Goal: Task Accomplishment & Management: Complete application form

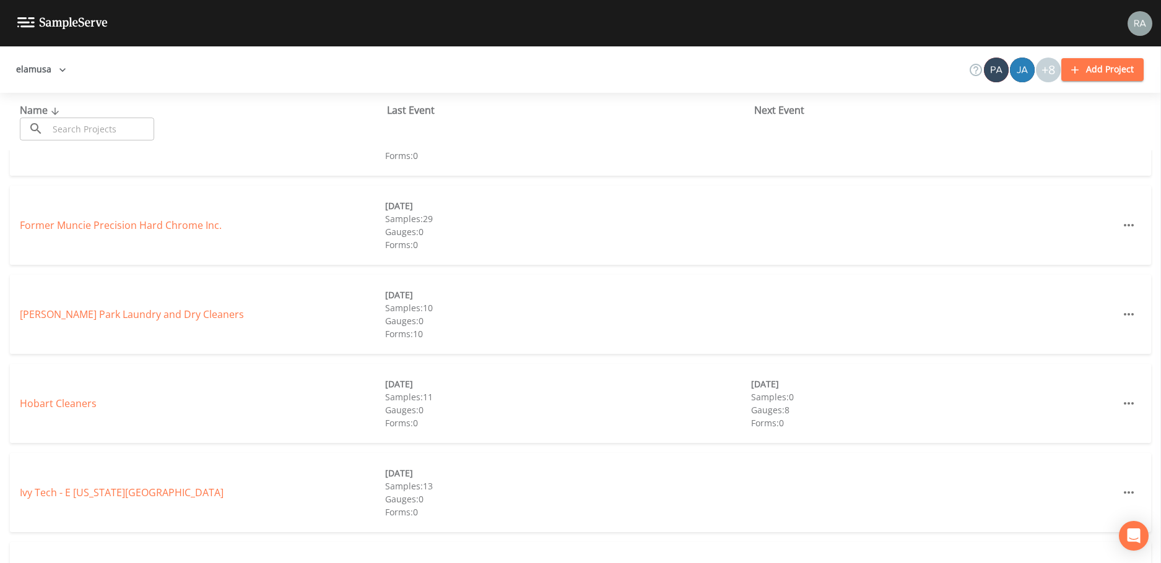
scroll to position [433, 0]
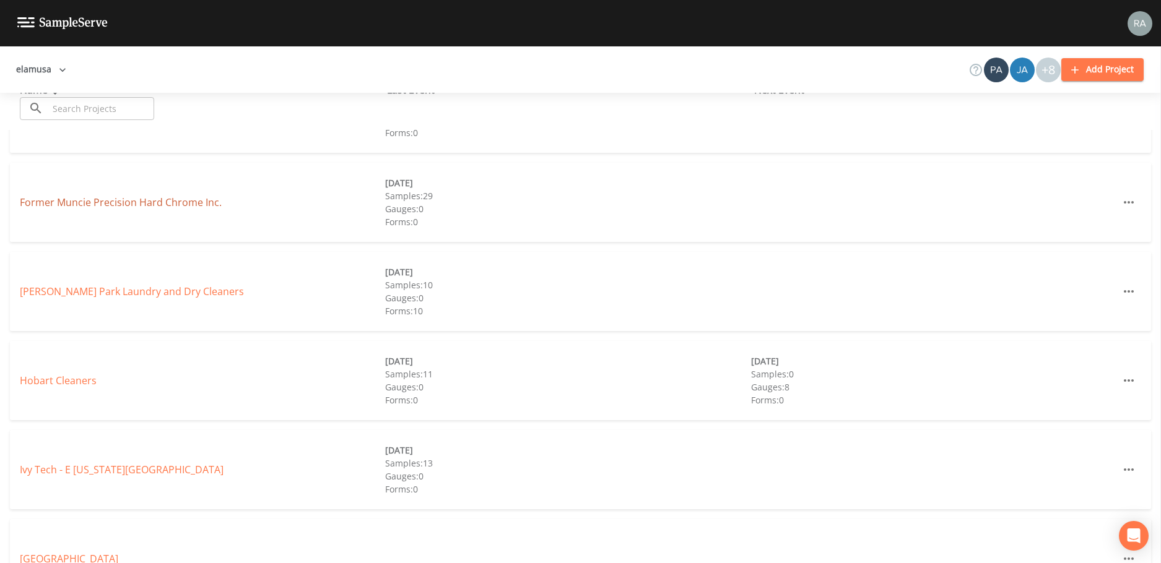
click at [158, 202] on link "Former Muncie Precision Hard Chrome Inc." at bounding box center [121, 203] width 202 height 14
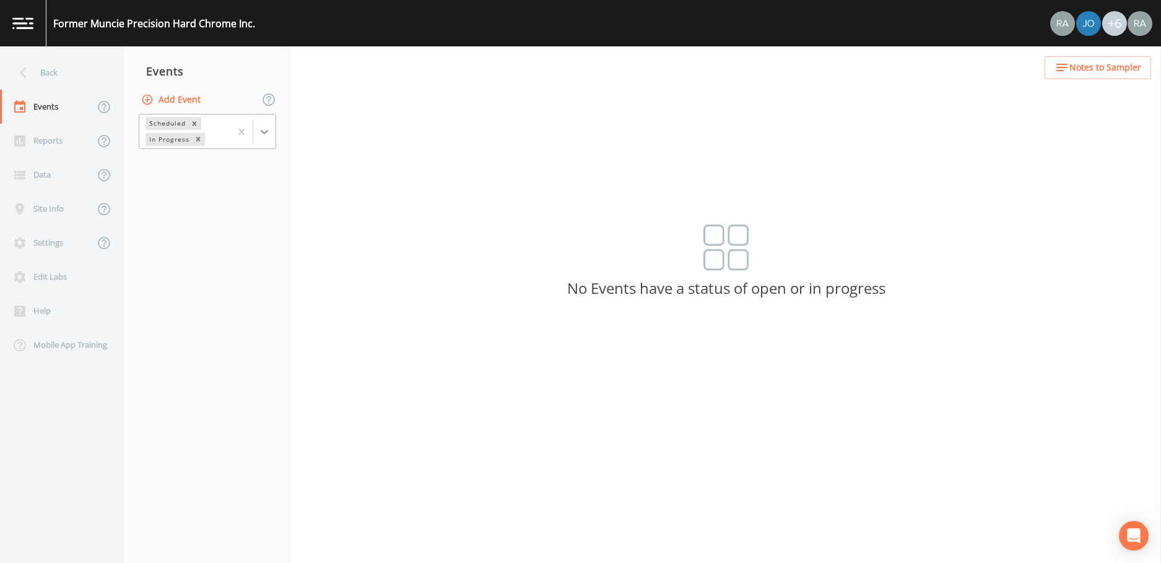
click at [264, 134] on icon at bounding box center [264, 132] width 7 height 4
click at [230, 171] on div "Completed" at bounding box center [207, 167] width 137 height 21
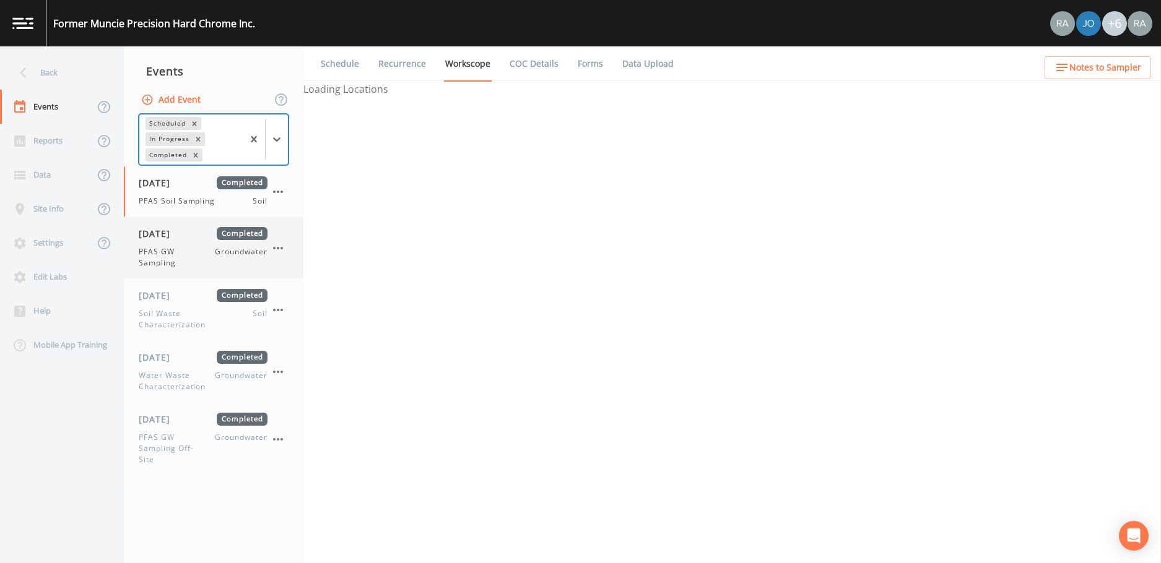
select select "63404cb7-8610-422f-9897-74df1be60a3a"
select select "9a748af4-e3f8-4c70-910c-5cda410a01b2"
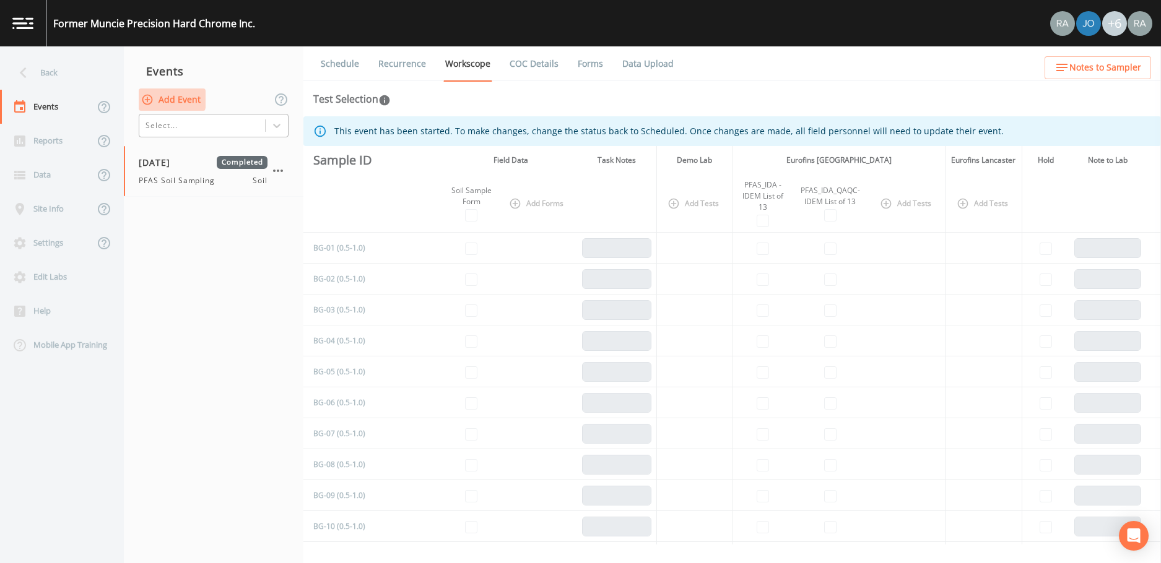
click at [150, 98] on icon "button" at bounding box center [147, 99] width 12 height 12
select select "drinking_water"
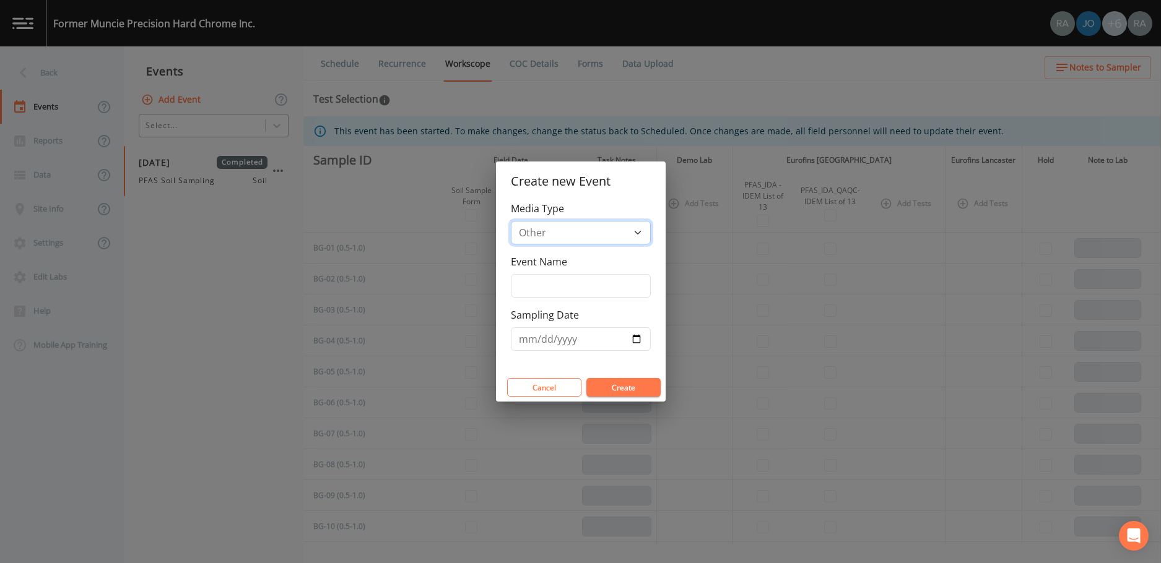
click at [623, 233] on select "Groundwater Other Soil" at bounding box center [581, 233] width 140 height 24
click at [511, 221] on select "Groundwater Other Soil" at bounding box center [581, 233] width 140 height 24
click at [534, 288] on input "Event Name" at bounding box center [581, 286] width 140 height 24
type input "Q3 2025 Sewer MH Sampling"
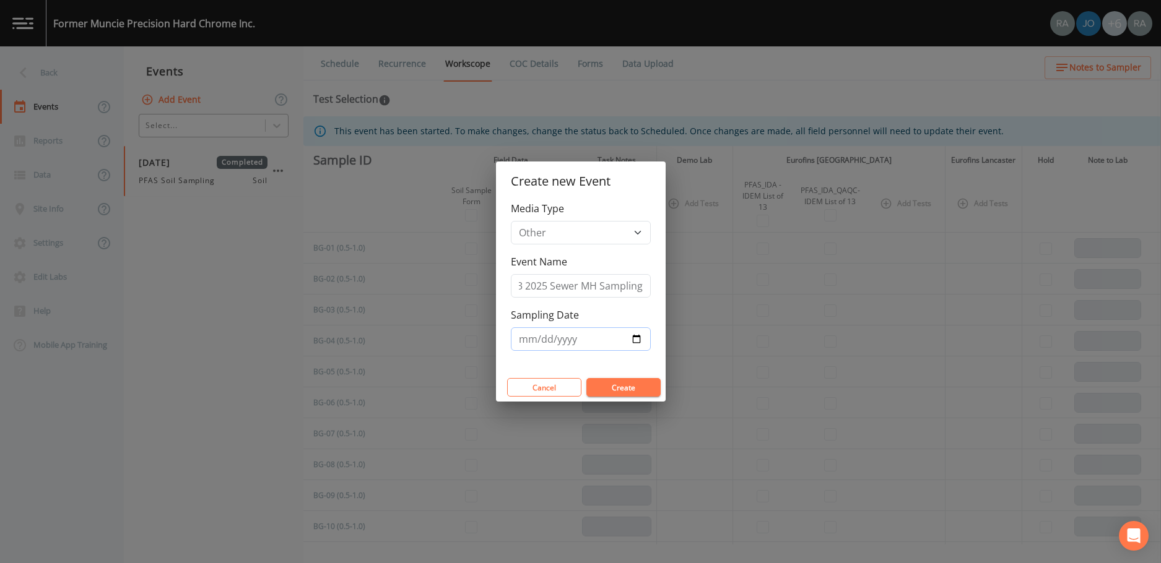
click at [630, 335] on input "Sampling Date" at bounding box center [581, 339] width 140 height 24
type input "[DATE]"
click at [631, 385] on button "Create" at bounding box center [623, 387] width 74 height 19
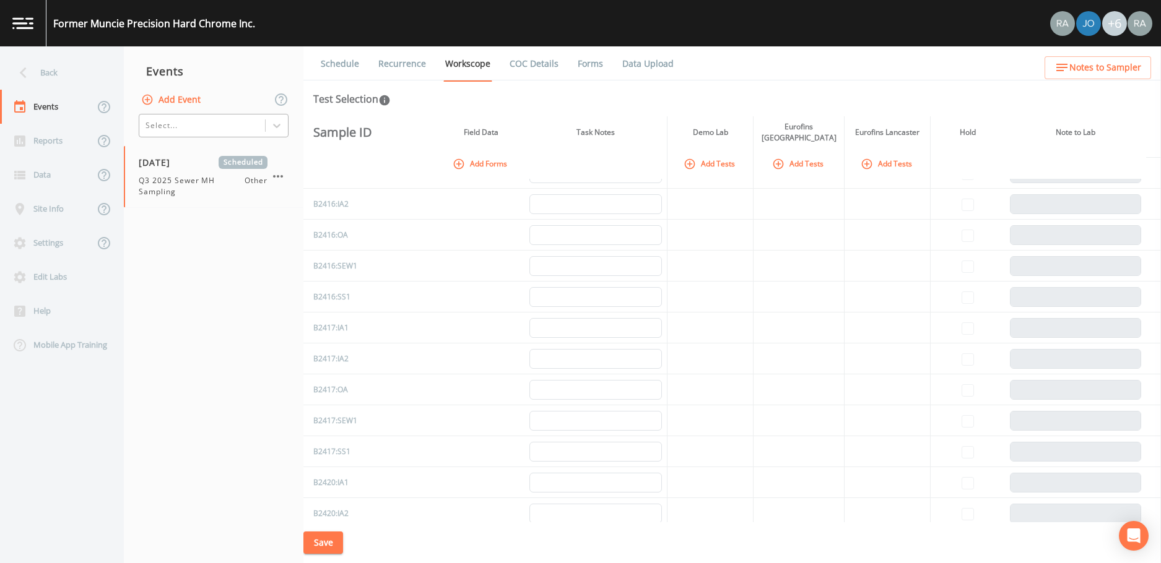
scroll to position [3033, 0]
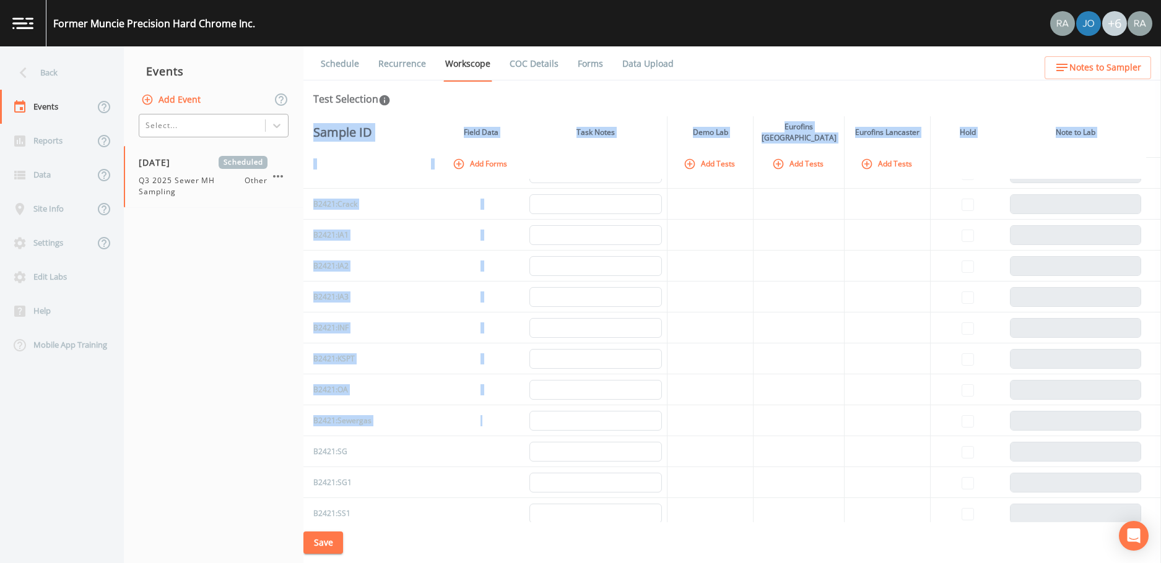
click at [1156, 485] on div "Sample ID Field Data Task Notes Demo Lab Eurofins Chicago Eurofins Lancaster Ho…" at bounding box center [731, 319] width 857 height 406
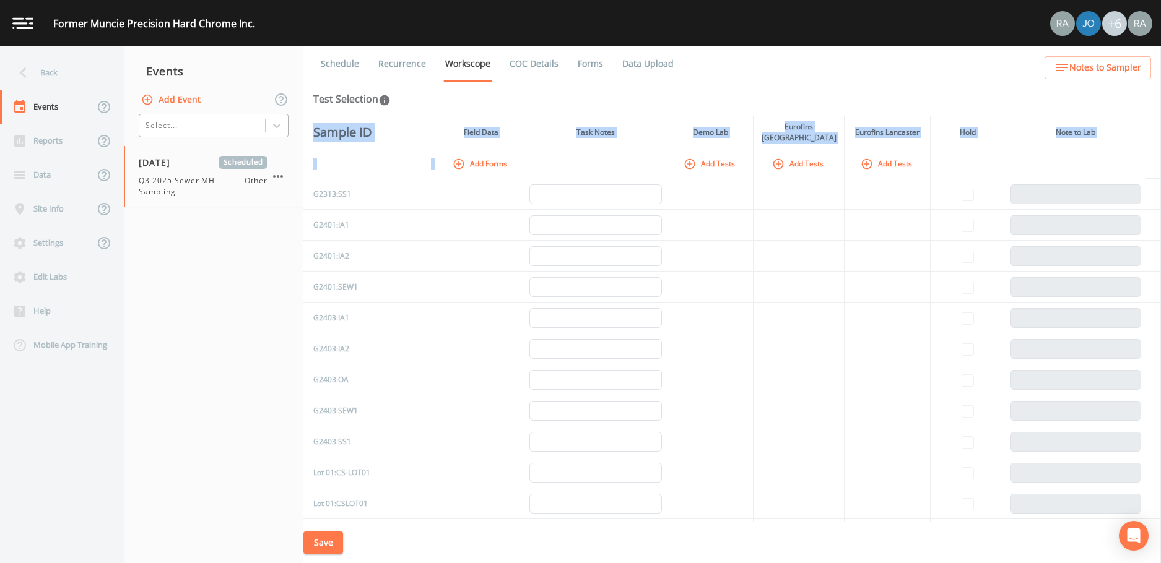
click at [669, 303] on td at bounding box center [710, 287] width 86 height 31
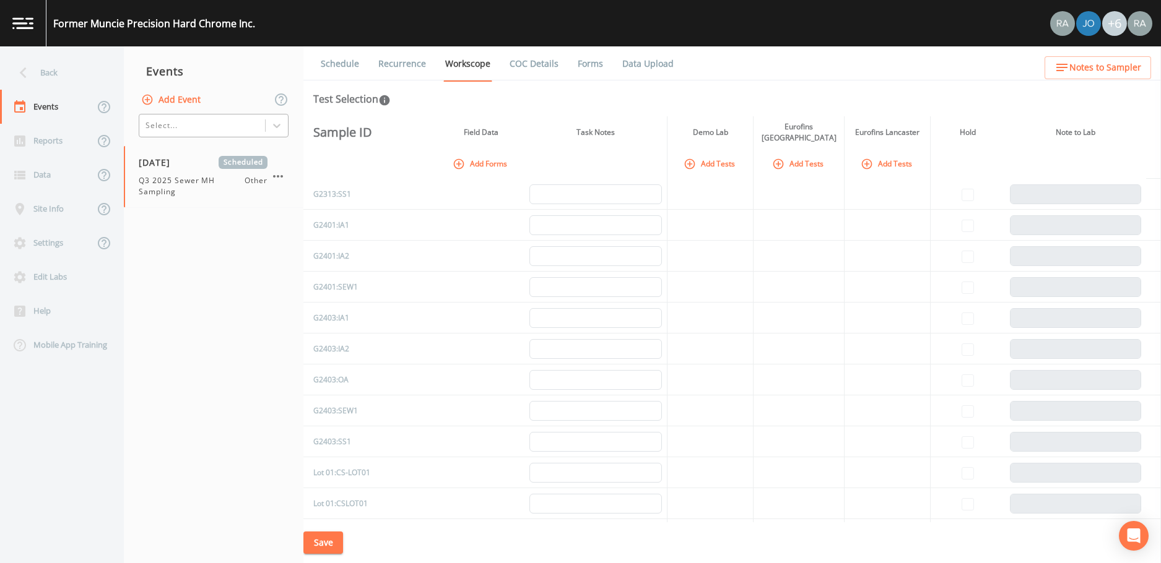
click at [1157, 530] on div "Save" at bounding box center [731, 542] width 857 height 41
click at [1155, 530] on div "Save" at bounding box center [731, 542] width 857 height 41
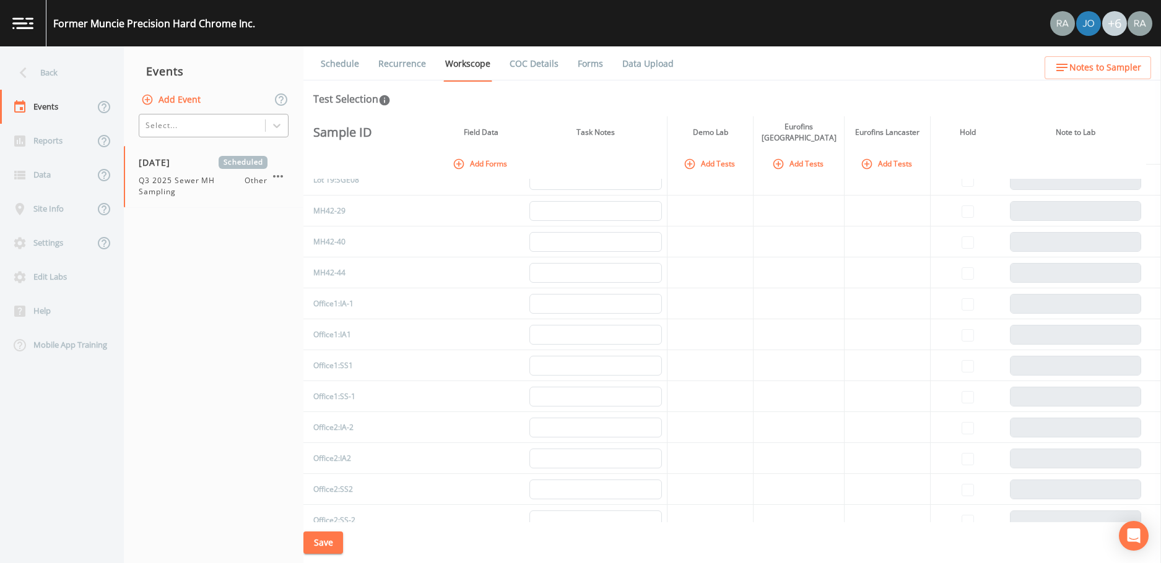
scroll to position [6740, 0]
click at [350, 288] on td "MH42-29" at bounding box center [364, 272] width 123 height 31
click at [409, 67] on link "Recurrence" at bounding box center [401, 63] width 51 height 35
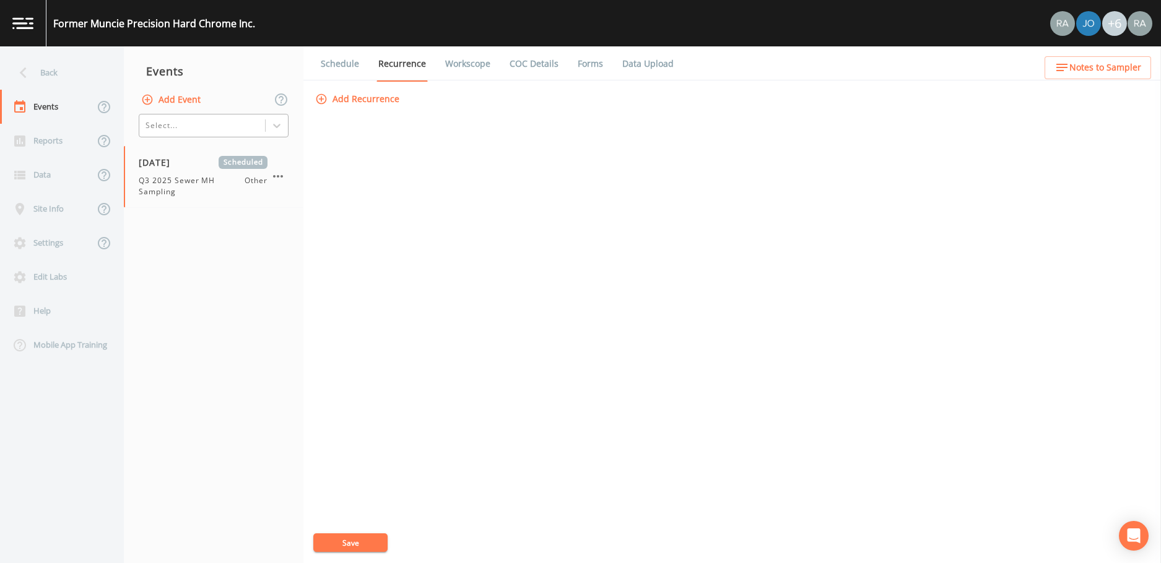
click at [353, 71] on link "Schedule" at bounding box center [340, 63] width 42 height 35
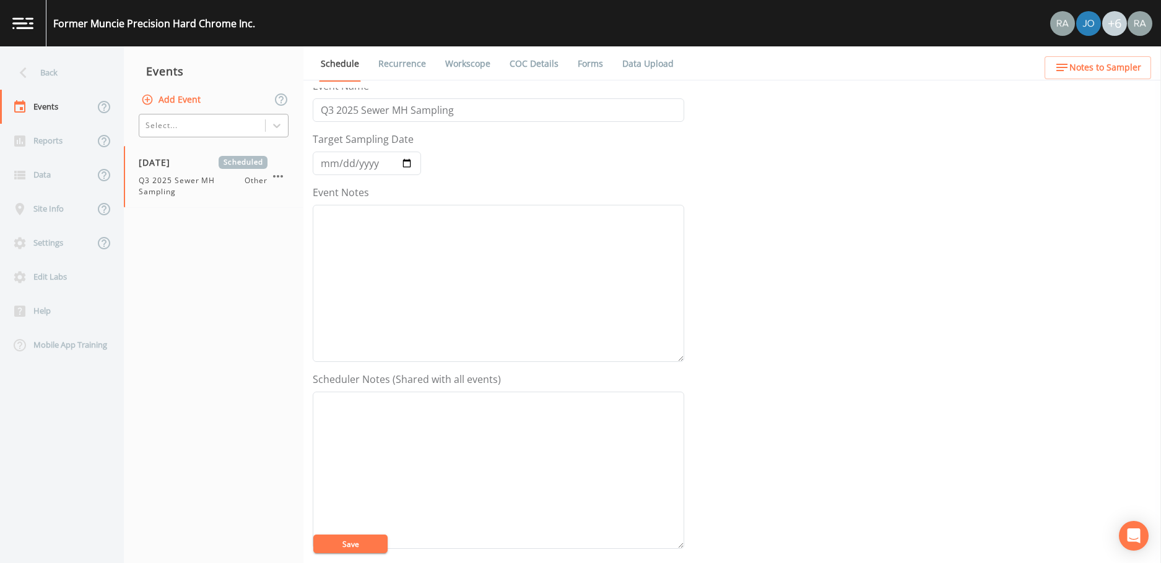
click at [467, 59] on link "Workscope" at bounding box center [467, 63] width 49 height 35
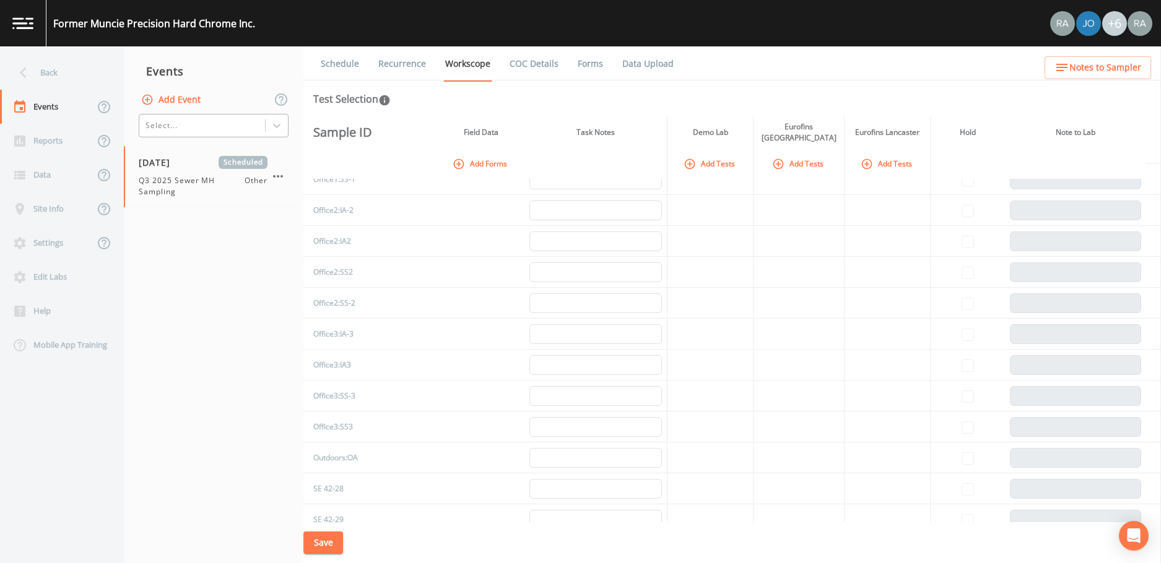
scroll to position [6812, 0]
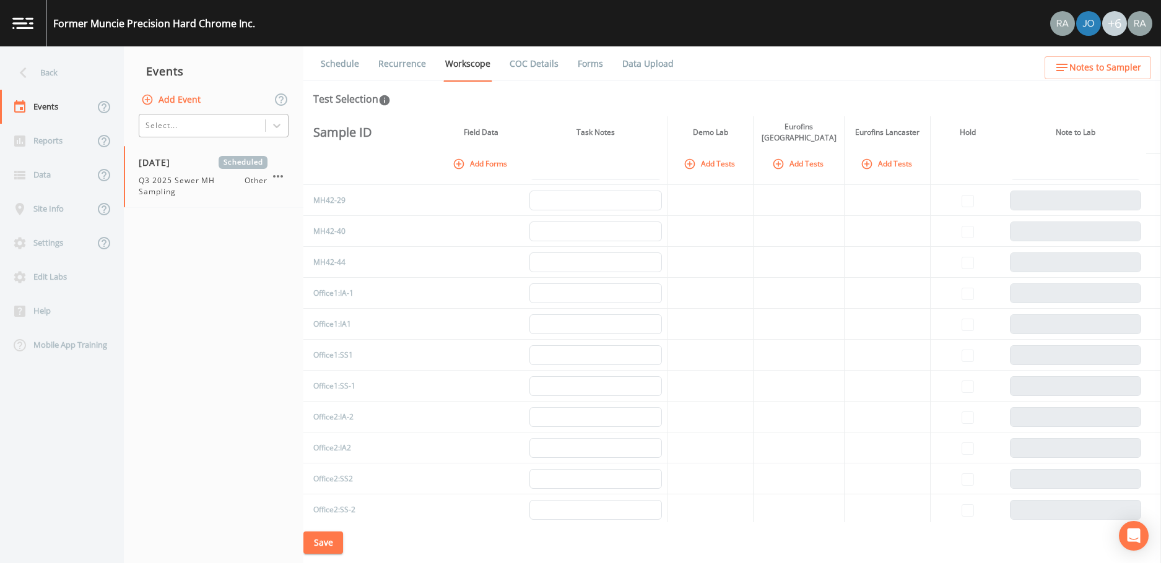
click at [438, 216] on td at bounding box center [481, 200] width 87 height 31
click at [533, 64] on link "COC Details" at bounding box center [534, 63] width 53 height 35
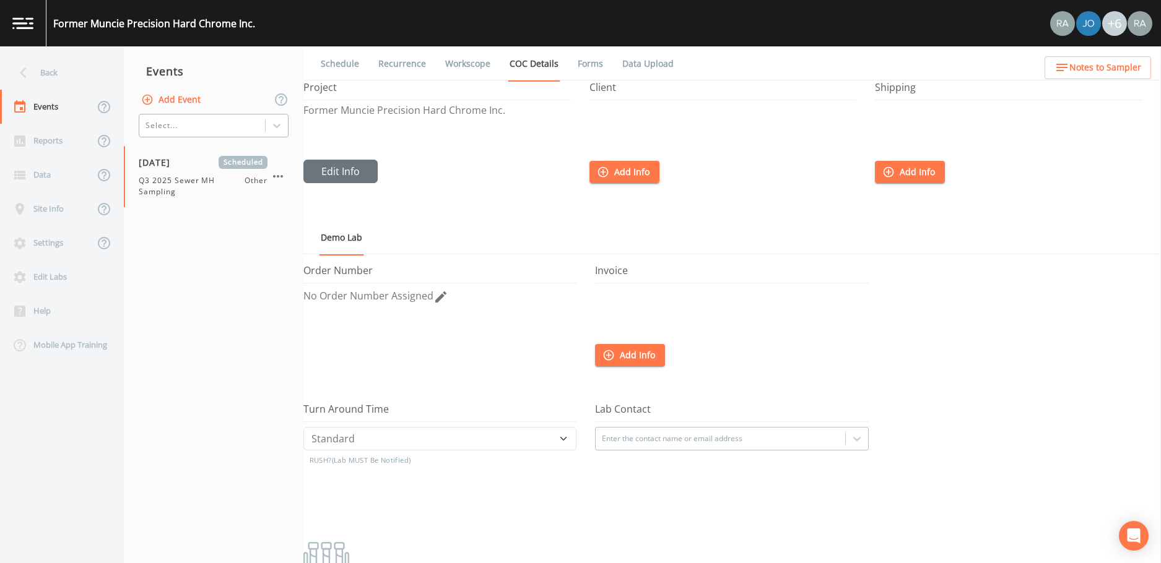
click at [335, 296] on span "No Order Number Assigned" at bounding box center [368, 296] width 130 height 14
click at [318, 300] on input "text" at bounding box center [439, 300] width 273 height 24
type input "INDM1001E, 32.4"
click at [389, 448] on select "Standard Five Day Three Day Two Day Next Day Same Day" at bounding box center [439, 439] width 273 height 24
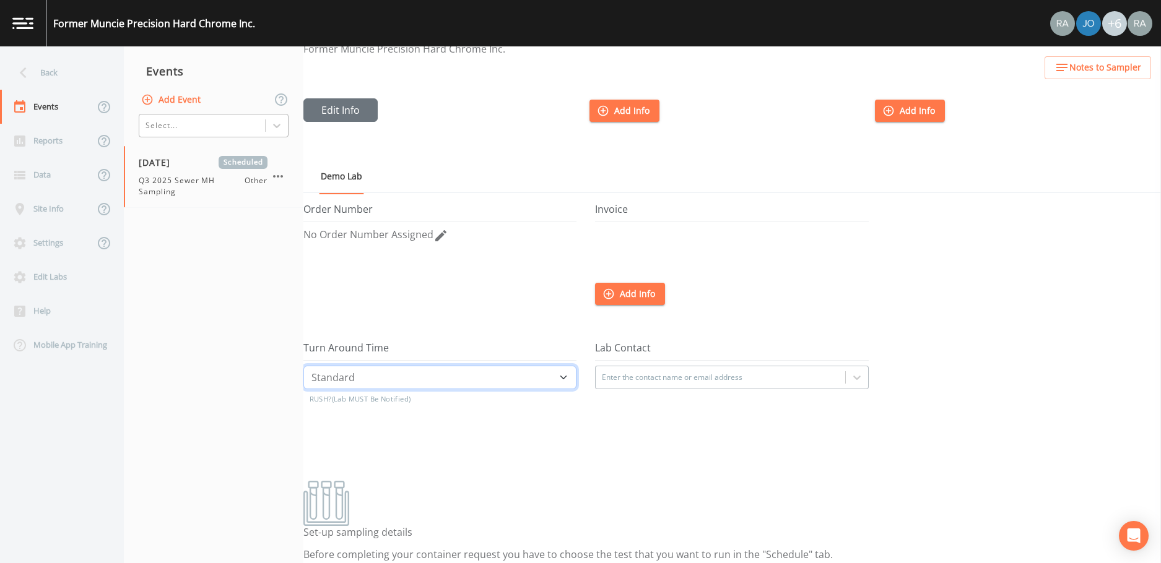
scroll to position [62, 0]
click at [395, 382] on select "Standard Five Day Three Day Two Day Next Day Same Day" at bounding box center [439, 377] width 273 height 24
click at [303, 365] on select "Standard Five Day Three Day Two Day Next Day Same Day" at bounding box center [439, 377] width 273 height 24
click at [639, 370] on div at bounding box center [720, 377] width 236 height 20
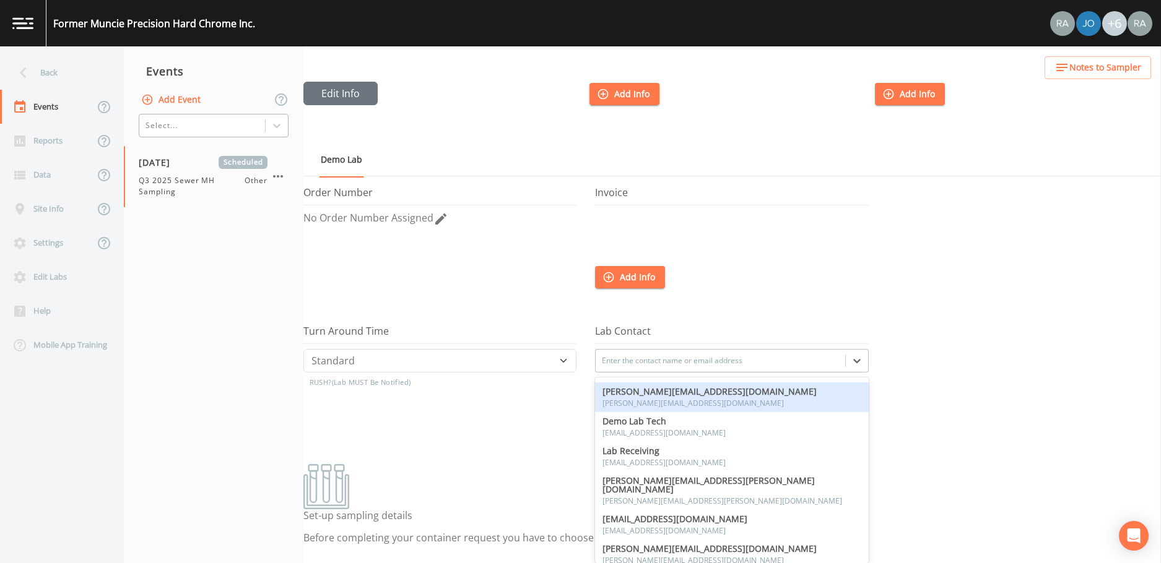
scroll to position [0, 0]
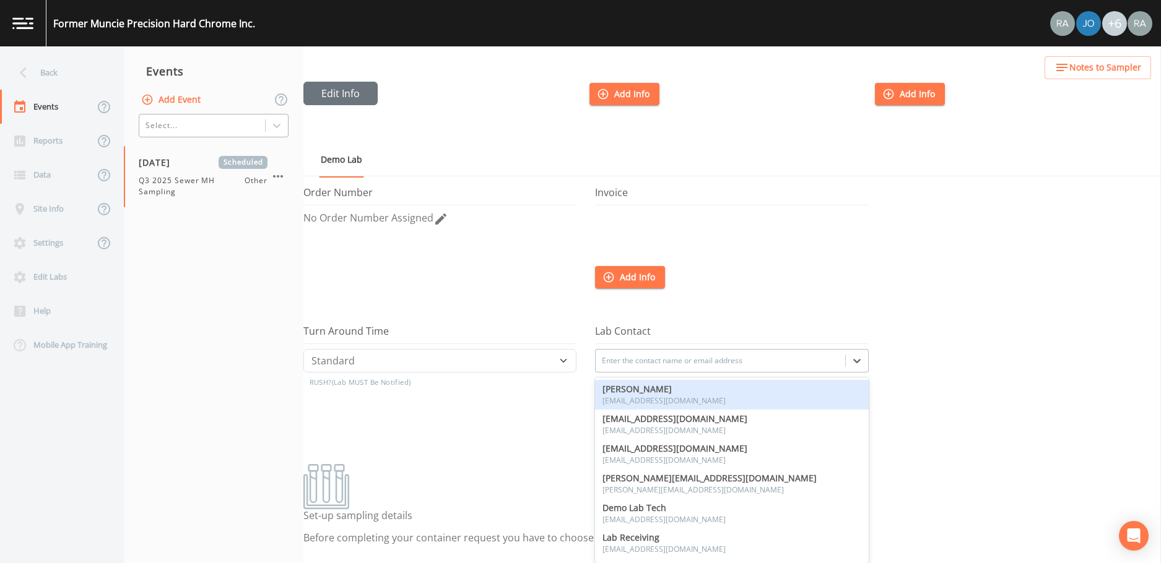
click at [623, 360] on div at bounding box center [720, 361] width 236 height 20
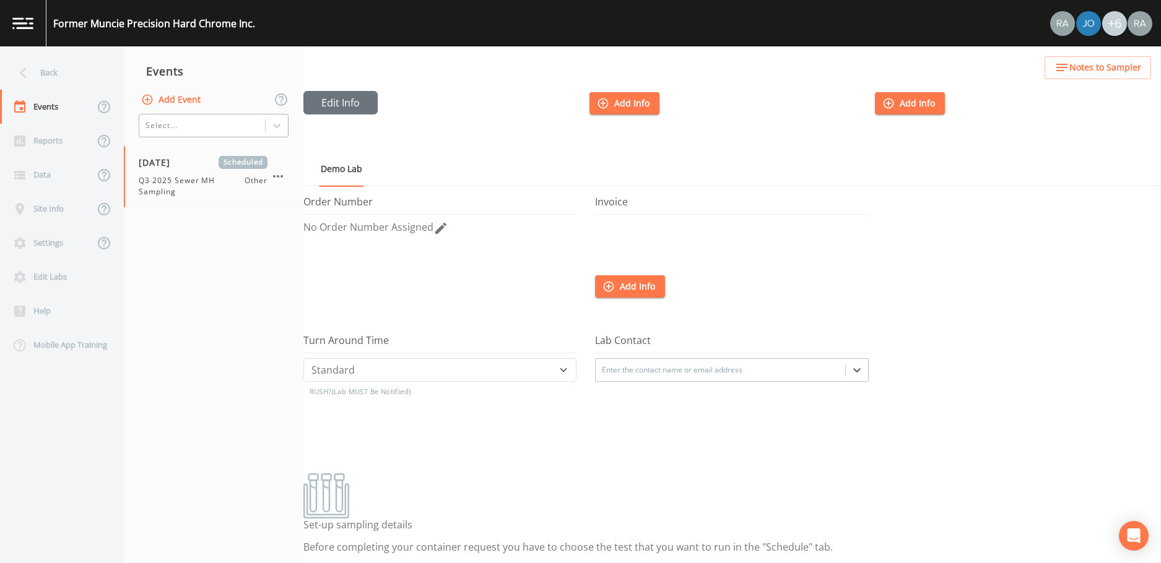
click at [677, 371] on div at bounding box center [720, 370] width 236 height 20
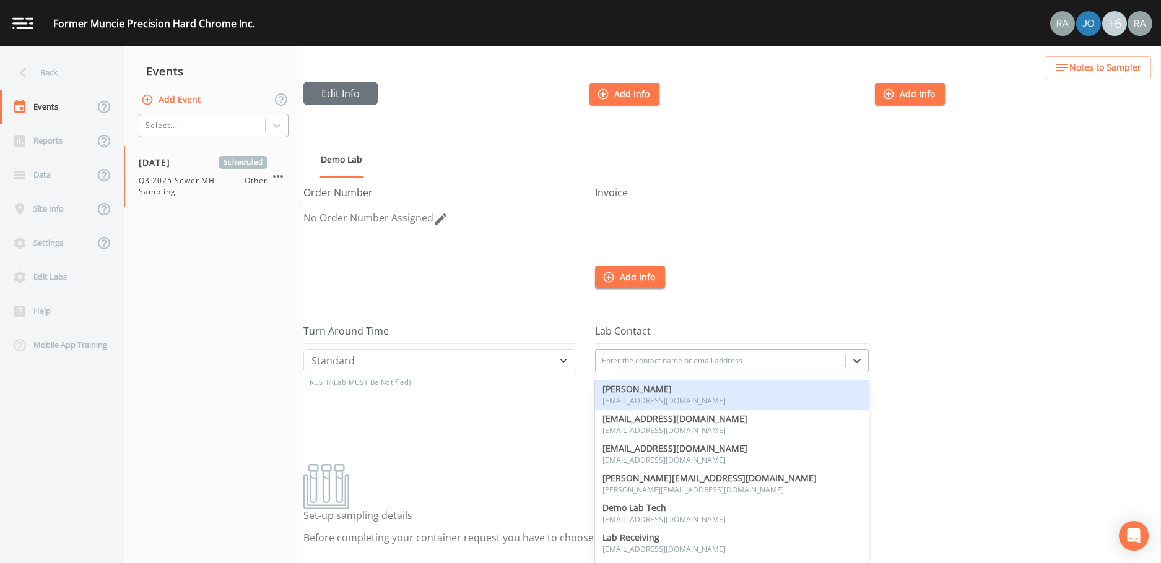
click at [491, 289] on div "Order Number No Order Number Assigned" at bounding box center [449, 256] width 292 height 139
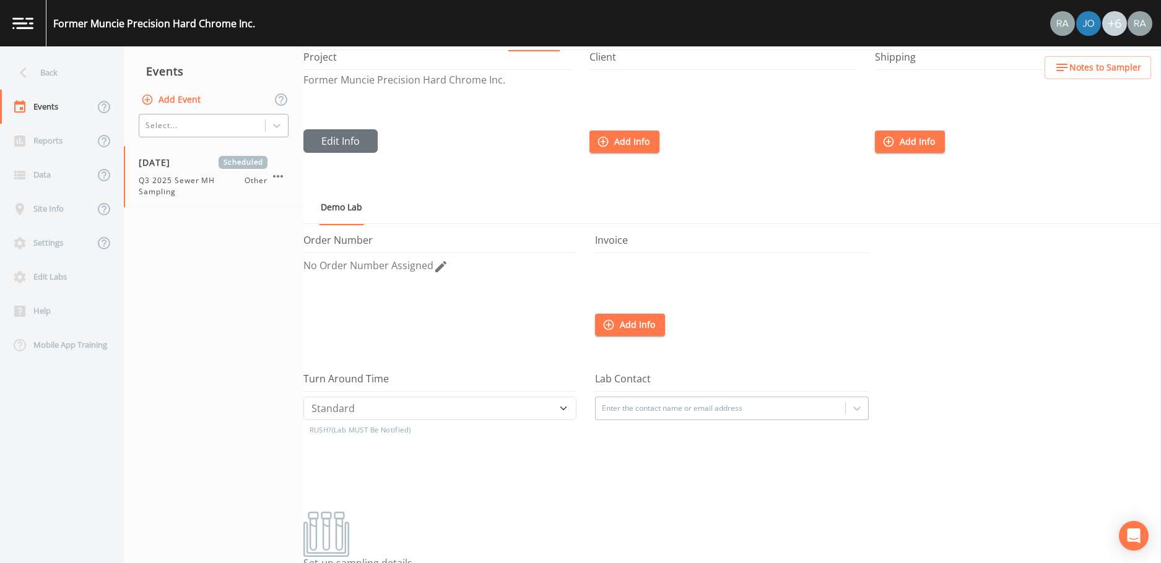
scroll to position [0, 0]
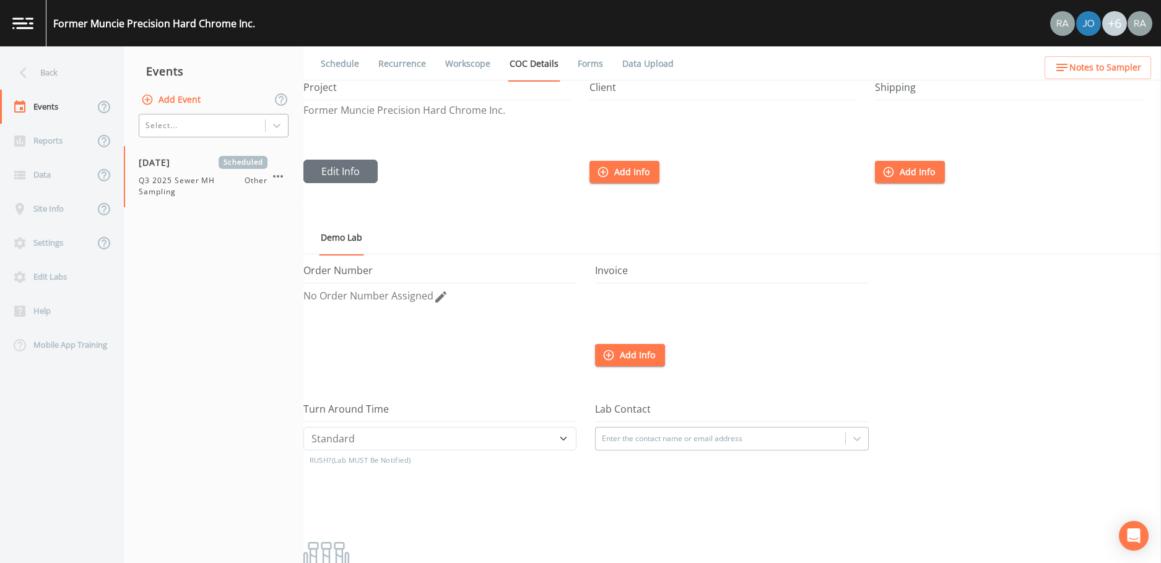
click at [642, 272] on h5 "Invoice" at bounding box center [731, 274] width 273 height 19
click at [610, 273] on h5 "Invoice" at bounding box center [731, 274] width 273 height 19
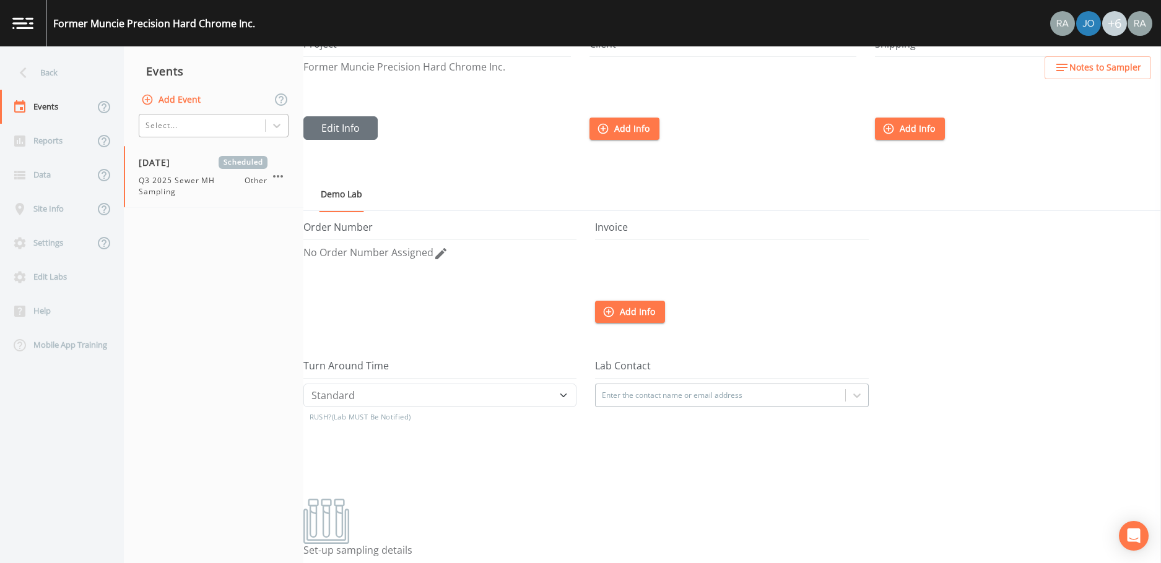
scroll to position [69, 0]
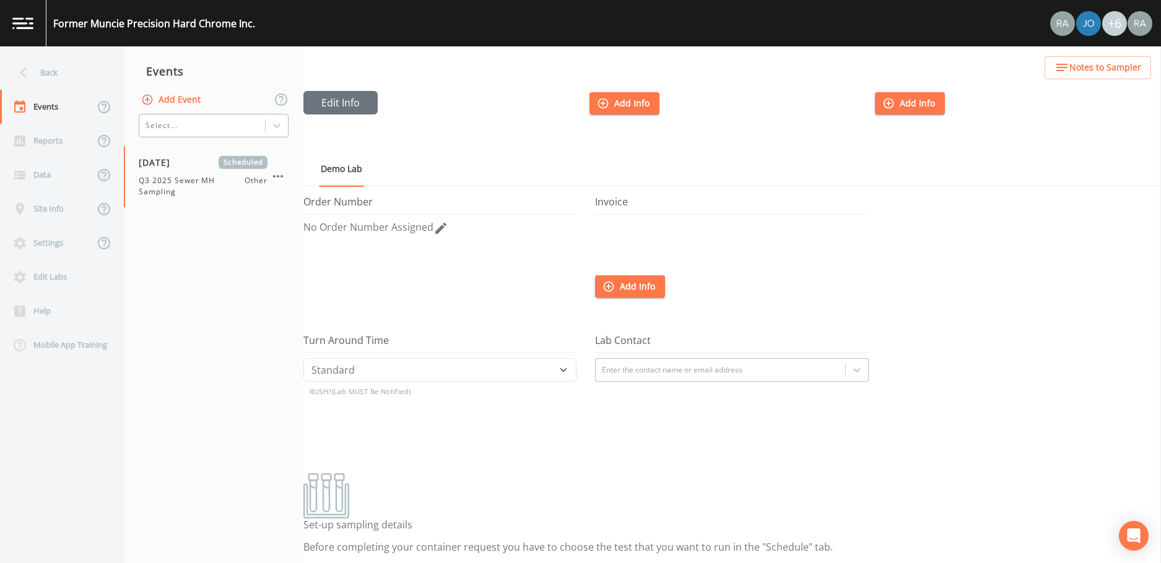
click at [344, 226] on span "No Order Number Assigned" at bounding box center [368, 227] width 130 height 14
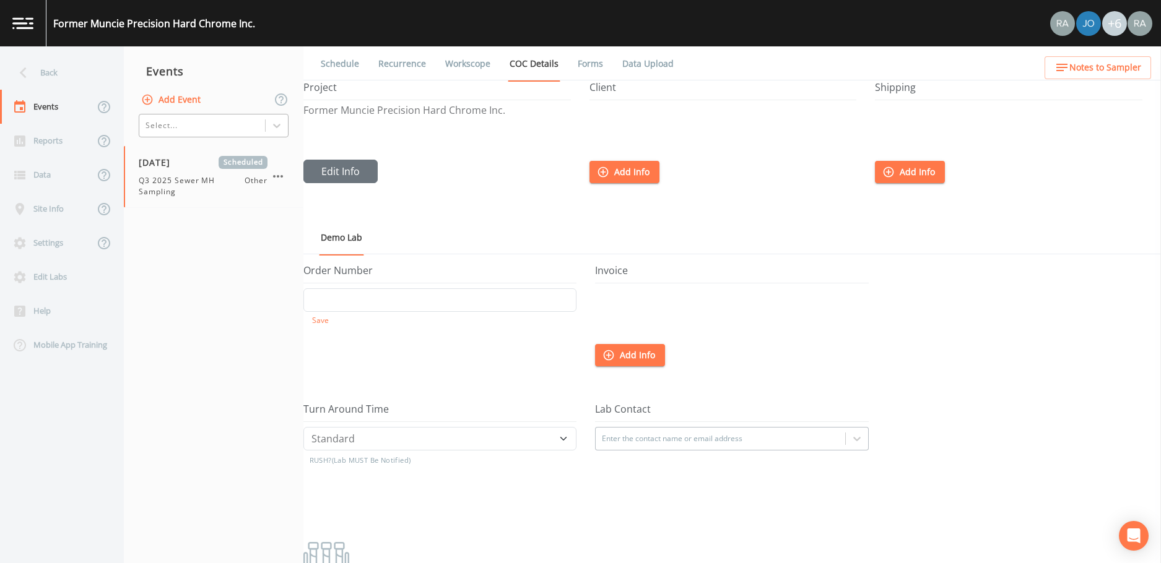
click at [360, 367] on div "Order Number Save" at bounding box center [449, 334] width 292 height 139
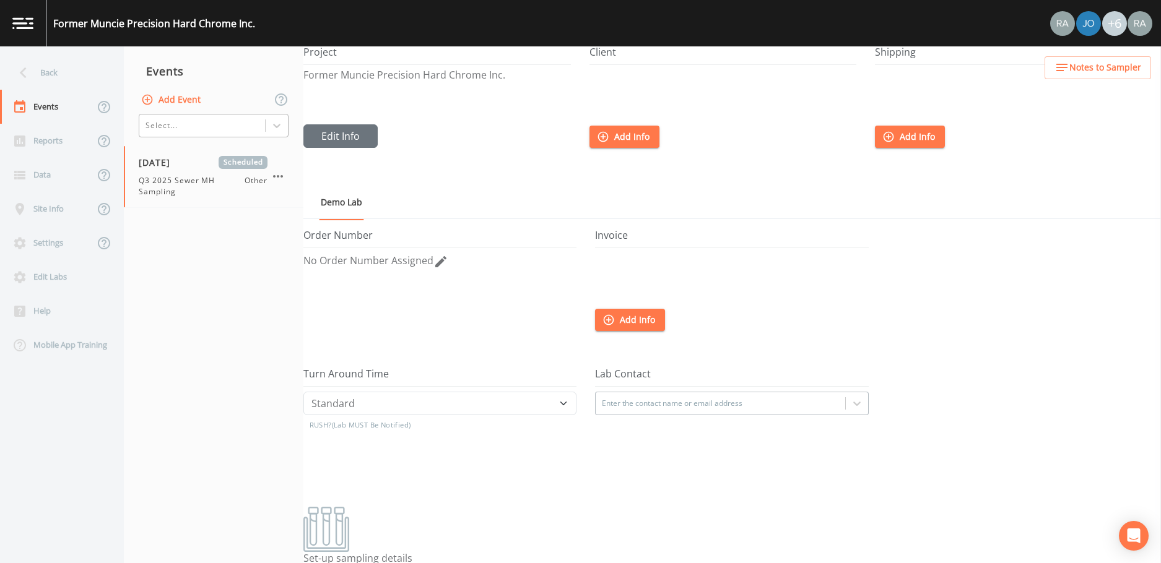
scroll to position [69, 0]
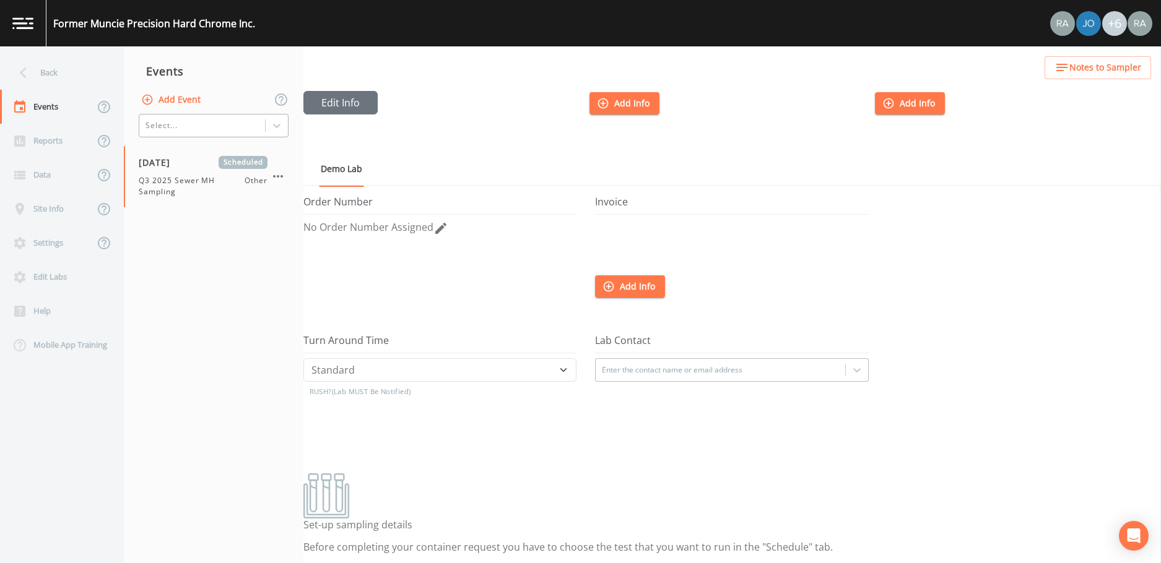
click at [439, 230] on icon at bounding box center [440, 228] width 15 height 15
click at [350, 236] on input "text" at bounding box center [439, 232] width 273 height 24
type input "INDM1001E, 32.4"
click at [319, 253] on button "Save" at bounding box center [320, 252] width 34 height 16
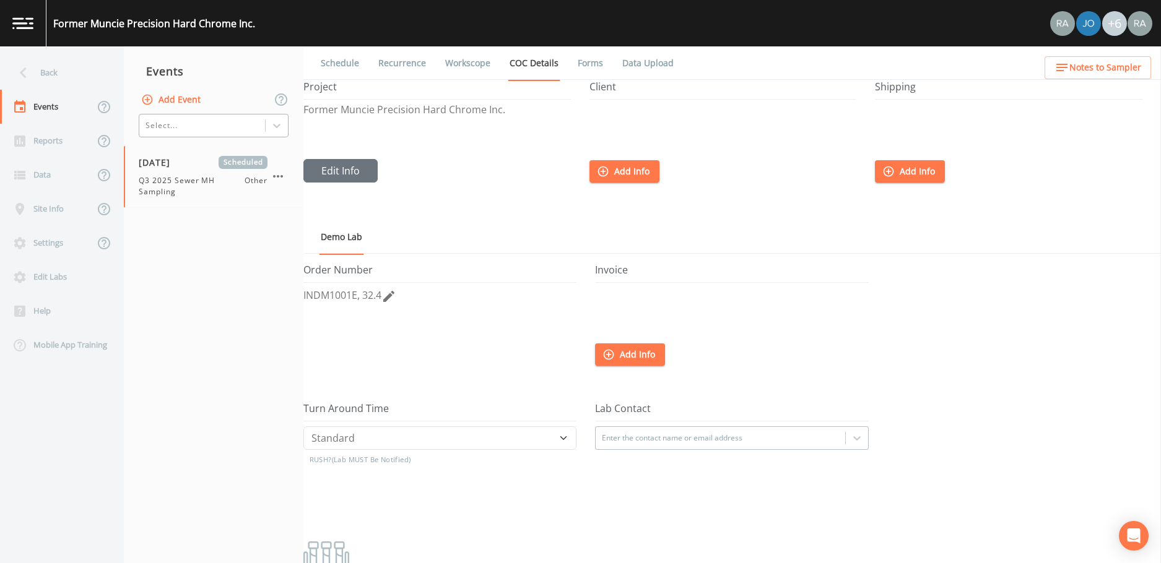
scroll to position [0, 0]
click at [579, 68] on link "Forms" at bounding box center [590, 63] width 29 height 35
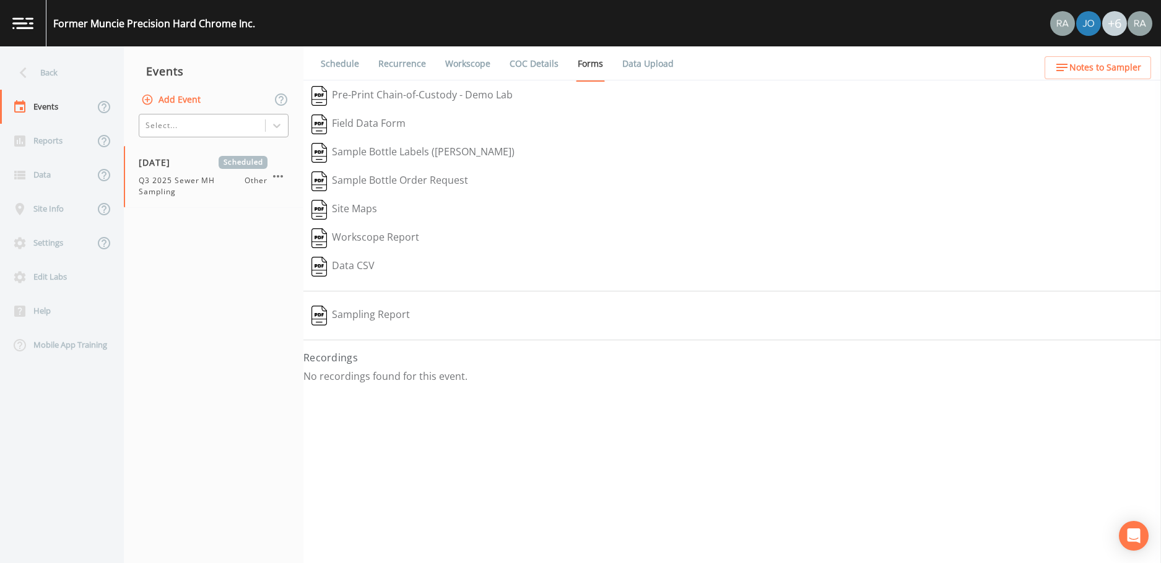
click at [458, 64] on link "Workscope" at bounding box center [467, 63] width 49 height 35
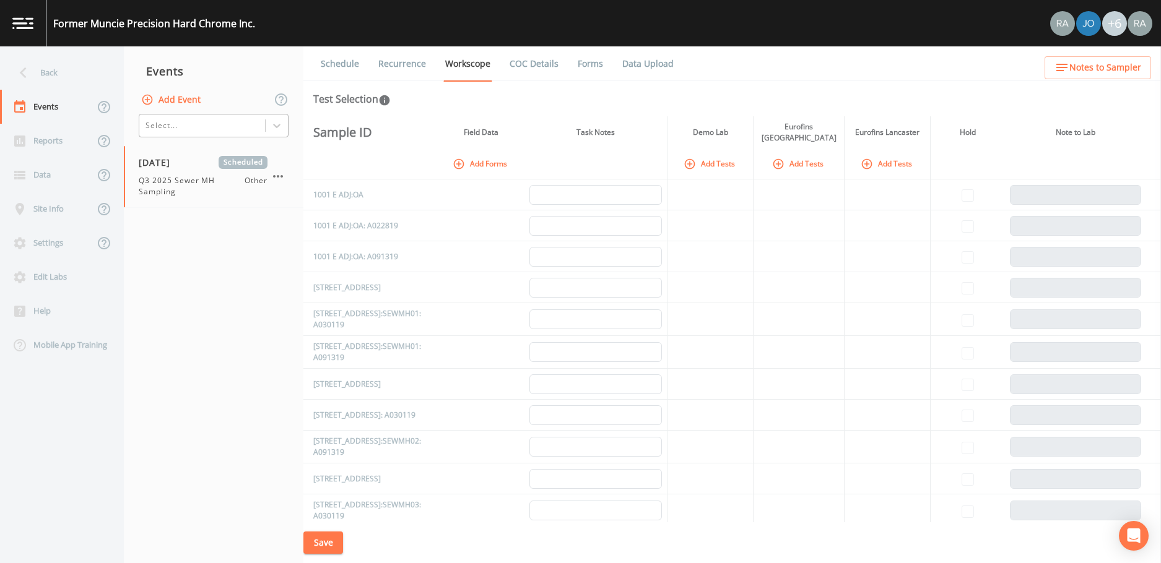
click at [684, 160] on icon "button" at bounding box center [689, 163] width 11 height 11
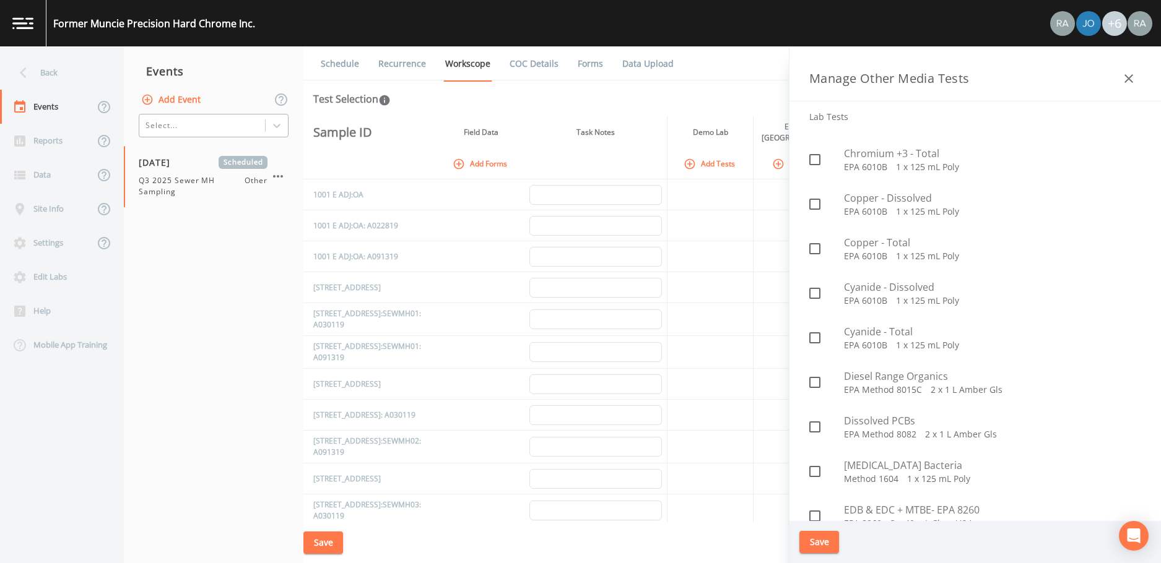
scroll to position [71, 0]
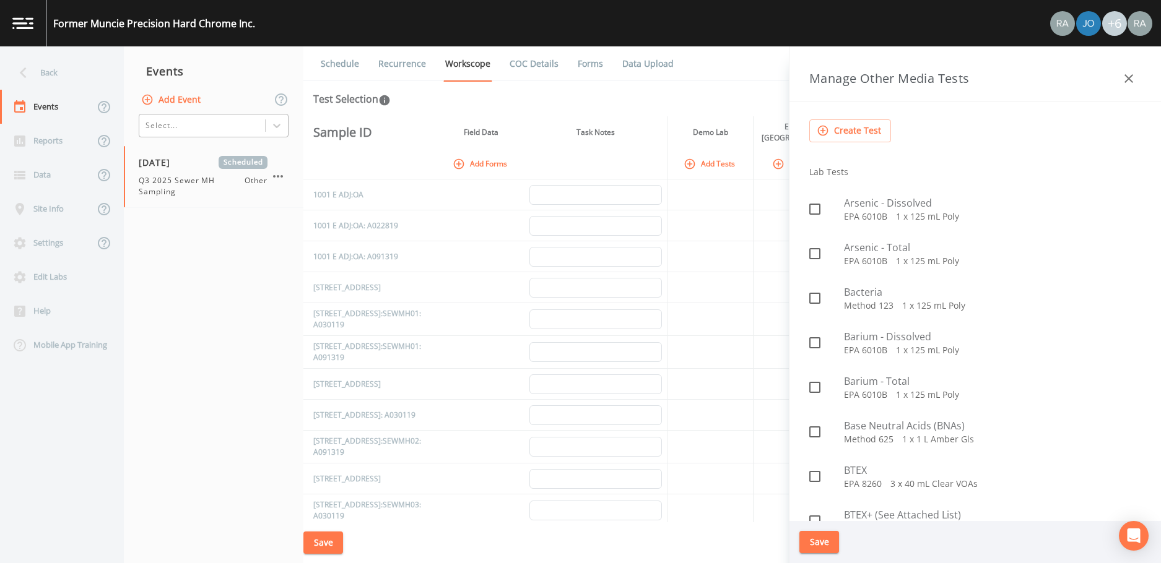
click at [1125, 79] on icon "button" at bounding box center [1128, 78] width 15 height 15
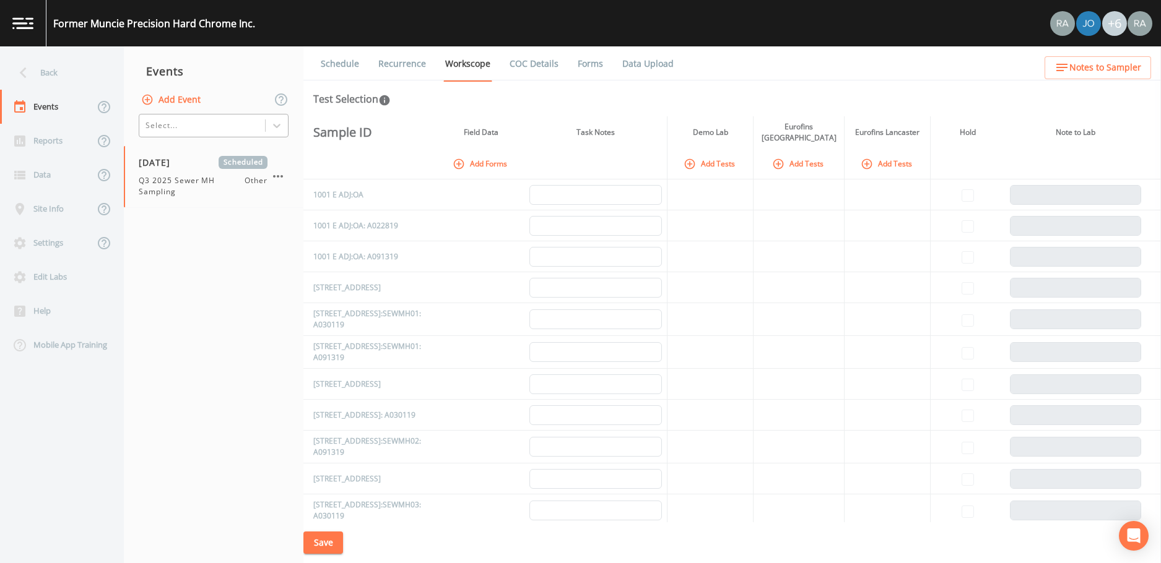
click at [1095, 67] on span "Notes to Sampler" at bounding box center [1105, 67] width 72 height 15
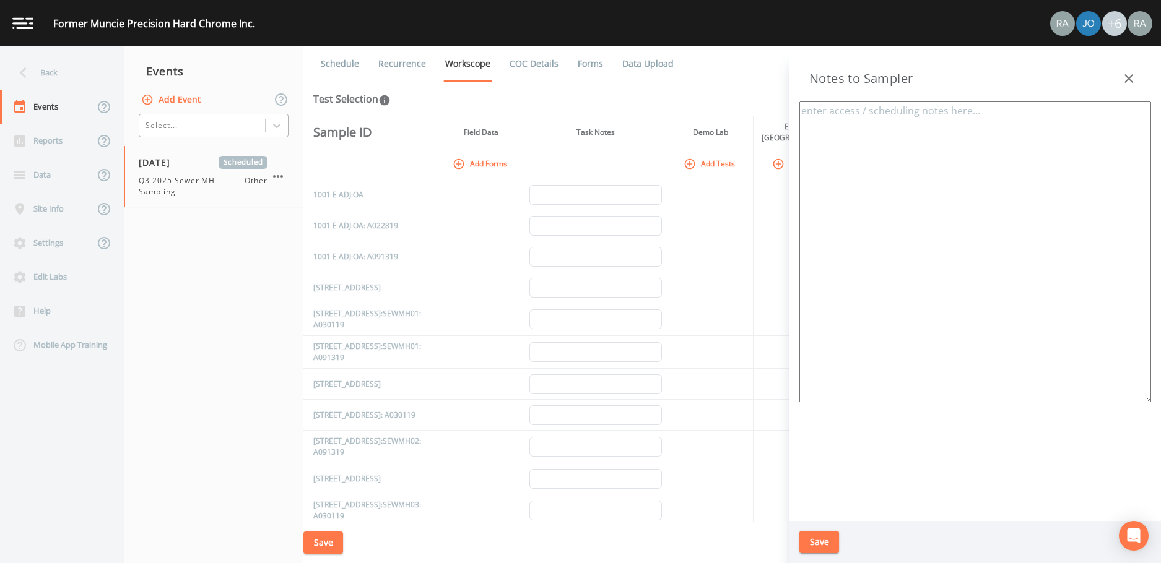
click at [1129, 76] on icon "button" at bounding box center [1128, 78] width 15 height 15
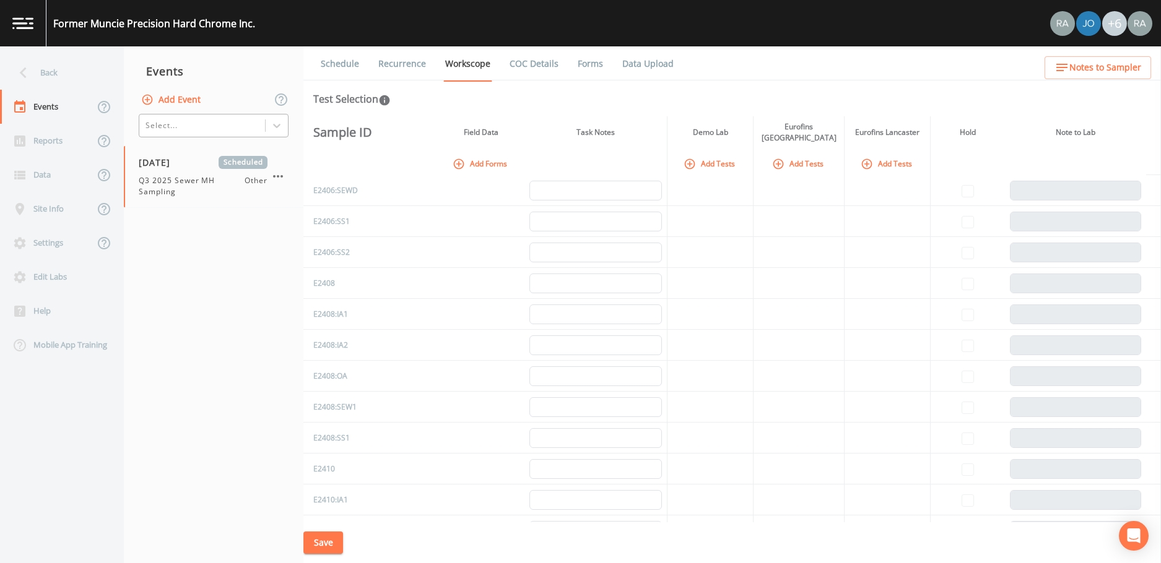
scroll to position [5075, 0]
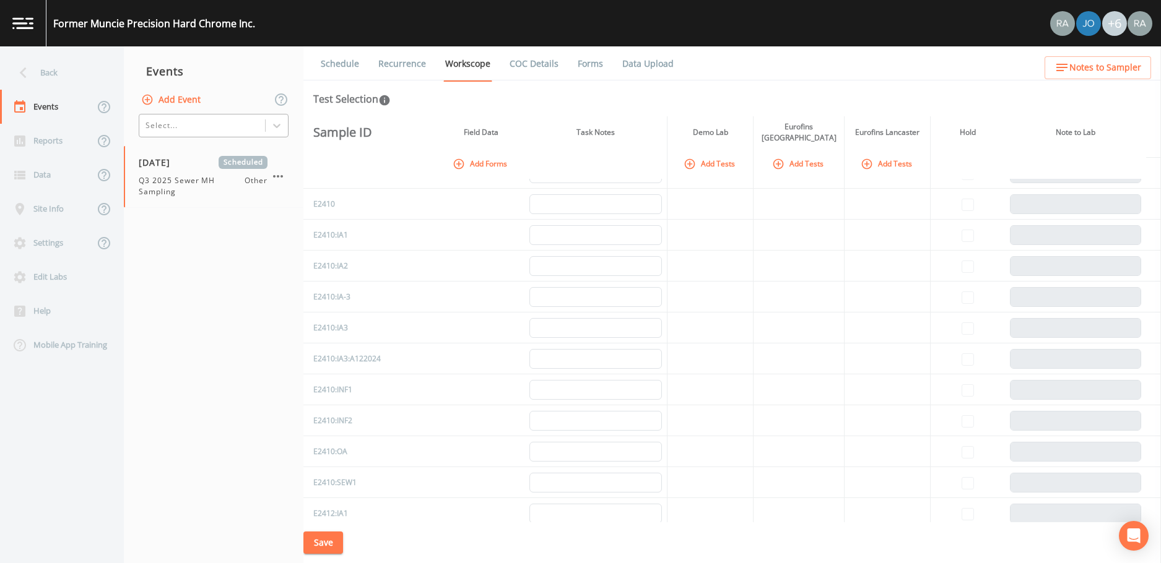
click at [684, 158] on icon "button" at bounding box center [689, 163] width 11 height 11
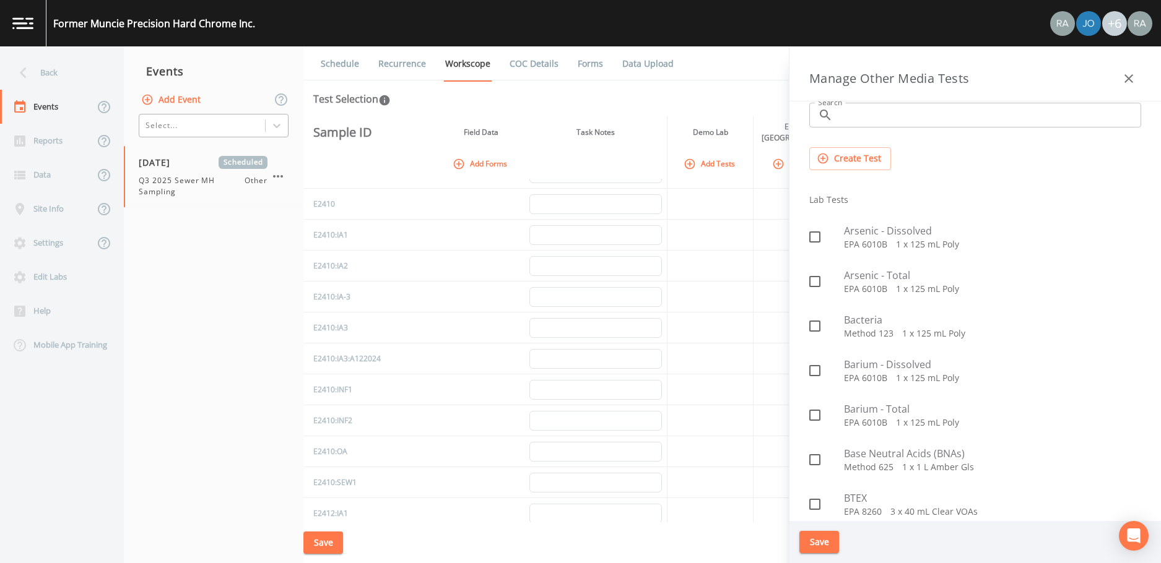
scroll to position [0, 0]
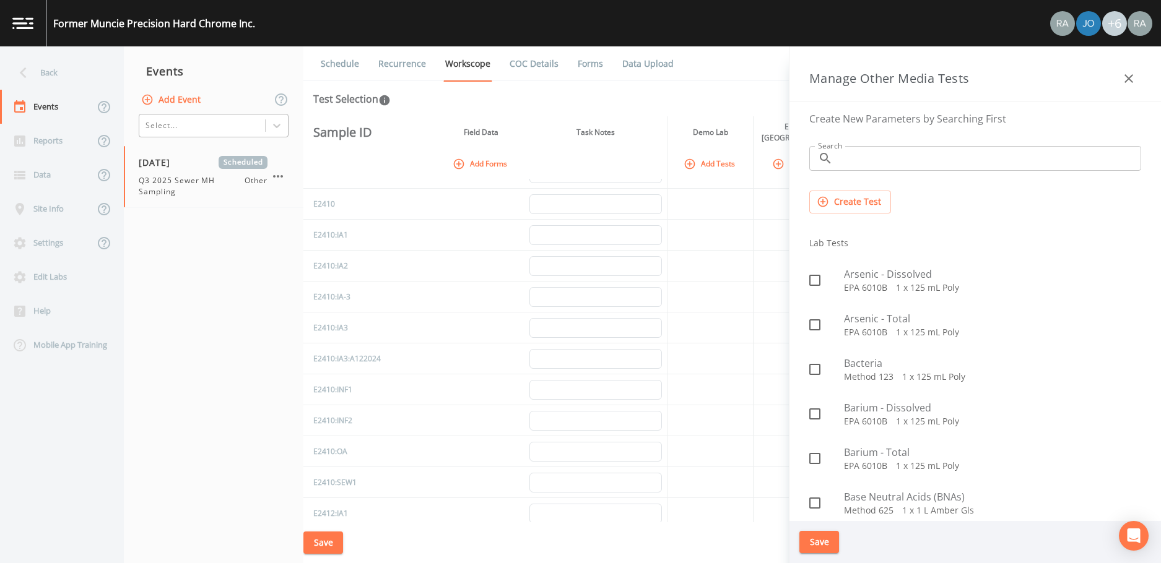
click at [856, 201] on button "Create Test" at bounding box center [850, 202] width 82 height 23
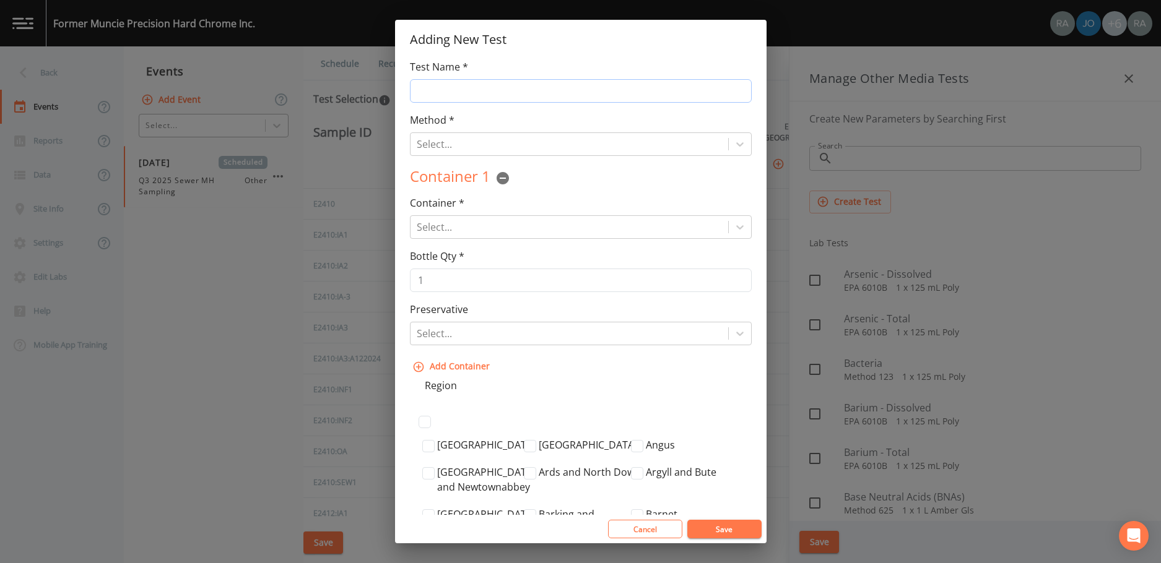
click at [443, 85] on input "Test Name *" at bounding box center [581, 91] width 342 height 24
type input "Full VOCs"
click at [423, 139] on div at bounding box center [569, 144] width 305 height 17
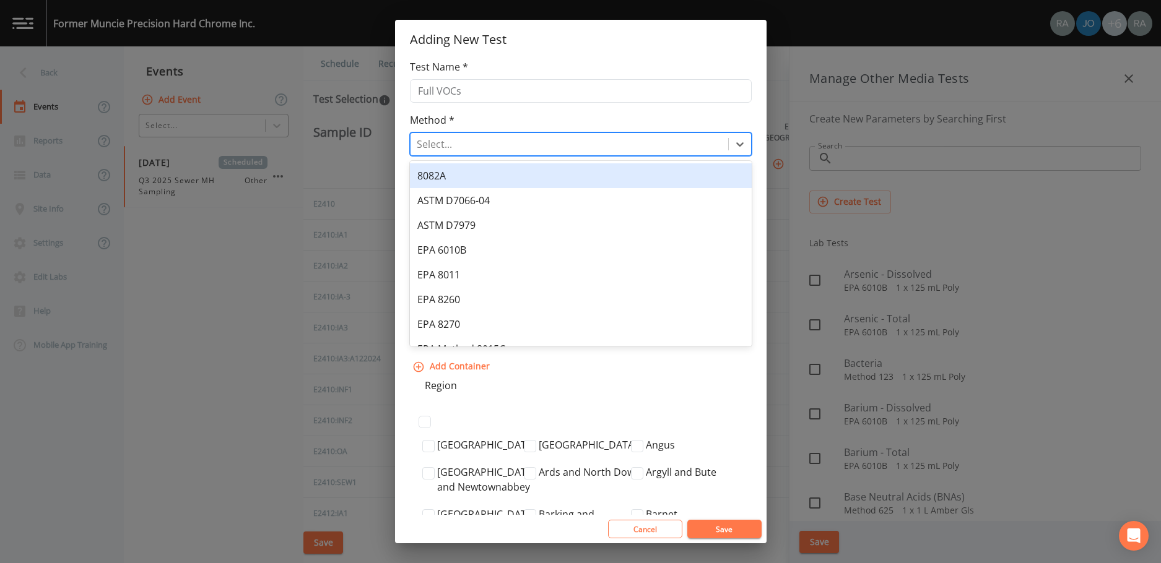
click at [420, 141] on div at bounding box center [569, 144] width 305 height 17
type input "EPA TO-15"
click at [462, 214] on div "Container * Select... Container Type is Required" at bounding box center [581, 217] width 342 height 43
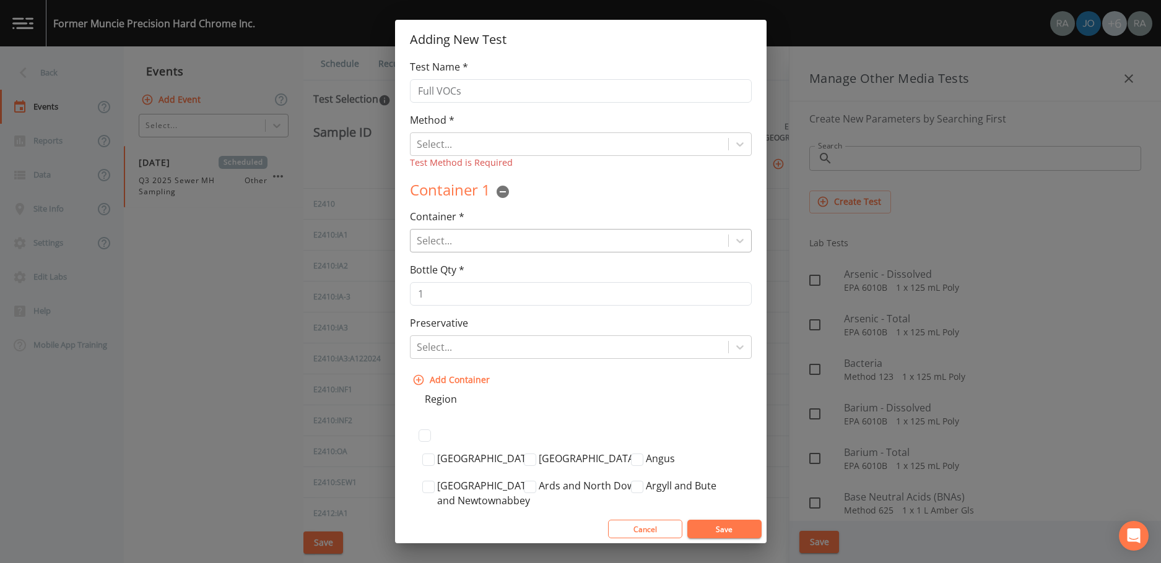
click at [459, 234] on div at bounding box center [569, 240] width 305 height 17
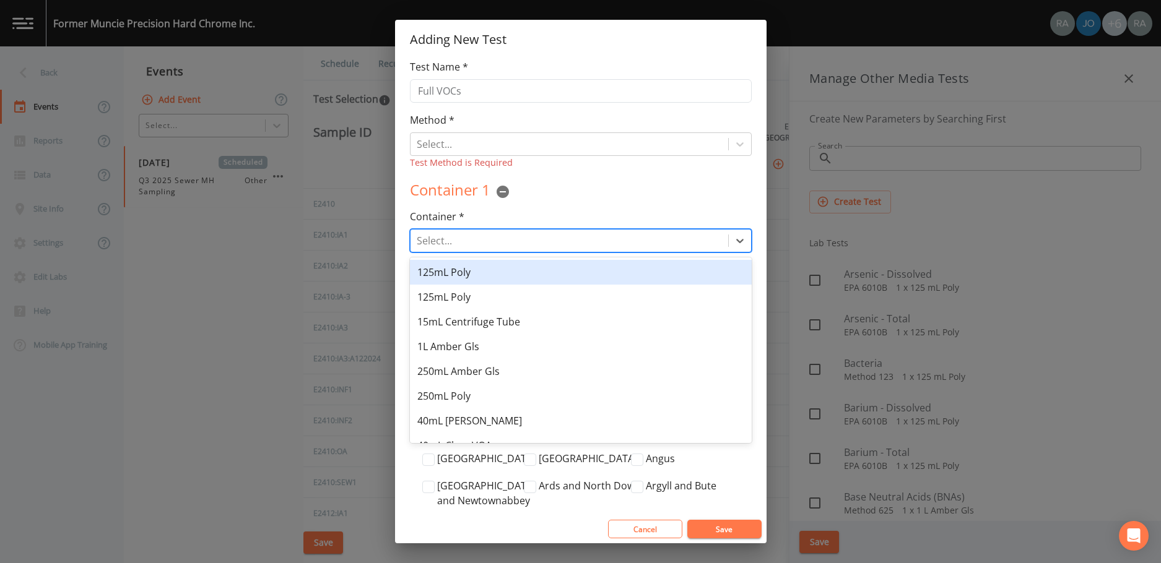
click at [440, 241] on div at bounding box center [569, 240] width 305 height 17
type input "1L Can"
click at [551, 206] on div "Container 1 Container * 1 result available for search term 1L Can. Use Up and D…" at bounding box center [581, 285] width 342 height 212
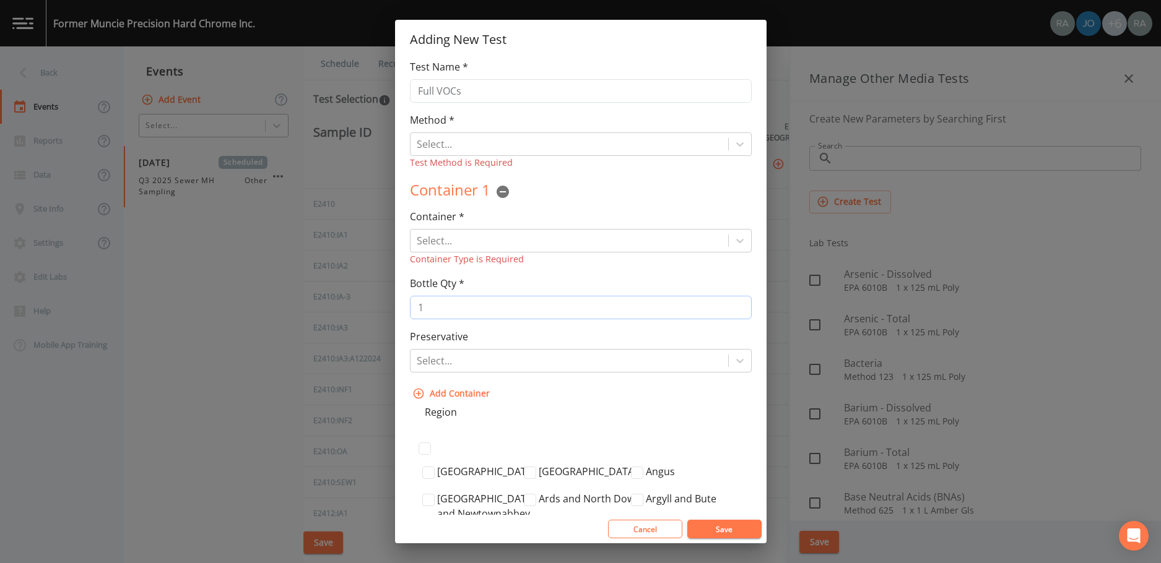
click at [503, 305] on input "1" at bounding box center [581, 308] width 342 height 24
click at [477, 350] on div "Select..." at bounding box center [569, 361] width 318 height 22
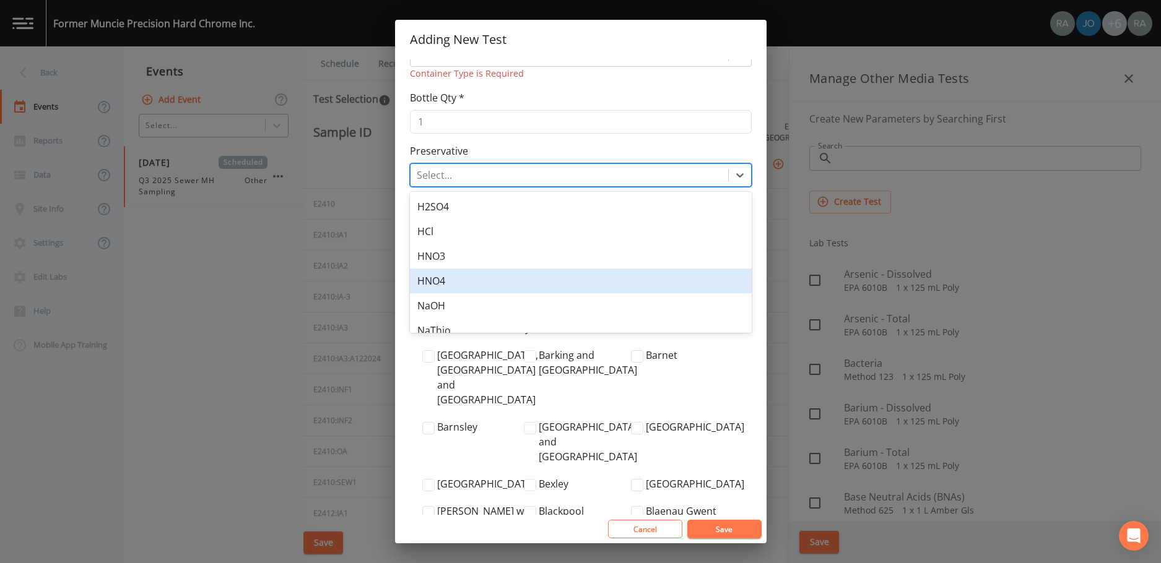
scroll to position [62, 0]
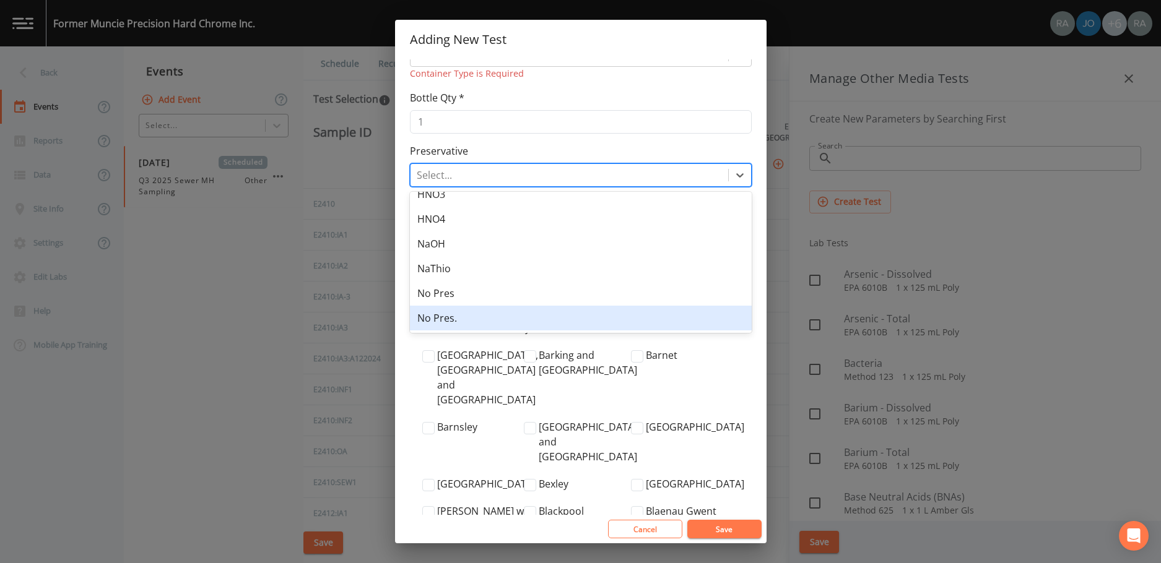
click at [439, 312] on div "No Pres." at bounding box center [581, 318] width 342 height 25
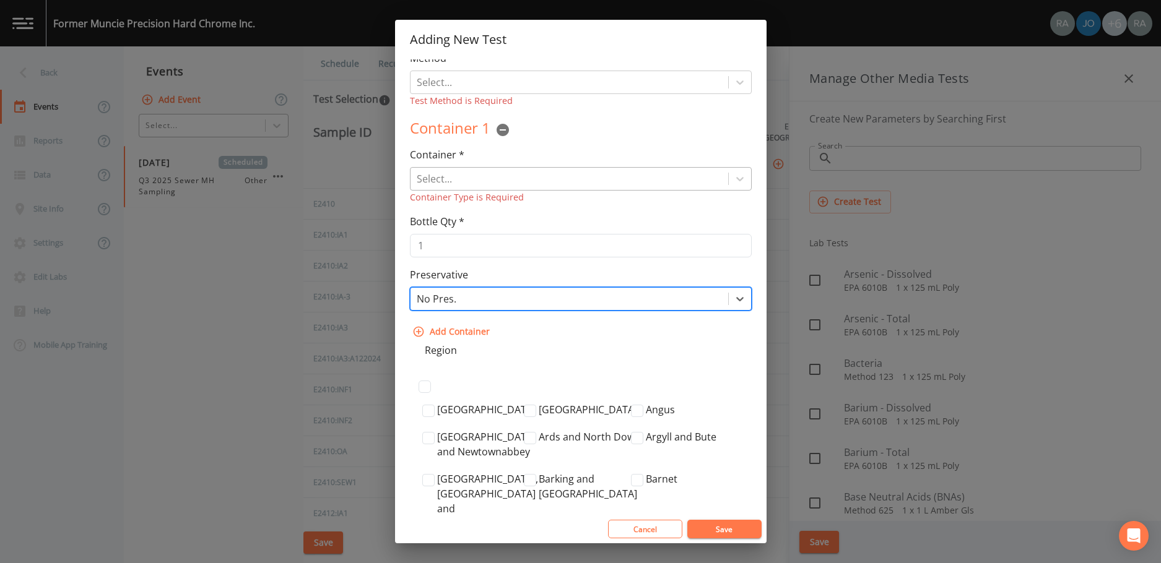
click at [547, 176] on div at bounding box center [569, 178] width 305 height 17
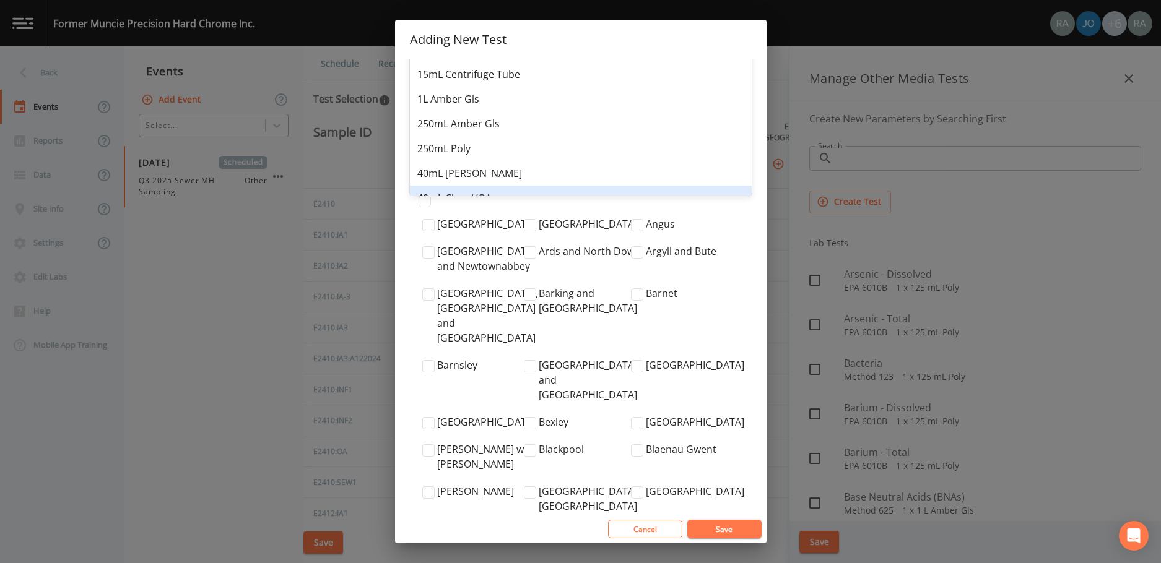
scroll to position [0, 0]
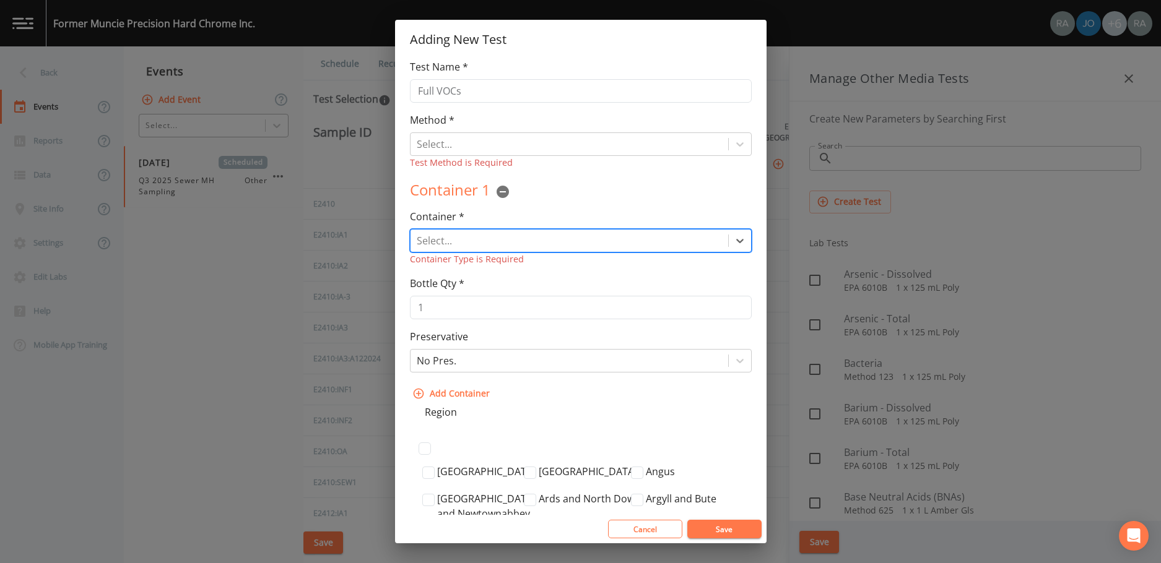
click at [478, 234] on div at bounding box center [569, 240] width 305 height 17
click at [448, 137] on div at bounding box center [569, 144] width 305 height 17
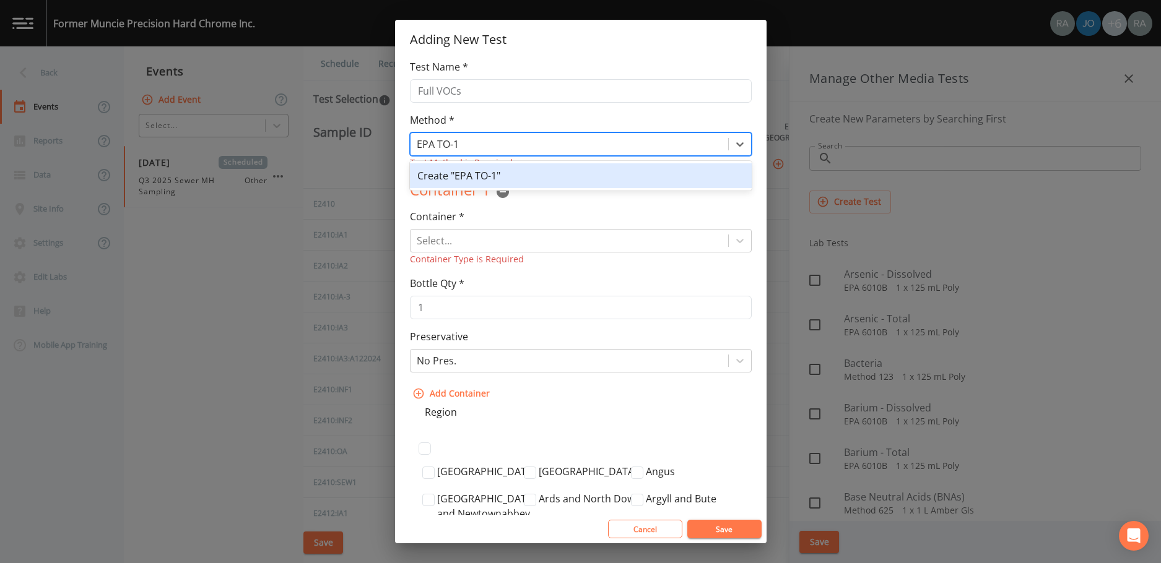
type input "EPA TO-15"
click at [450, 182] on div "Create "EPA TO-15"" at bounding box center [581, 175] width 342 height 25
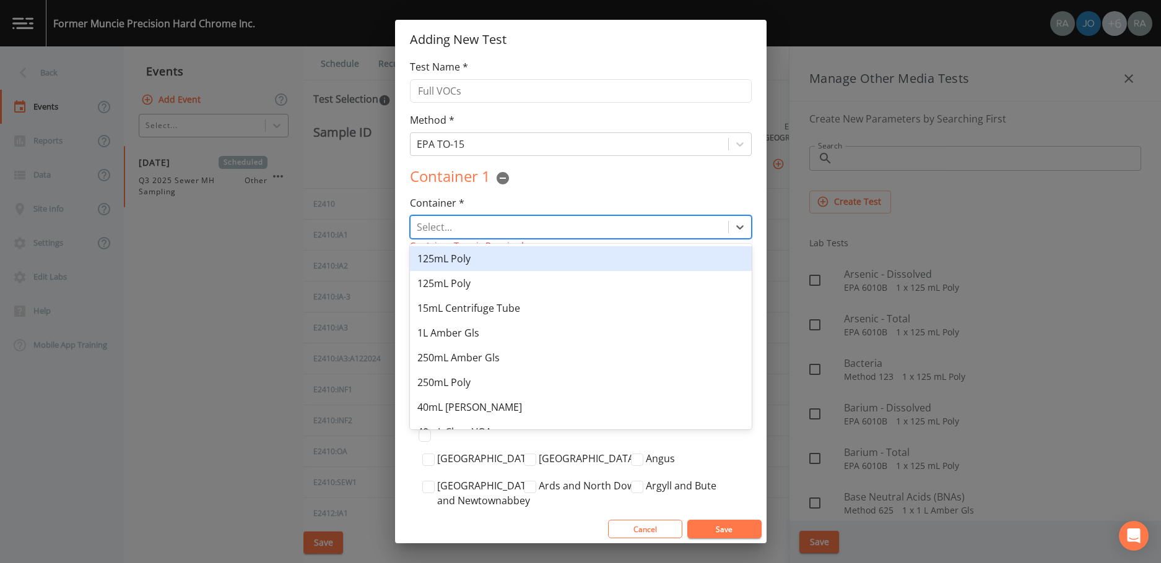
click at [458, 231] on div at bounding box center [569, 226] width 305 height 17
click at [428, 225] on div at bounding box center [569, 226] width 305 height 17
type input "1 L Can"
click at [448, 263] on div "Create "1 L Can"" at bounding box center [581, 258] width 342 height 25
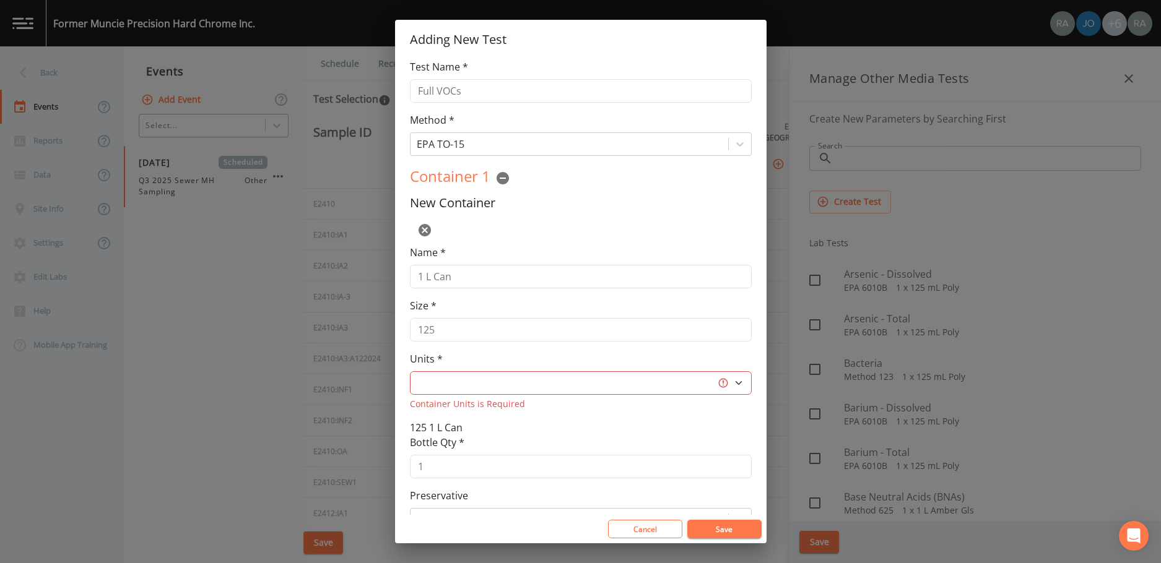
select select "L"
click at [438, 325] on input "125" at bounding box center [581, 330] width 342 height 24
drag, startPoint x: 435, startPoint y: 329, endPoint x: 404, endPoint y: 331, distance: 31.0
click at [404, 331] on div "Test Name * Full VOCs Method * EPA TO-15 Container 1 New Container Name * 1 L C…" at bounding box center [580, 287] width 371 height 456
type input "1"
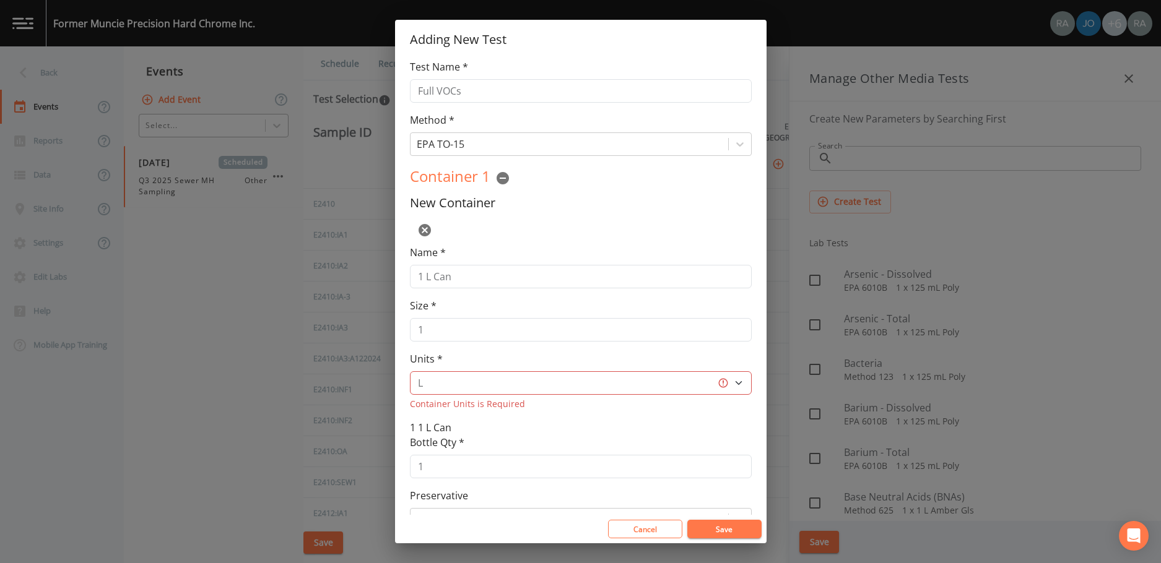
click at [431, 207] on h5 "New Container" at bounding box center [581, 203] width 342 height 15
click at [731, 536] on button "Save" at bounding box center [724, 529] width 74 height 19
click at [599, 384] on select "L gal mL oz" at bounding box center [581, 383] width 342 height 24
click at [410, 371] on select "L gal mL oz" at bounding box center [581, 383] width 342 height 24
click at [737, 529] on button "Save" at bounding box center [724, 529] width 74 height 19
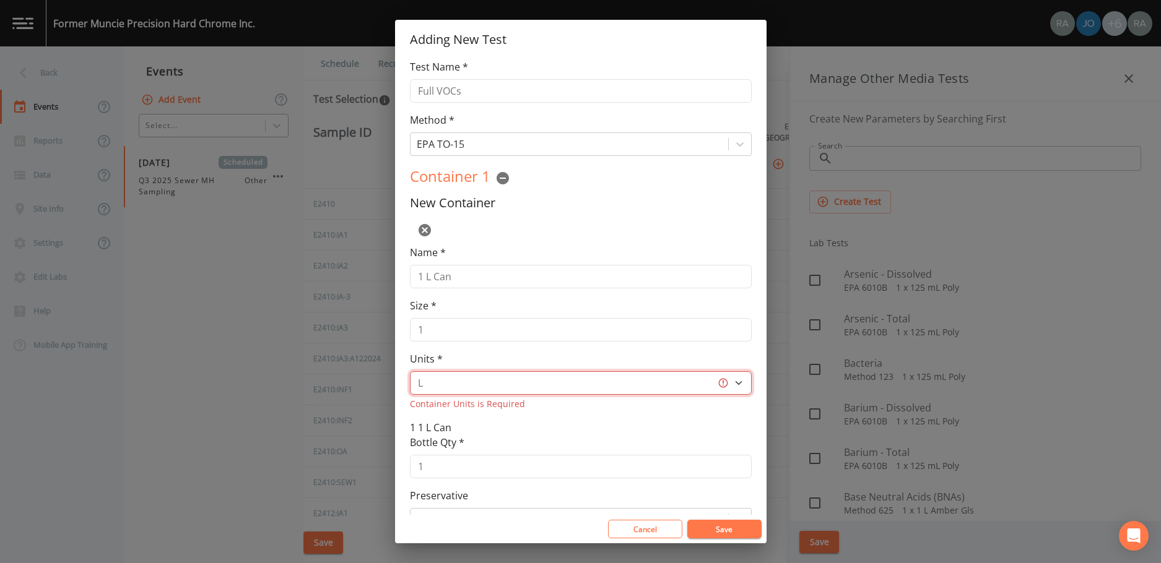
click at [428, 394] on select "L gal mL oz" at bounding box center [581, 383] width 342 height 24
click at [410, 371] on select "L gal mL oz" at bounding box center [581, 383] width 342 height 24
click at [719, 386] on select "L gal mL oz" at bounding box center [581, 383] width 342 height 24
click at [410, 371] on select "L gal mL oz" at bounding box center [581, 383] width 342 height 24
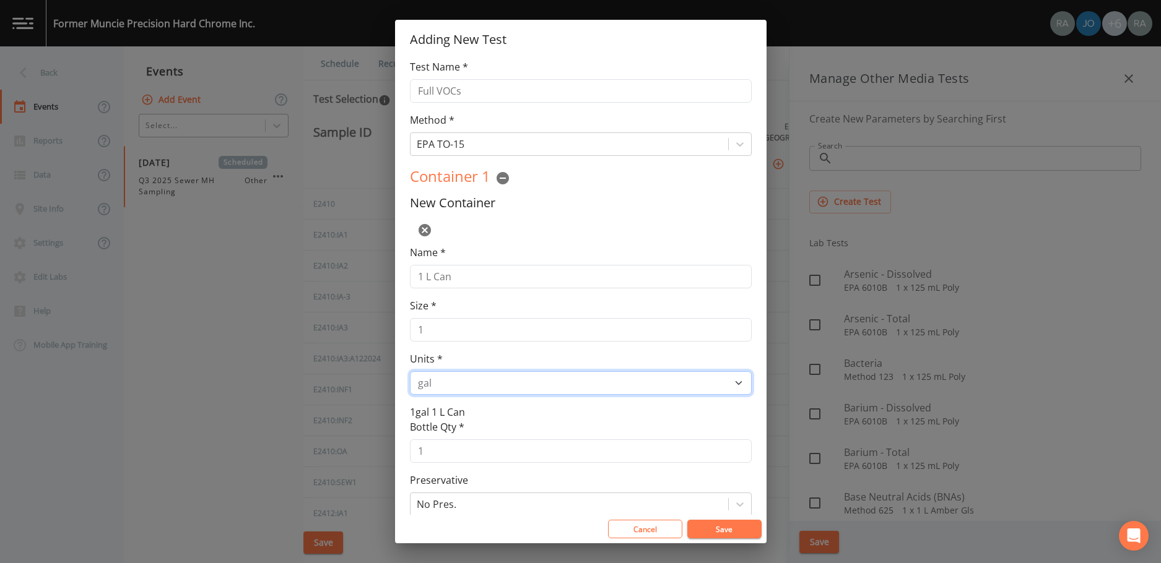
click at [504, 379] on select "L gal mL oz" at bounding box center [581, 383] width 342 height 24
select select "L"
click at [410, 371] on select "L gal mL oz" at bounding box center [581, 383] width 342 height 24
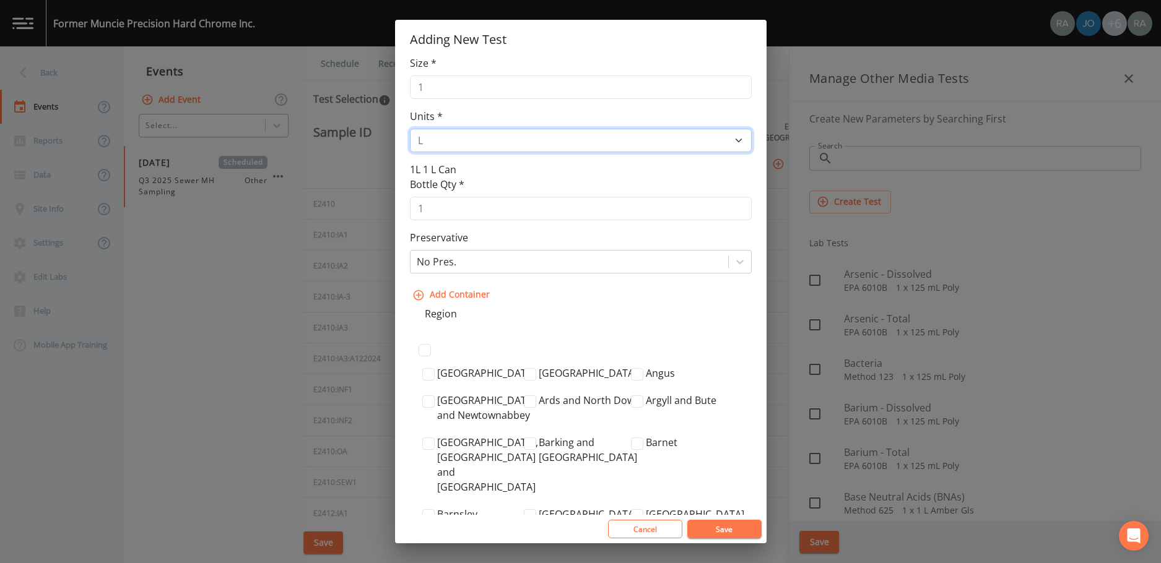
scroll to position [248, 0]
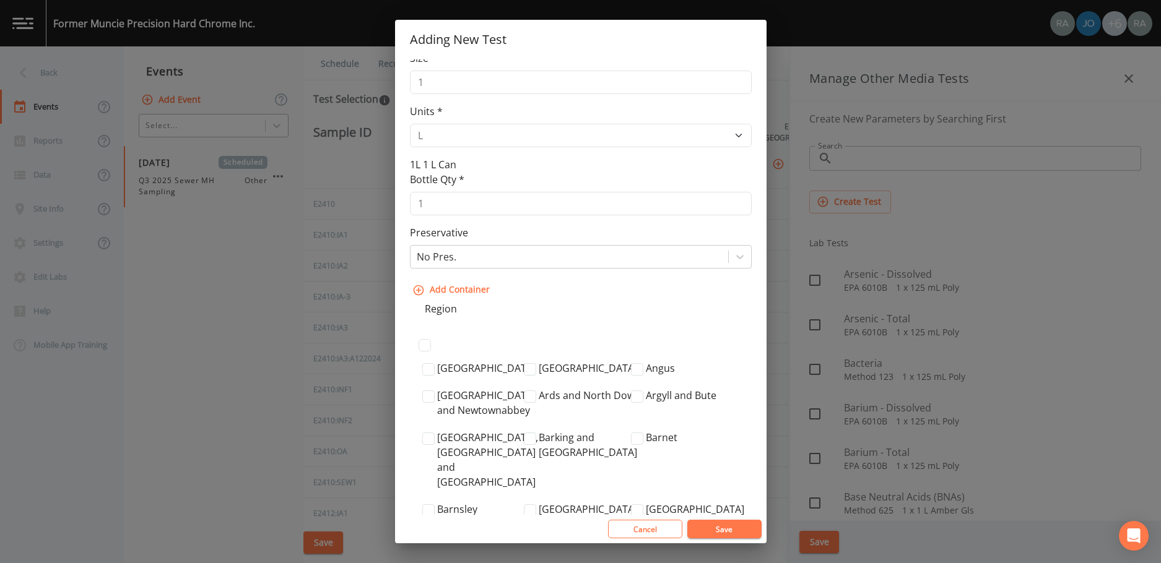
click at [722, 524] on button "Save" at bounding box center [724, 529] width 74 height 19
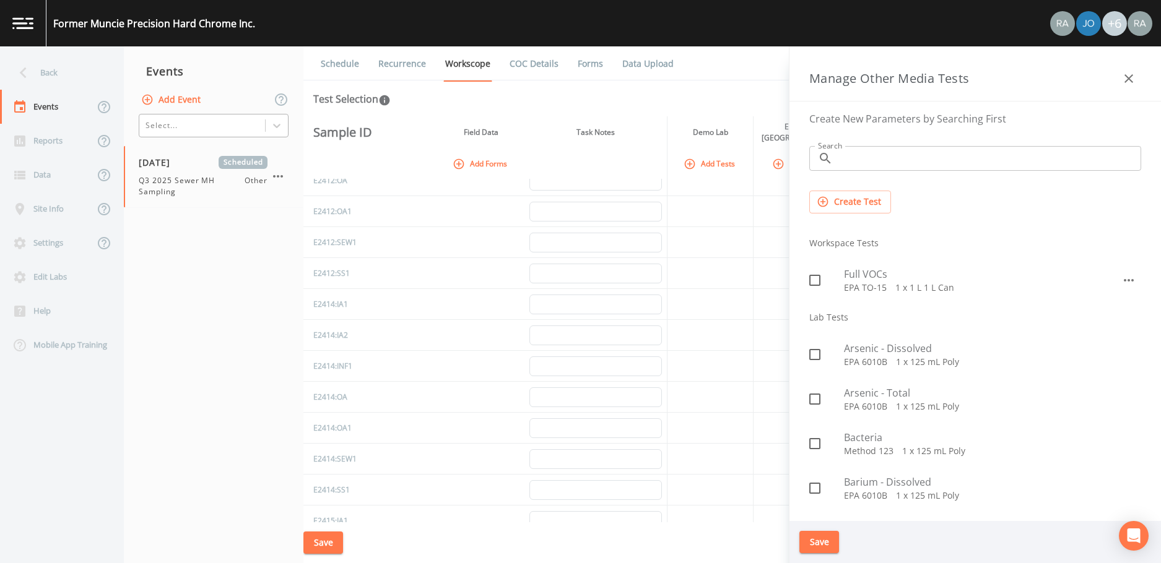
scroll to position [5694, 0]
click at [1128, 75] on icon "button" at bounding box center [1128, 78] width 15 height 15
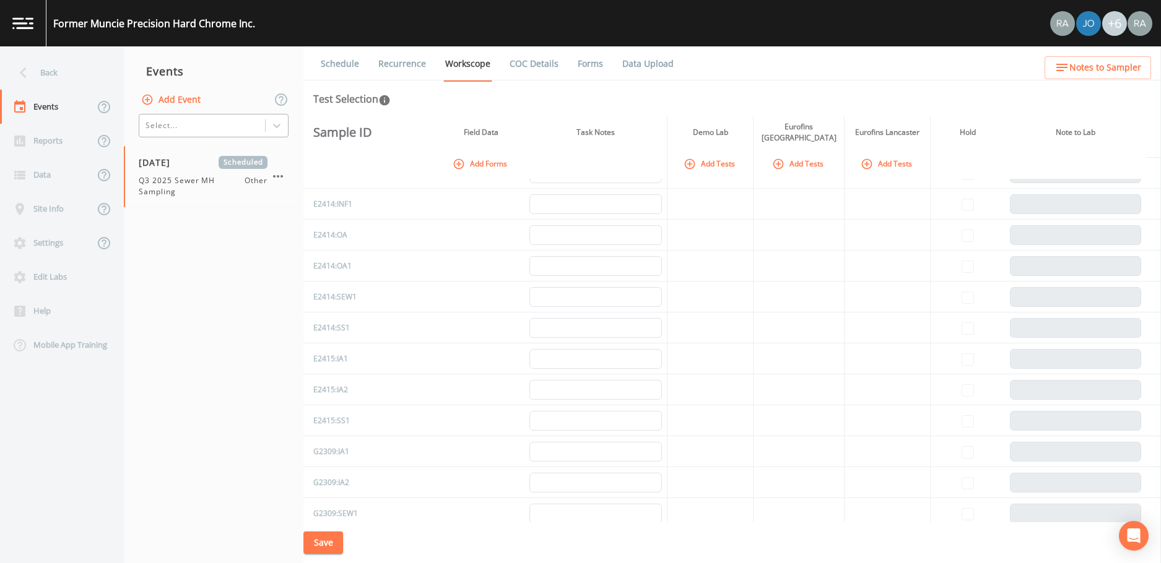
click at [326, 550] on button "Save" at bounding box center [323, 543] width 40 height 23
click at [67, 277] on div "Edit Labs" at bounding box center [55, 277] width 111 height 34
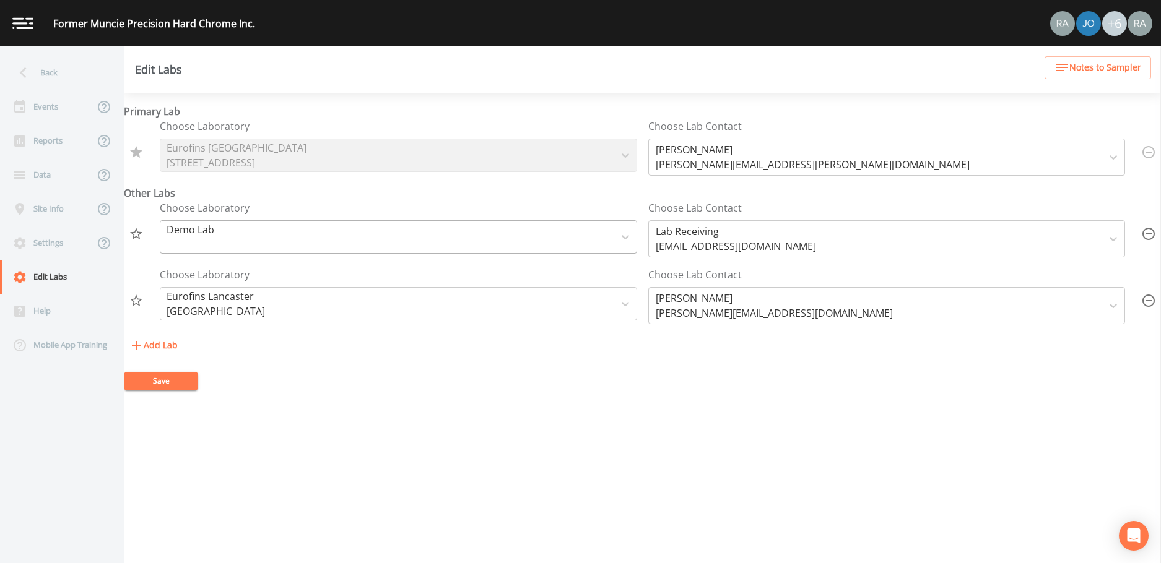
click at [451, 236] on div at bounding box center [386, 236] width 441 height 17
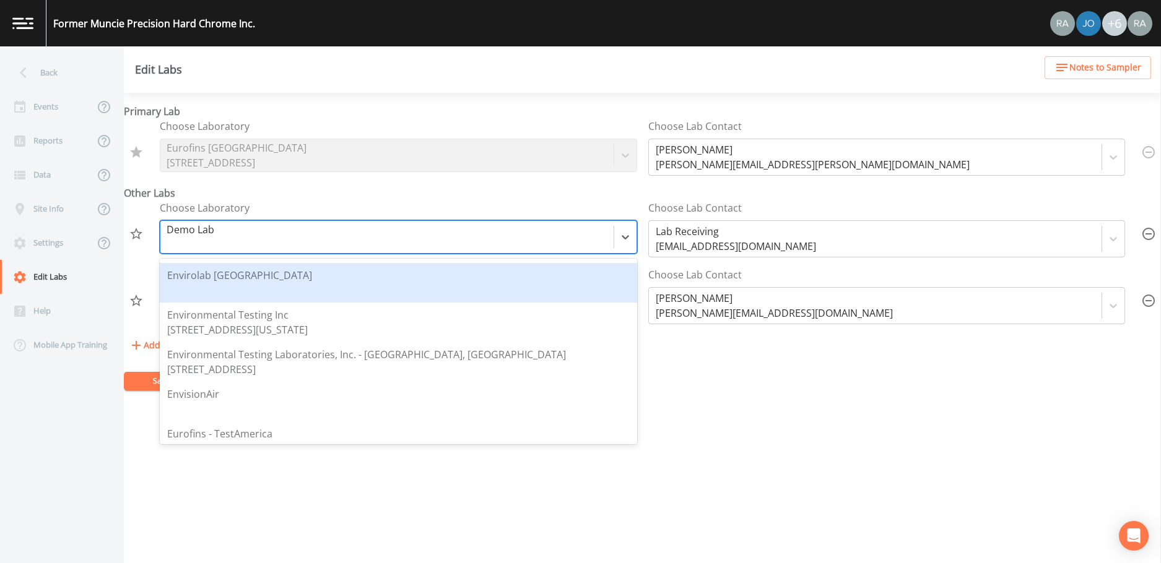
scroll to position [677, 0]
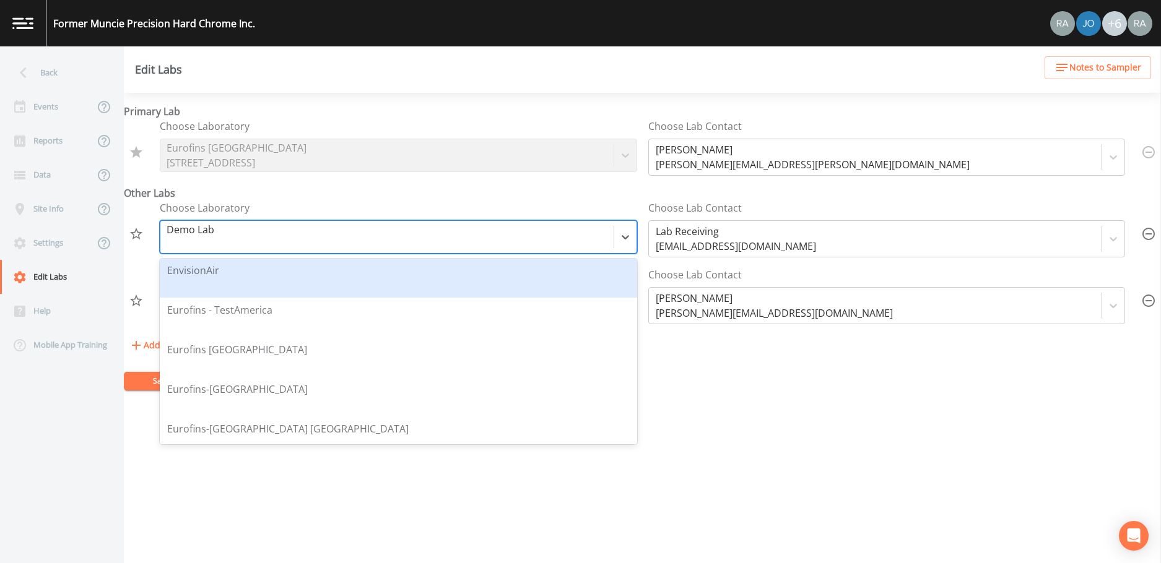
click at [407, 280] on div "EnvisionAir" at bounding box center [398, 278] width 462 height 30
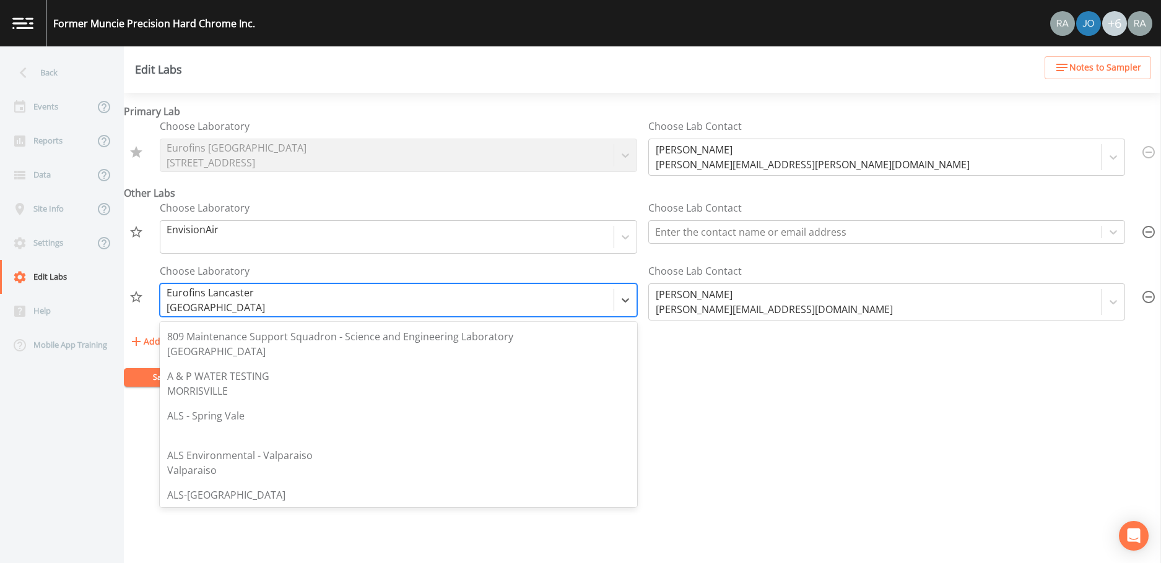
click at [282, 298] on div at bounding box center [386, 300] width 441 height 17
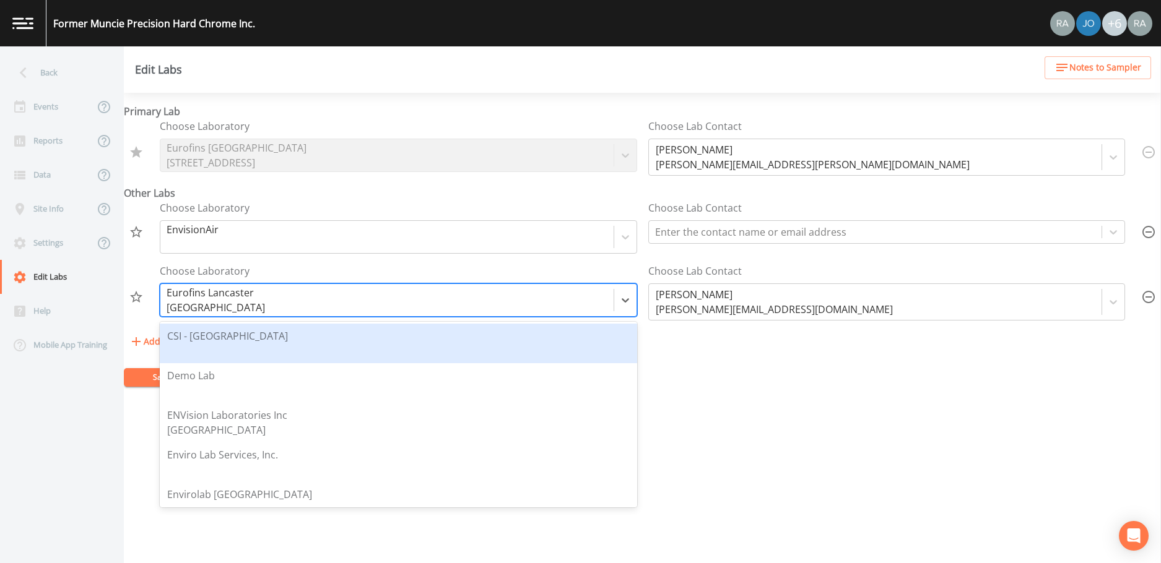
scroll to position [459, 0]
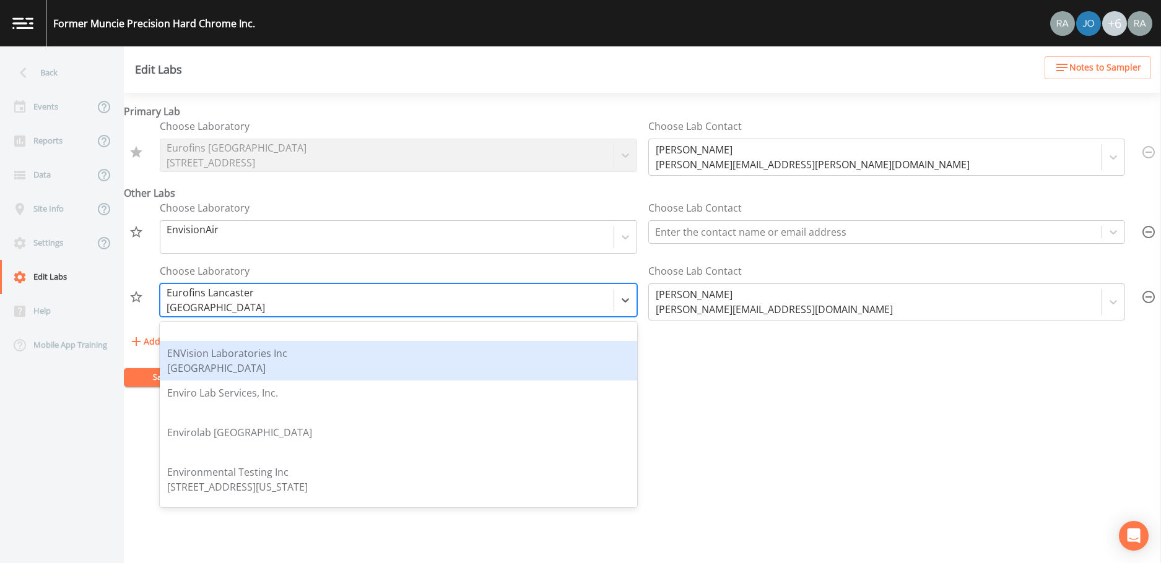
click at [292, 366] on div "ENVision Laboratories Inc [GEOGRAPHIC_DATA]" at bounding box center [398, 361] width 462 height 30
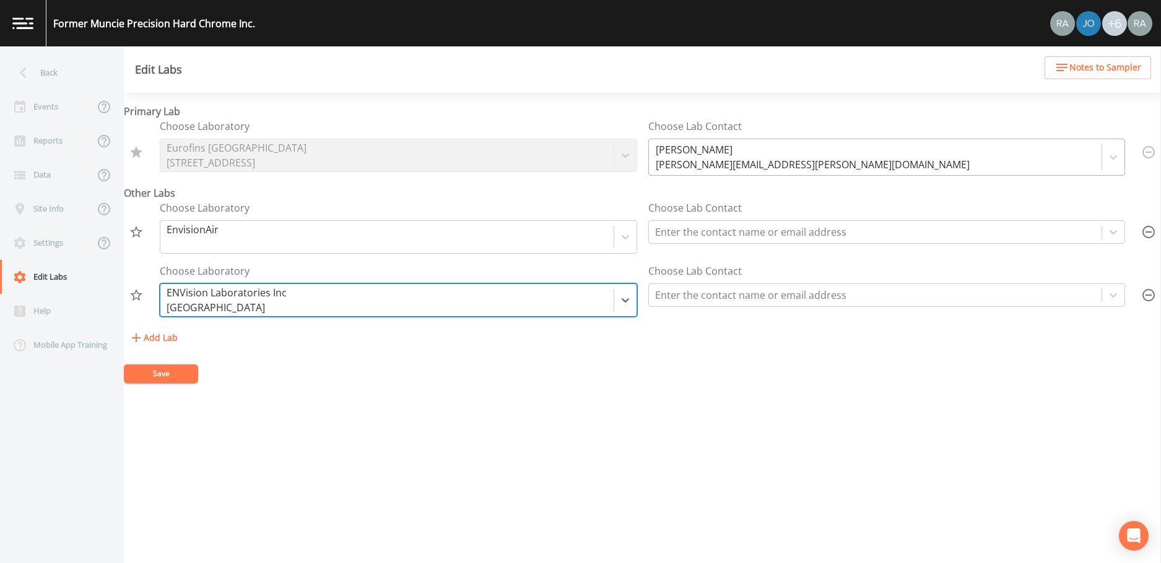
click at [698, 158] on div at bounding box center [875, 157] width 441 height 17
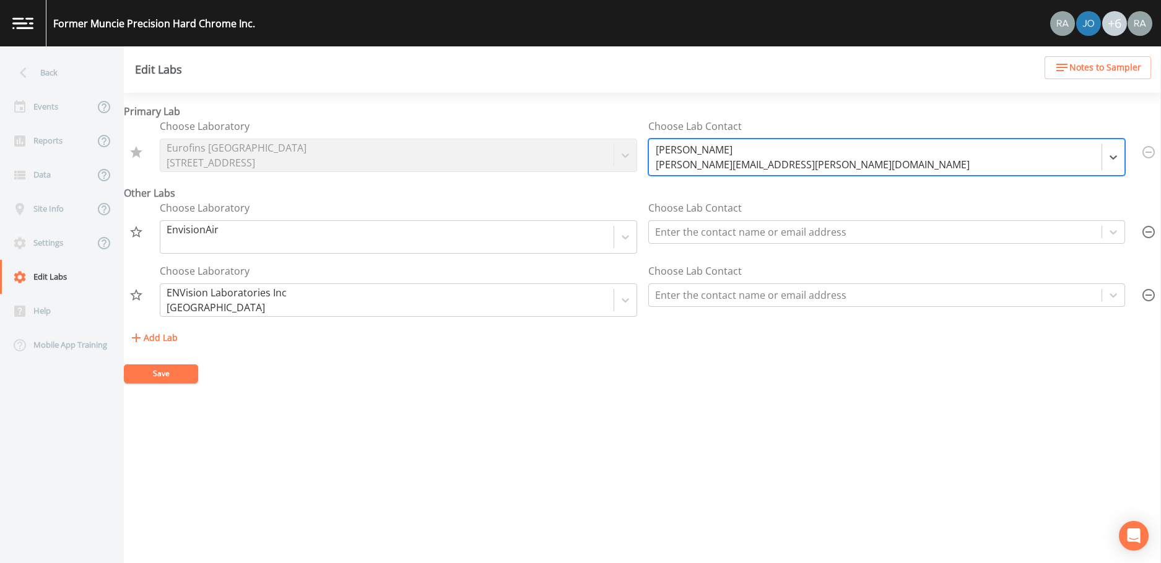
click at [742, 151] on div at bounding box center [875, 157] width 441 height 17
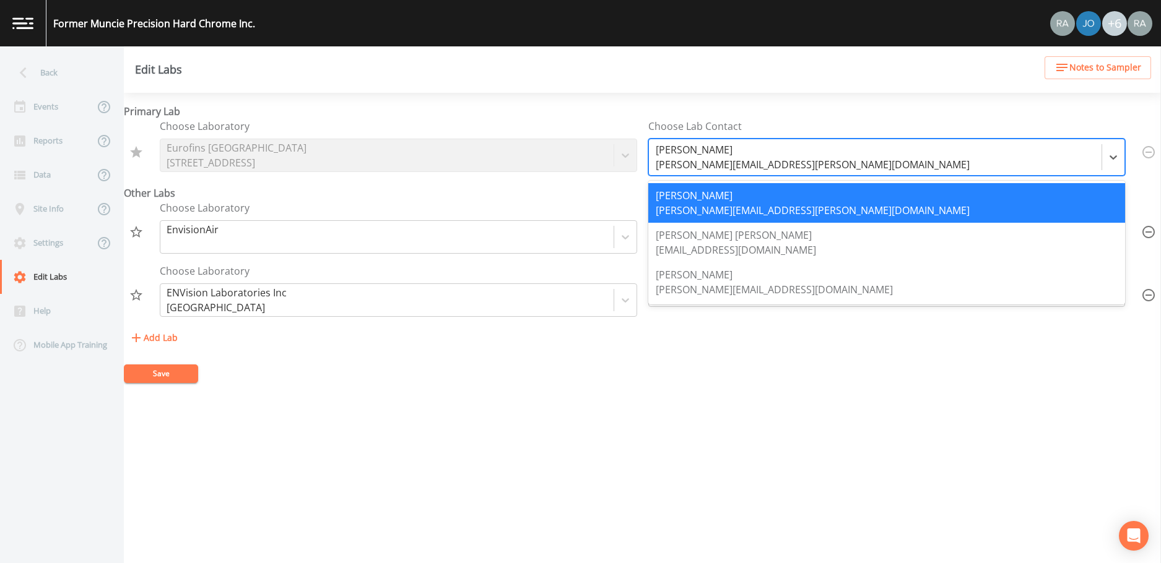
drag, startPoint x: 652, startPoint y: 149, endPoint x: 760, endPoint y: 165, distance: 108.9
click at [760, 165] on div at bounding box center [875, 157] width 441 height 17
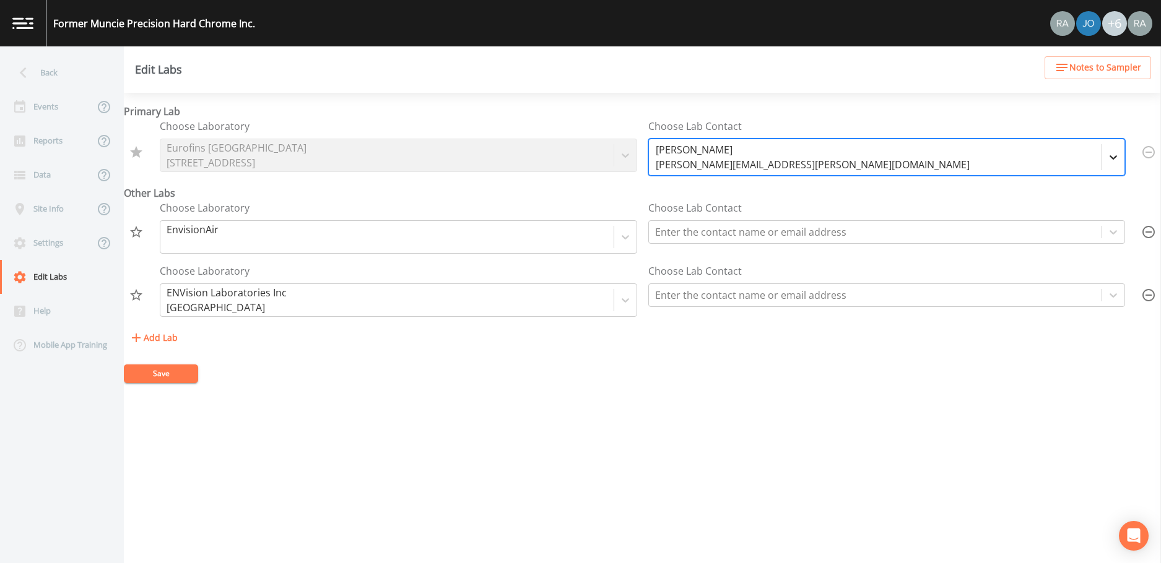
click at [1111, 158] on icon at bounding box center [1113, 157] width 12 height 12
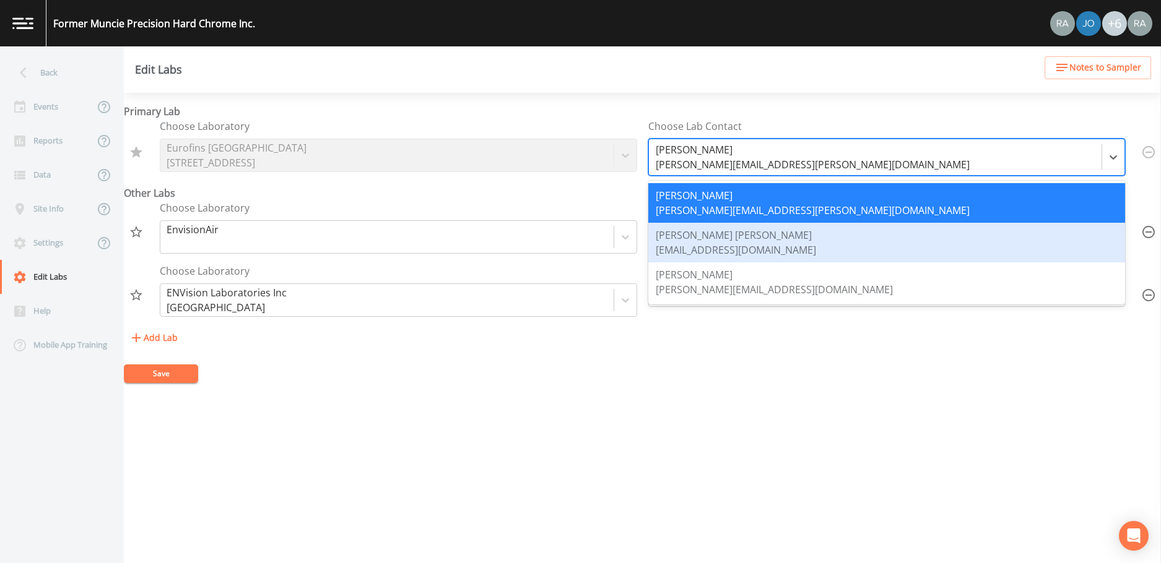
click at [549, 467] on div "Primary Lab Choose Laboratory Eurofins [GEOGRAPHIC_DATA] [STREET_ADDRESS] Choos…" at bounding box center [642, 328] width 1037 height 470
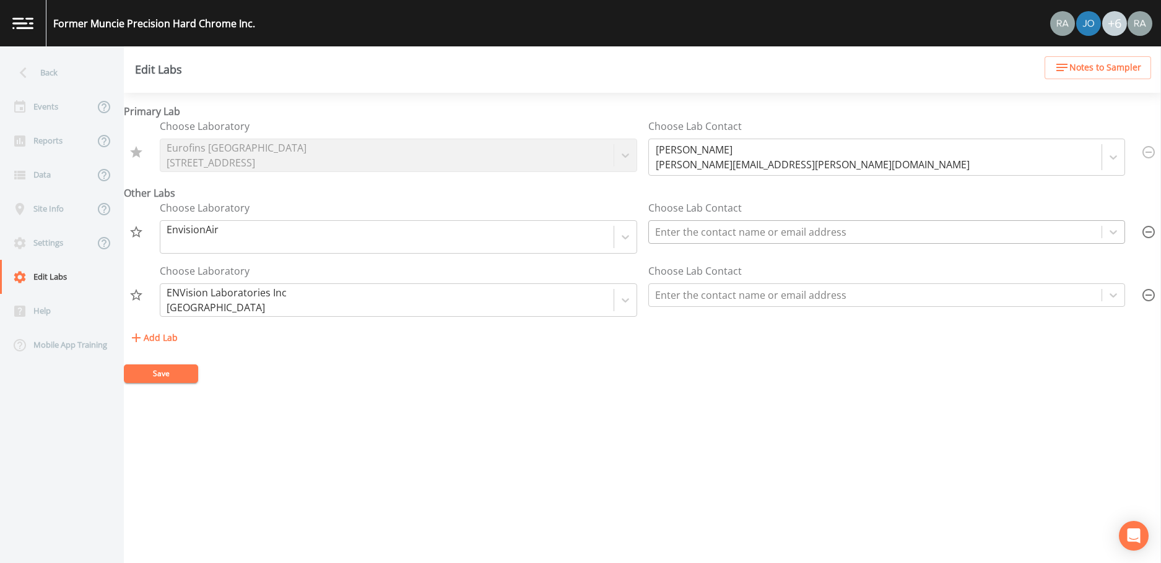
click at [737, 229] on div at bounding box center [875, 231] width 441 height 17
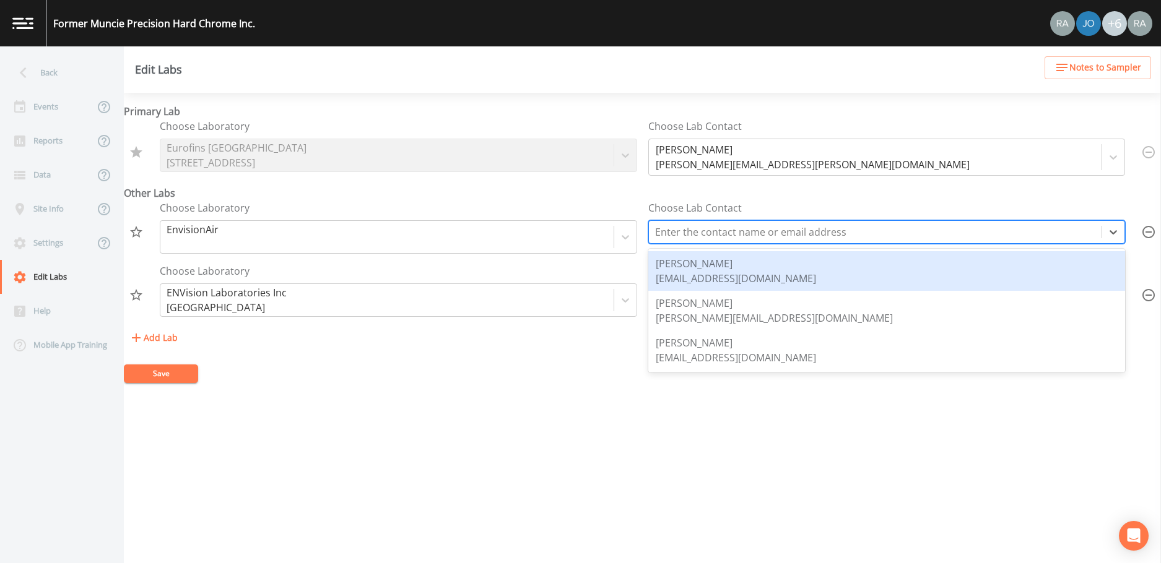
click at [1142, 152] on div at bounding box center [1148, 152] width 25 height 25
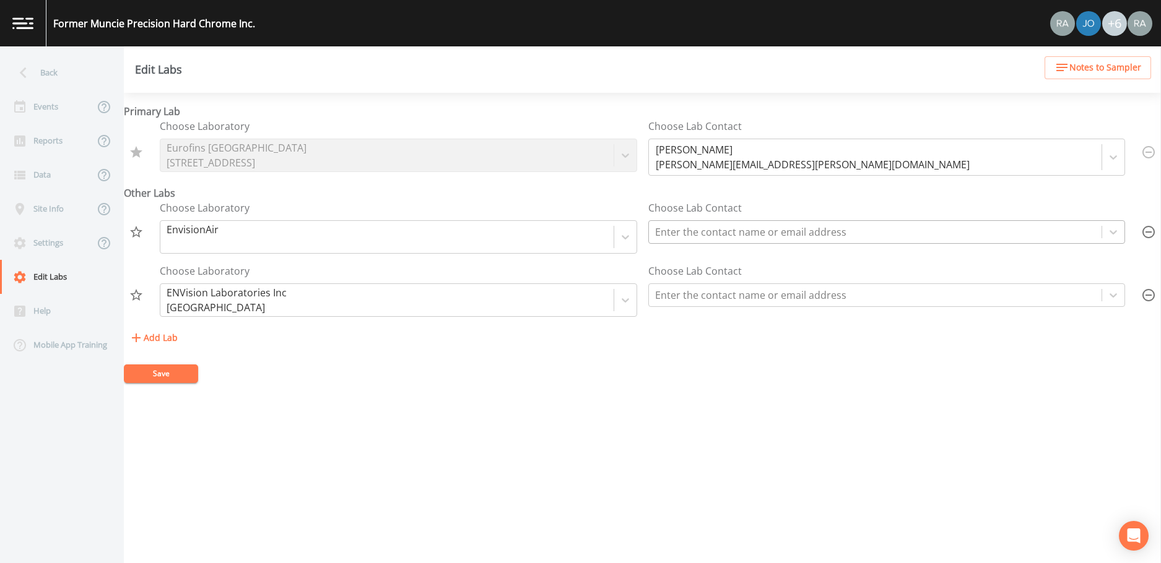
click at [704, 236] on div at bounding box center [875, 231] width 441 height 17
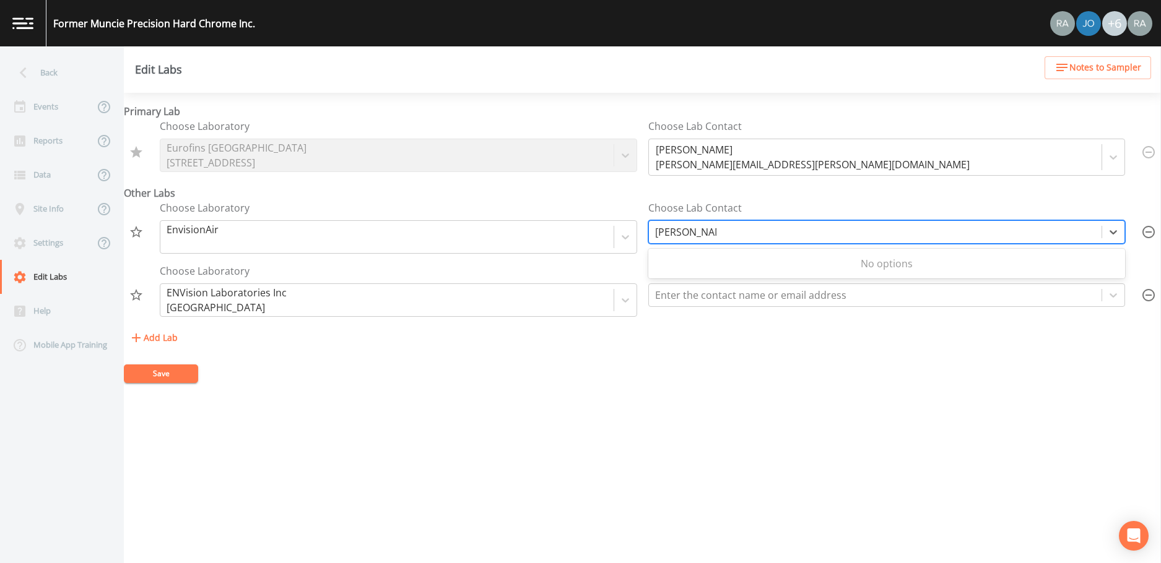
type input "[PERSON_NAME]"
click at [124, 365] on button "Save" at bounding box center [161, 374] width 74 height 19
click at [623, 154] on div "Choose Laboratory Eurofins [GEOGRAPHIC_DATA] [STREET_ADDRESS]" at bounding box center [398, 147] width 477 height 57
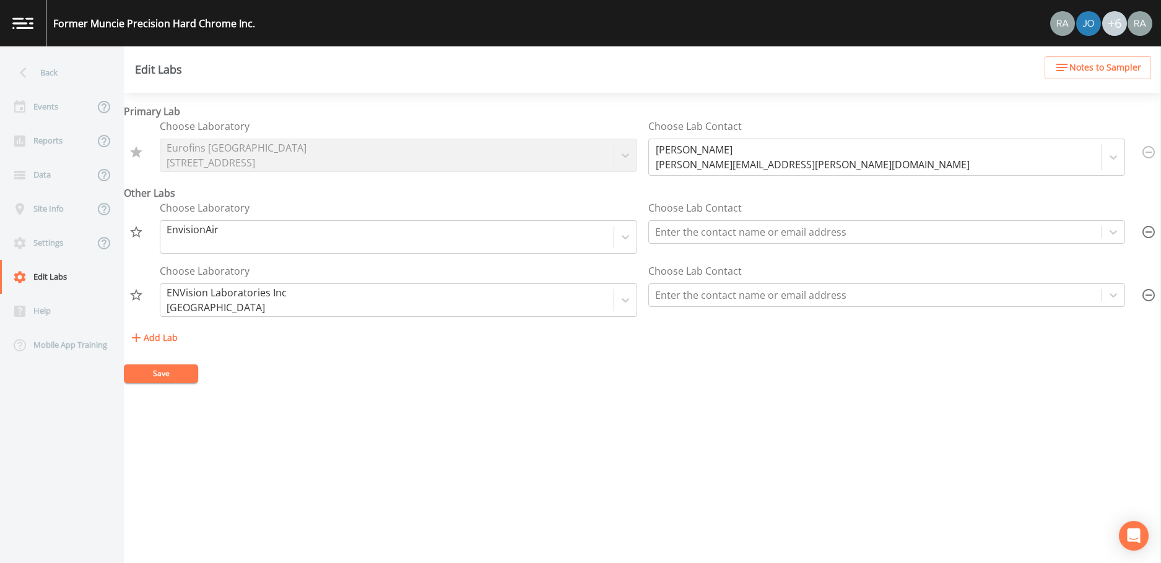
click at [620, 158] on div "Choose Laboratory Eurofins [GEOGRAPHIC_DATA] [STREET_ADDRESS]" at bounding box center [398, 147] width 477 height 57
click at [542, 157] on div "Choose Laboratory Eurofins [GEOGRAPHIC_DATA] [STREET_ADDRESS]" at bounding box center [398, 147] width 477 height 57
click at [223, 159] on div "Choose Laboratory Eurofins [GEOGRAPHIC_DATA] [STREET_ADDRESS]" at bounding box center [398, 147] width 477 height 57
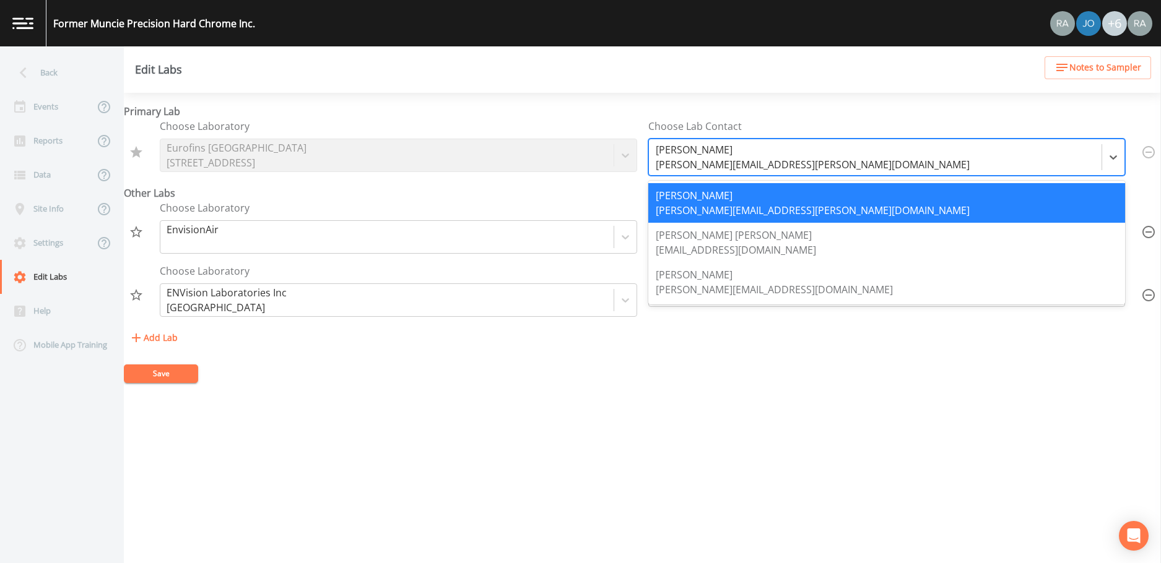
click at [841, 157] on div at bounding box center [875, 157] width 441 height 17
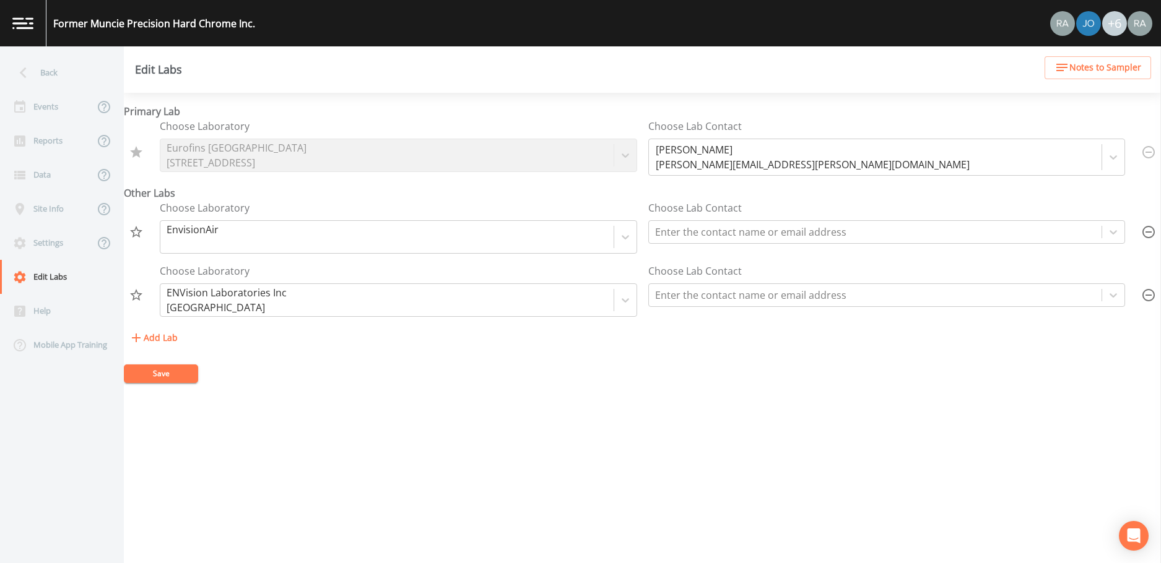
click at [257, 395] on div "Primary Lab Choose Laboratory Eurofins [GEOGRAPHIC_DATA] [STREET_ADDRESS] Choos…" at bounding box center [642, 328] width 1037 height 470
click at [139, 154] on div at bounding box center [136, 152] width 25 height 25
click at [785, 234] on div at bounding box center [875, 231] width 441 height 17
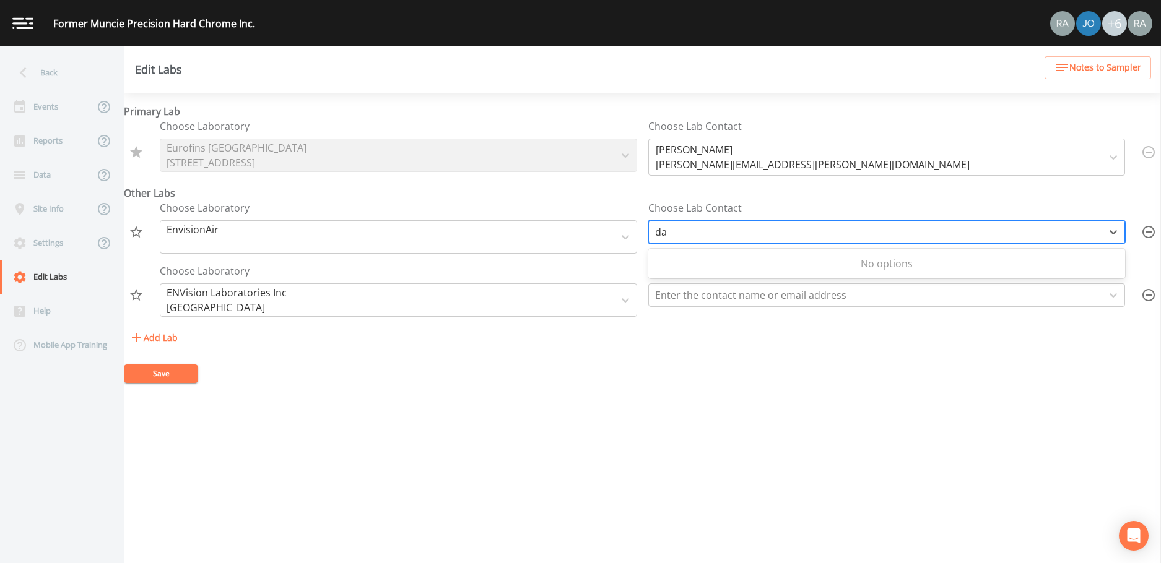
type input "d"
type input "[PERSON_NAME]"
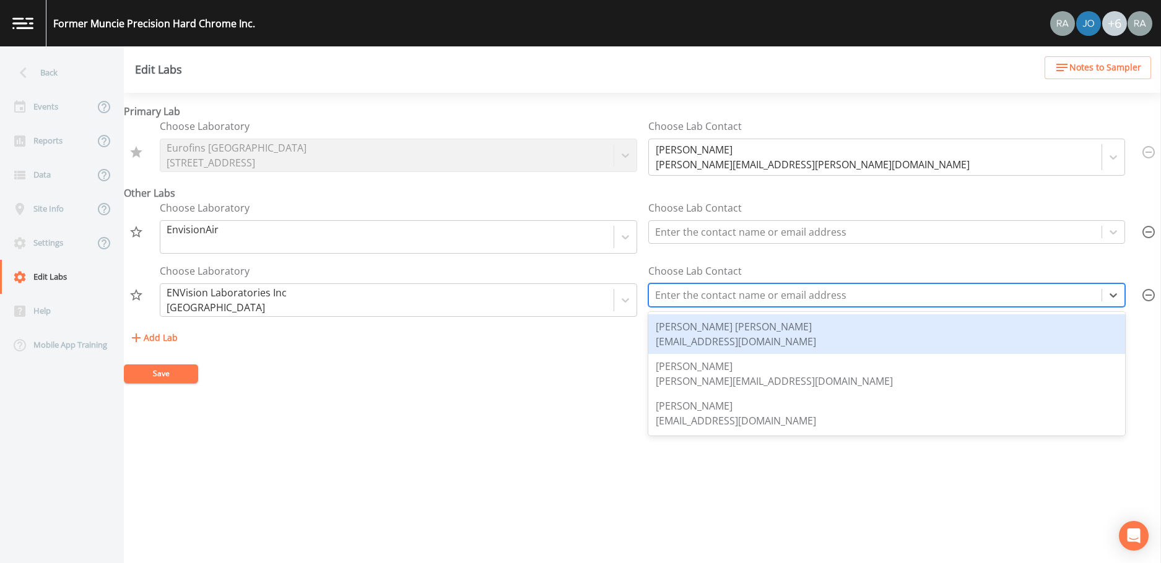
click at [779, 303] on div at bounding box center [875, 295] width 441 height 17
click at [514, 416] on div "Primary Lab Choose Laboratory Eurofins [GEOGRAPHIC_DATA] [STREET_ADDRESS] Choos…" at bounding box center [642, 328] width 1037 height 470
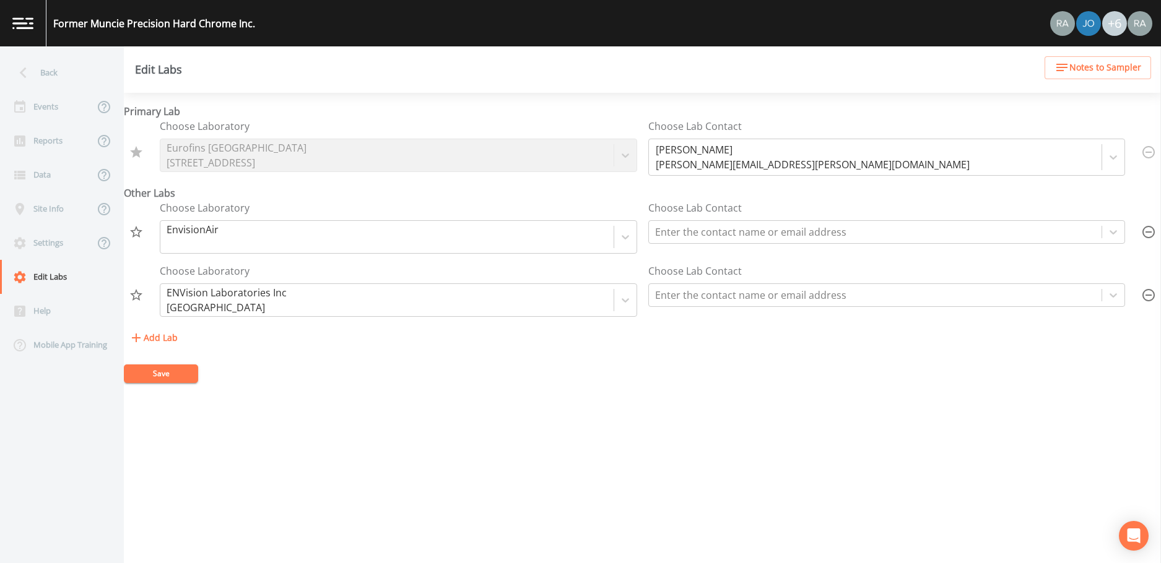
click at [132, 157] on div at bounding box center [136, 152] width 25 height 25
click at [150, 337] on button "Add Lab" at bounding box center [153, 338] width 59 height 23
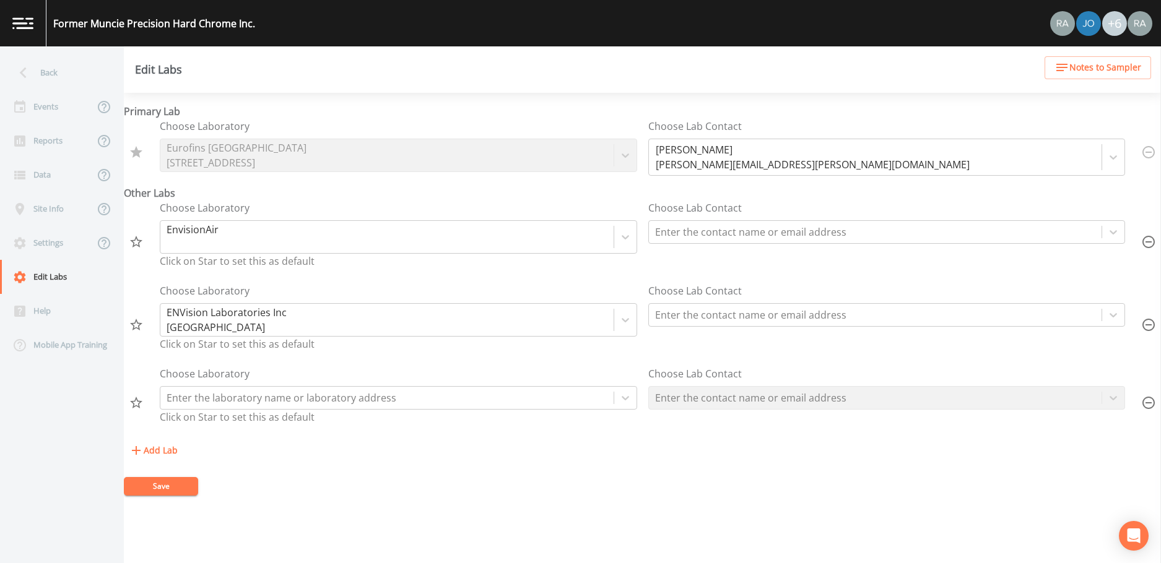
click at [558, 469] on form "Primary Lab Choose Laboratory Eurofins [GEOGRAPHIC_DATA] [STREET_ADDRESS] Choos…" at bounding box center [642, 300] width 1037 height 392
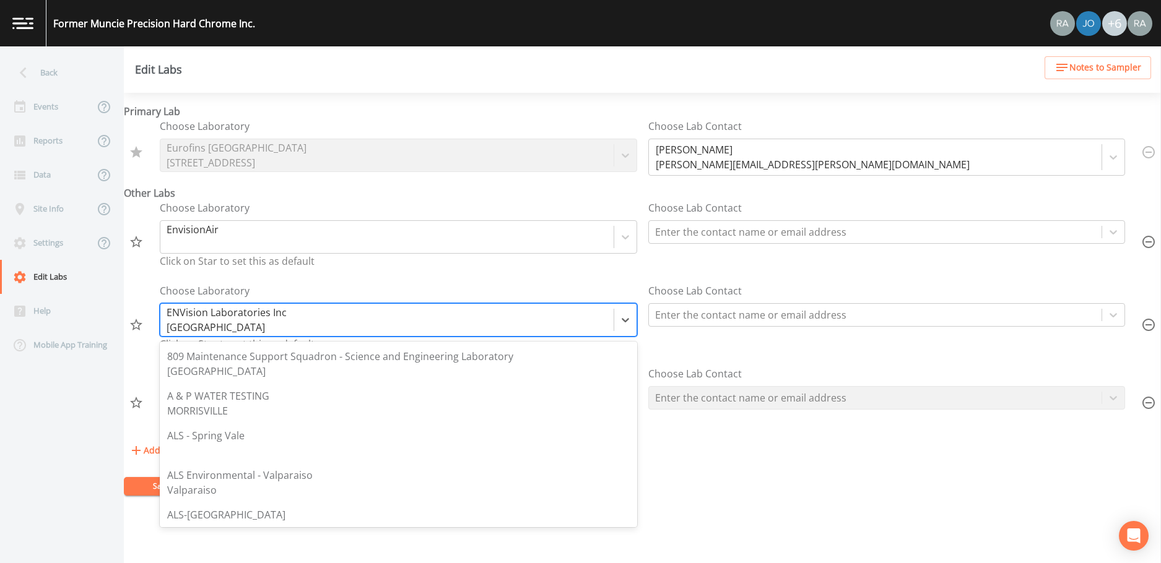
click at [306, 323] on div at bounding box center [386, 319] width 441 height 17
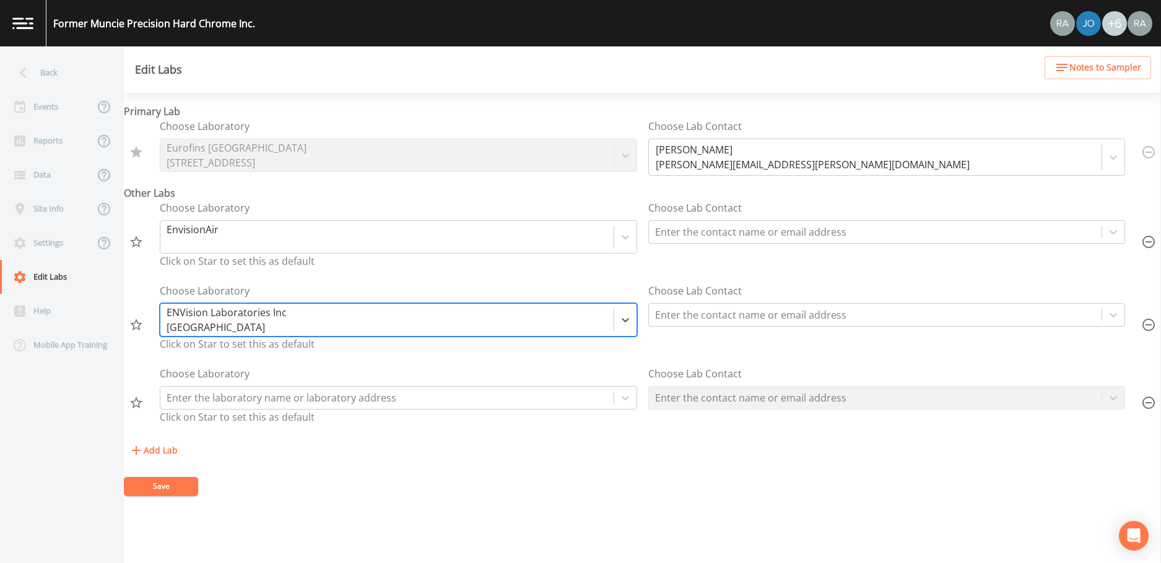
click at [306, 323] on div at bounding box center [386, 319] width 441 height 17
click at [275, 315] on div at bounding box center [386, 319] width 441 height 17
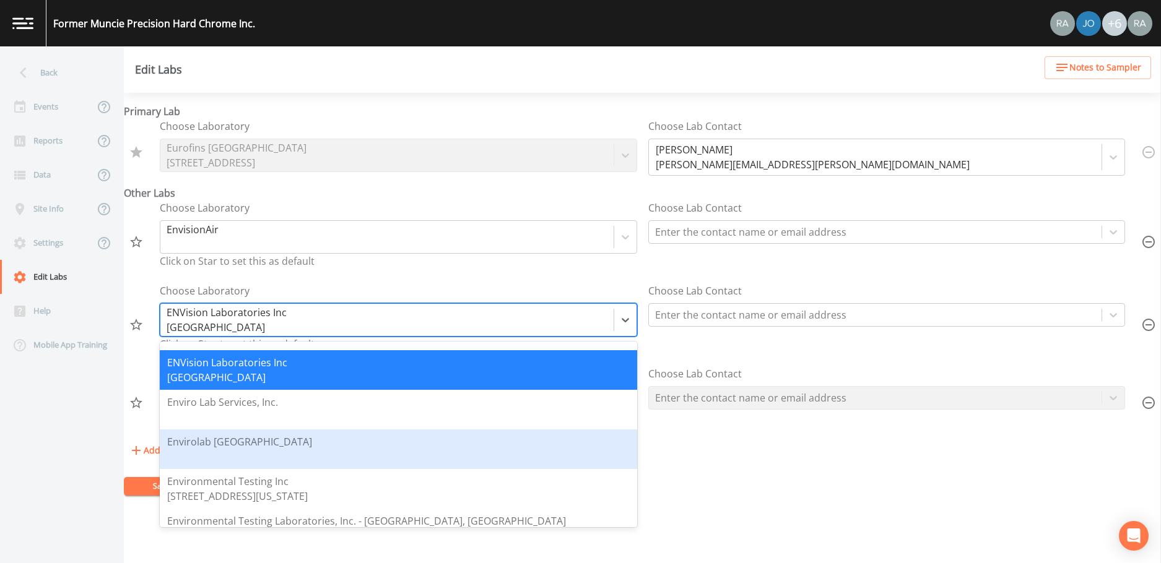
scroll to position [469, 0]
click at [814, 464] on form "Primary Lab Choose Laboratory Eurofins [GEOGRAPHIC_DATA] [STREET_ADDRESS] Choos…" at bounding box center [642, 300] width 1037 height 392
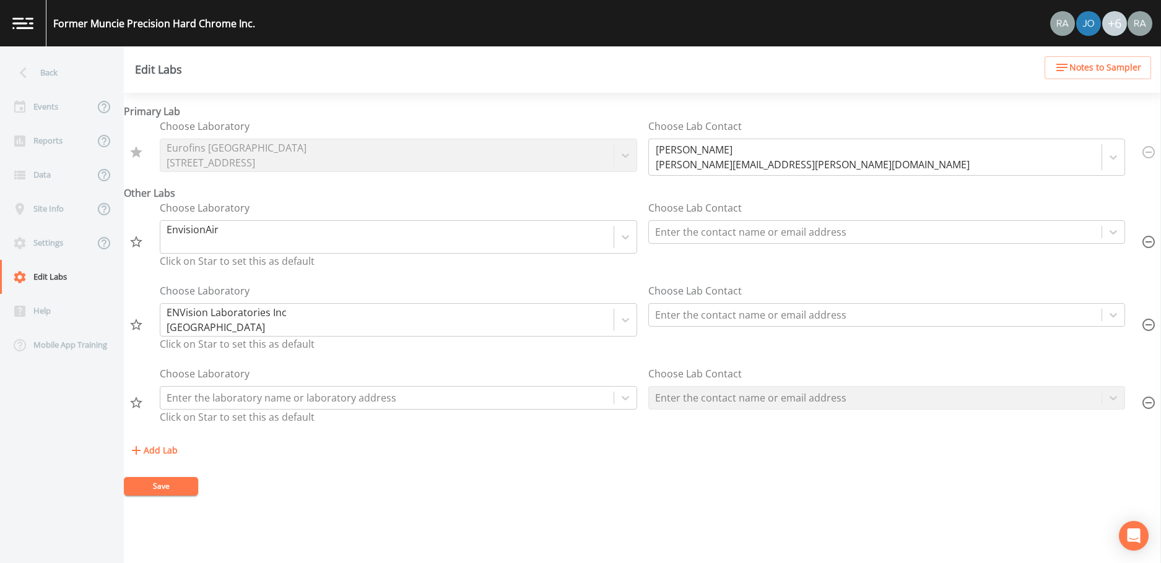
click at [157, 492] on button "Save" at bounding box center [161, 486] width 74 height 19
click at [53, 108] on div "Events" at bounding box center [47, 107] width 94 height 34
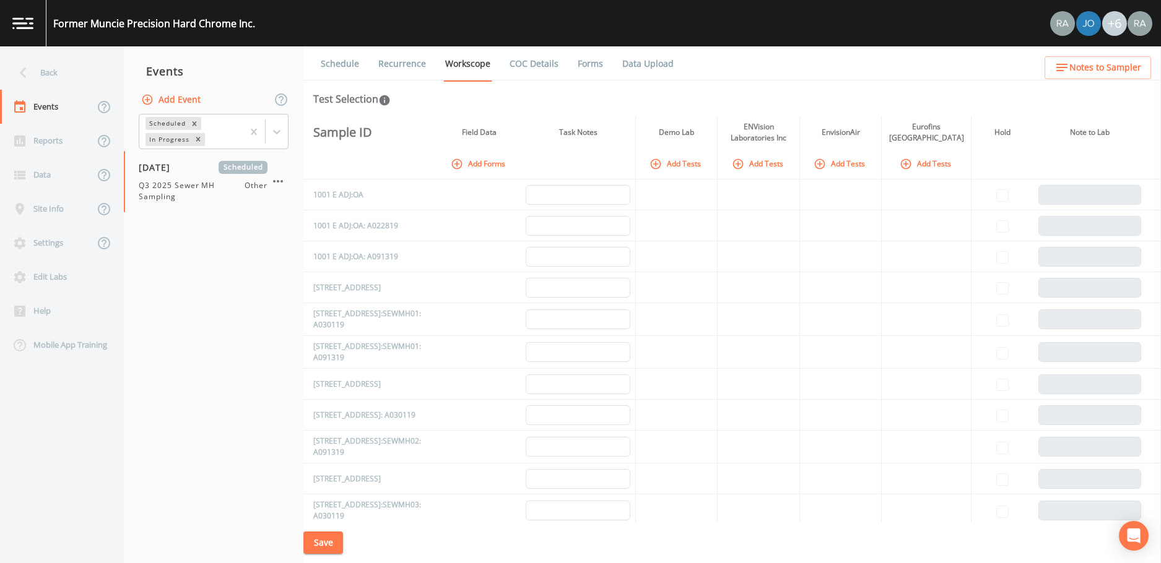
click at [815, 163] on icon "button" at bounding box center [820, 163] width 11 height 11
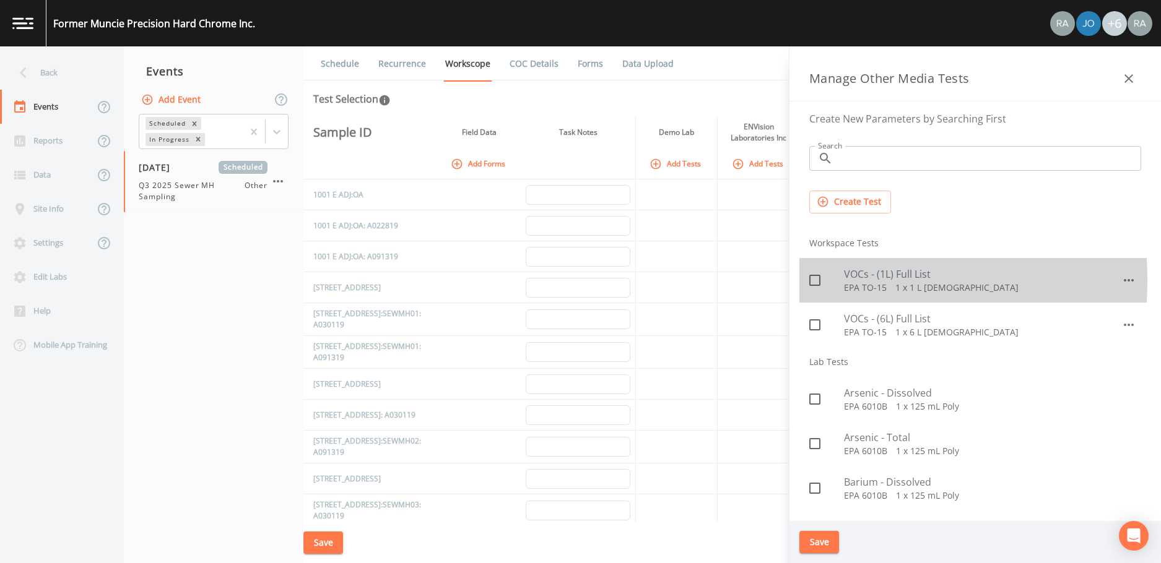
click at [811, 280] on icon at bounding box center [814, 280] width 15 height 15
checkbox input "true"
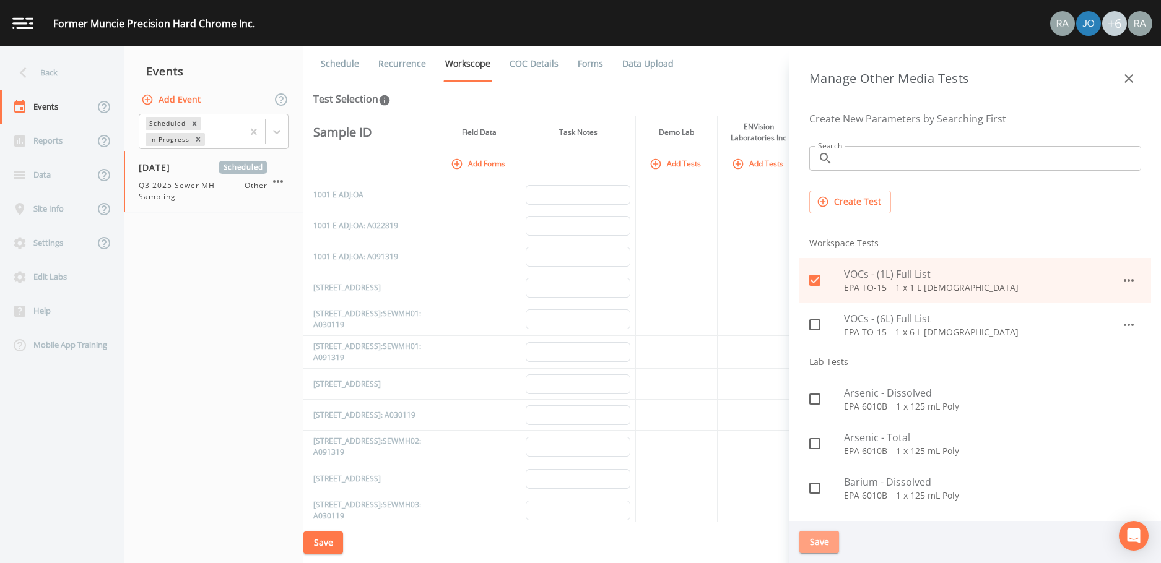
click at [813, 543] on button "Save" at bounding box center [819, 542] width 40 height 23
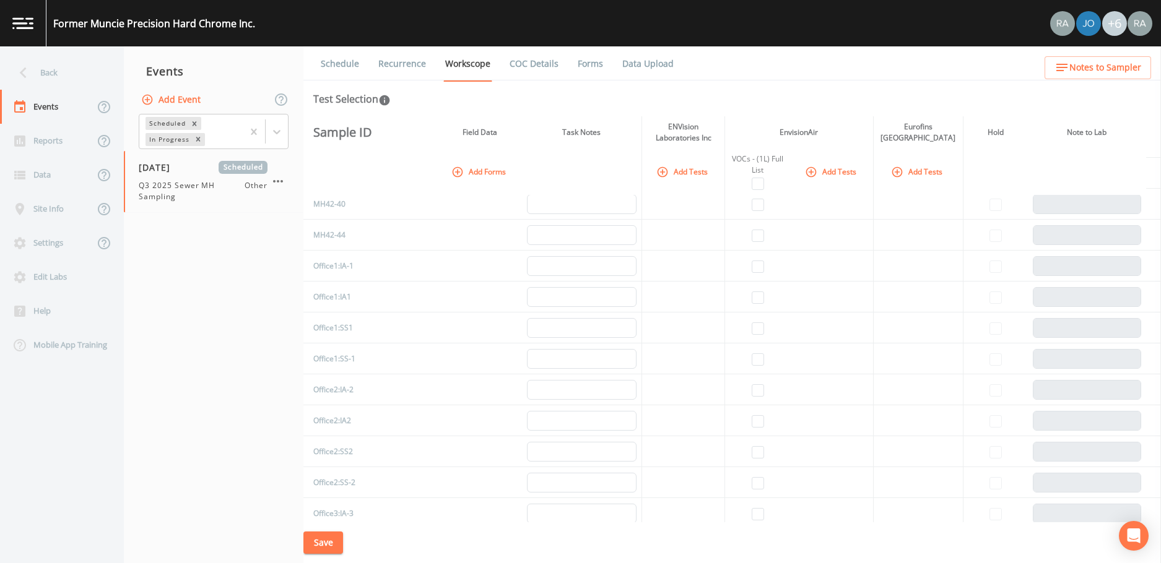
scroll to position [6836, 0]
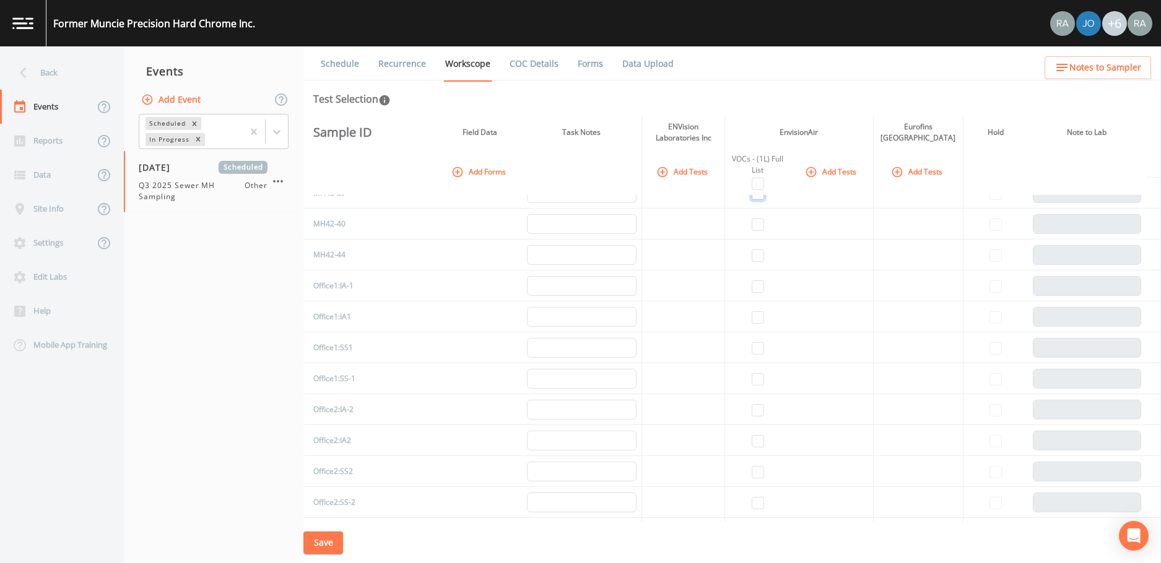
click at [751, 200] on input "checkbox" at bounding box center [757, 194] width 12 height 12
checkbox input "true"
click at [751, 231] on input "checkbox" at bounding box center [757, 224] width 12 height 12
checkbox input "true"
click at [751, 262] on input "checkbox" at bounding box center [757, 255] width 12 height 12
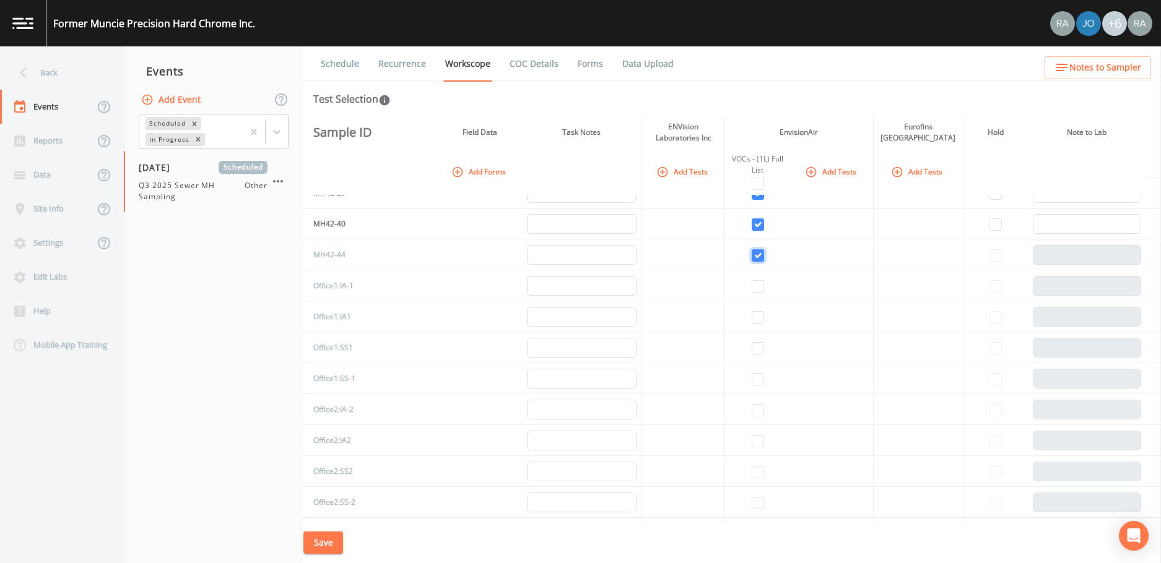
checkbox input "true"
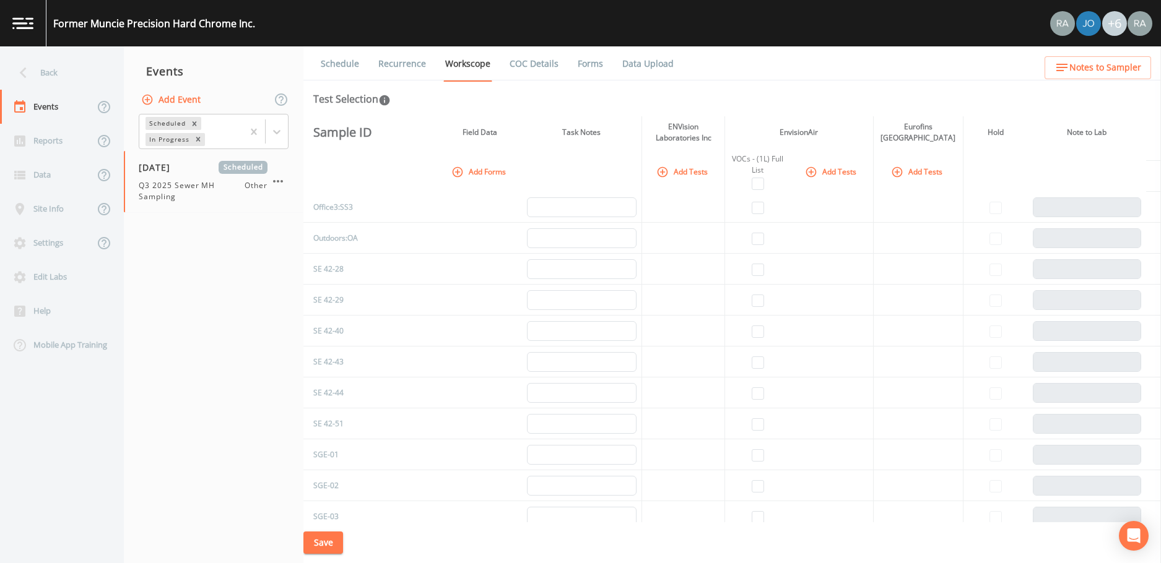
scroll to position [7269, 0]
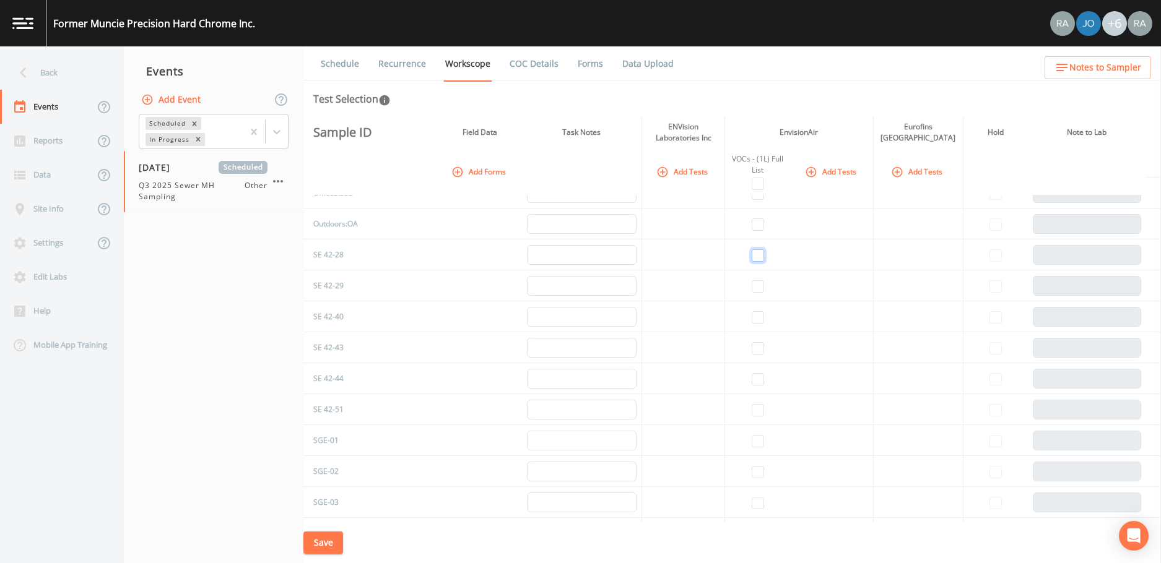
click at [751, 262] on input "checkbox" at bounding box center [757, 255] width 12 height 12
checkbox input "true"
click at [751, 293] on input "checkbox" at bounding box center [757, 286] width 12 height 12
checkbox input "true"
click at [751, 324] on input "checkbox" at bounding box center [757, 317] width 12 height 12
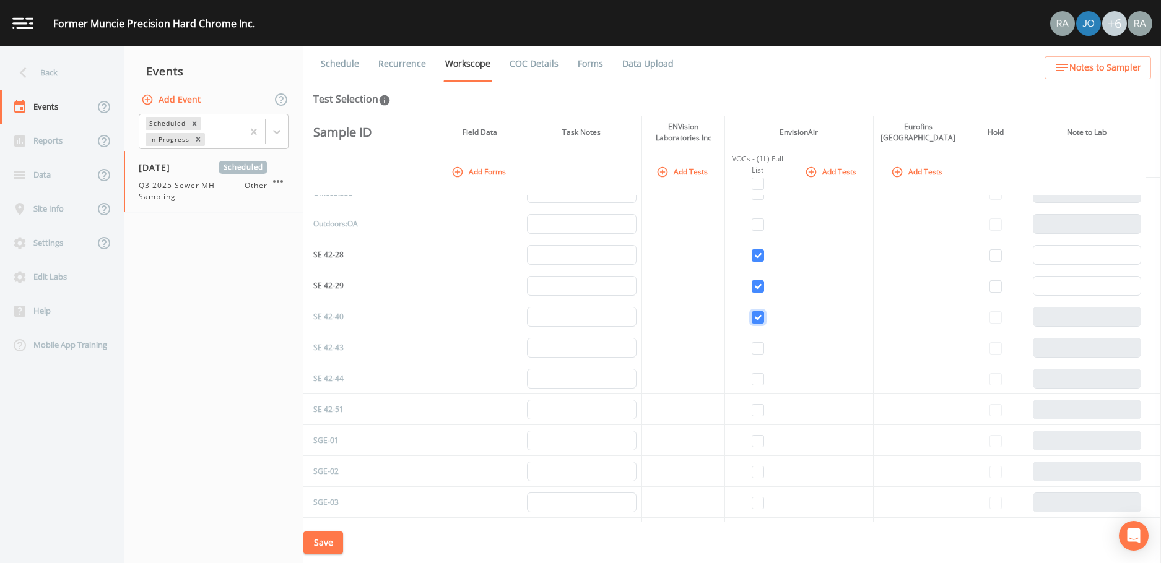
checkbox input "true"
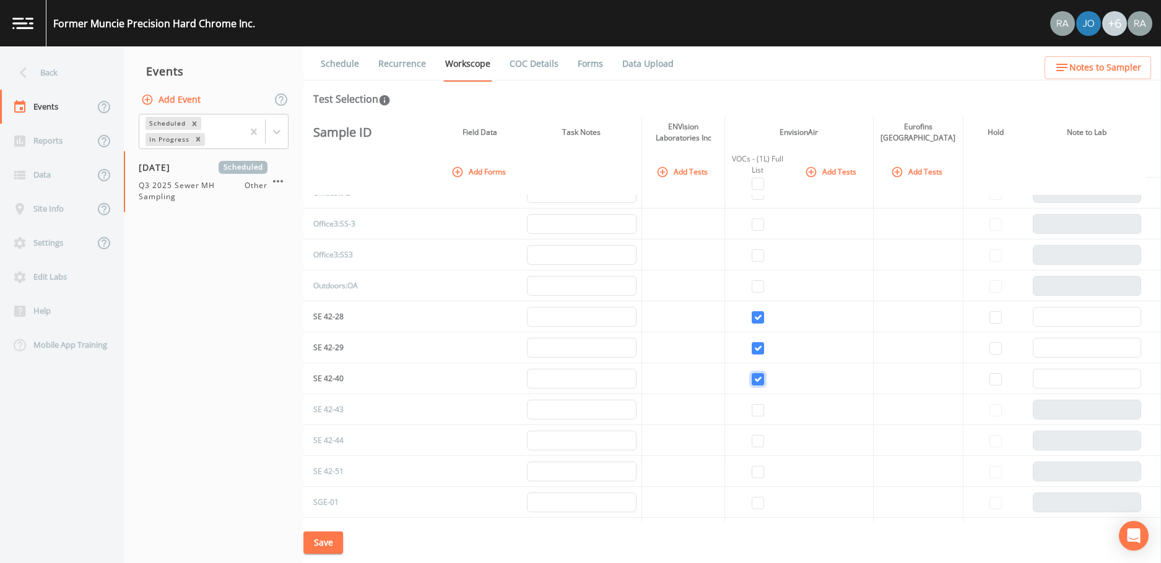
scroll to position [6836, 0]
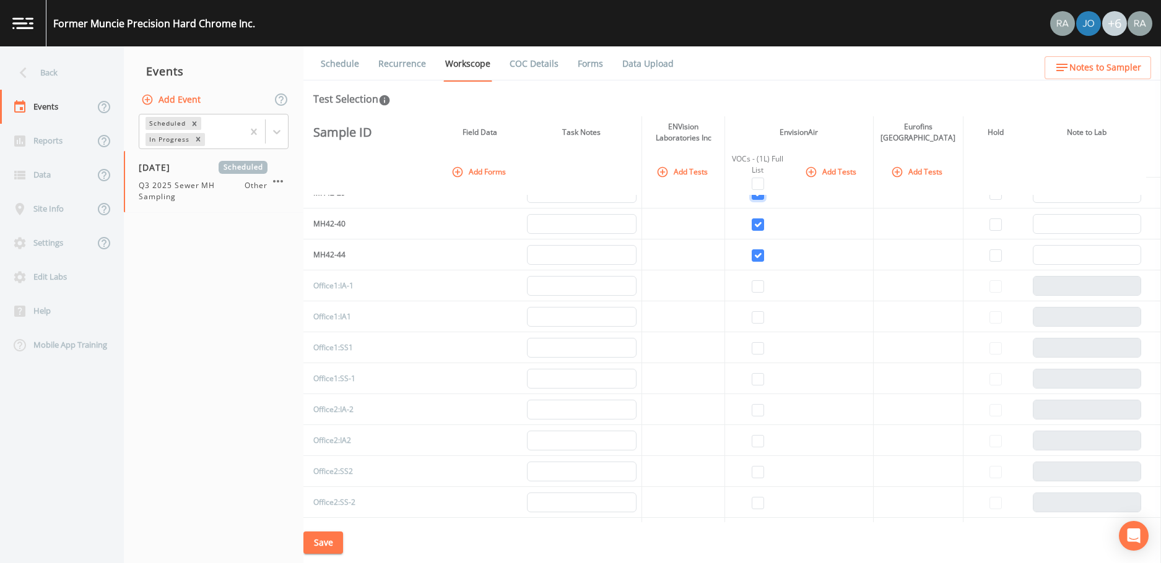
click at [751, 200] on input "checkbox" at bounding box center [757, 194] width 12 height 12
checkbox input "false"
click at [751, 231] on input "checkbox" at bounding box center [757, 224] width 12 height 12
checkbox input "false"
click at [740, 270] on td at bounding box center [757, 255] width 66 height 31
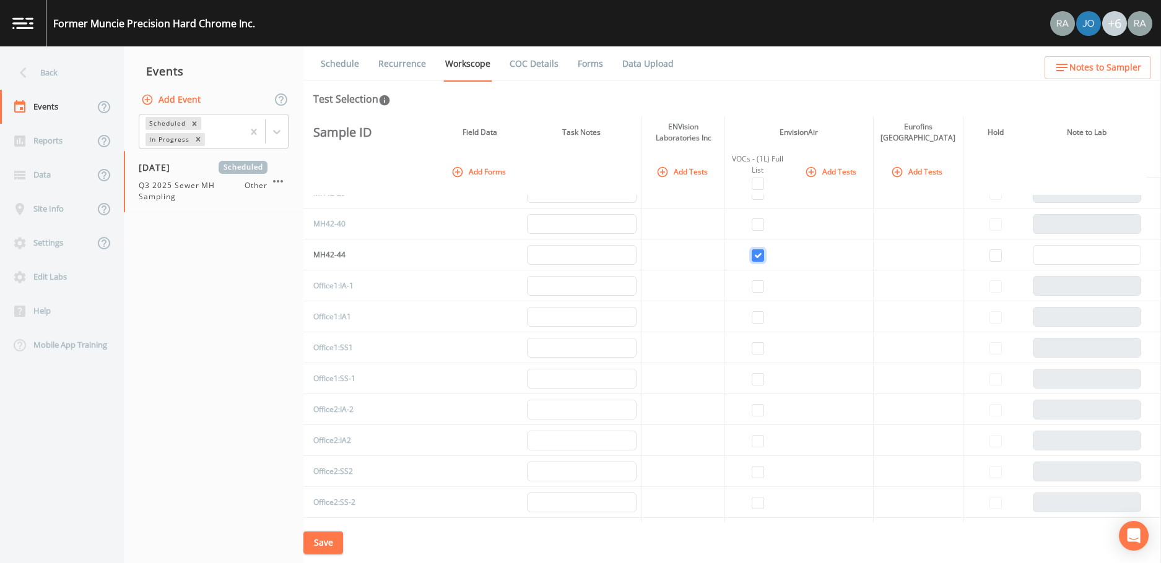
click at [751, 262] on input "checkbox" at bounding box center [757, 255] width 12 height 12
checkbox input "false"
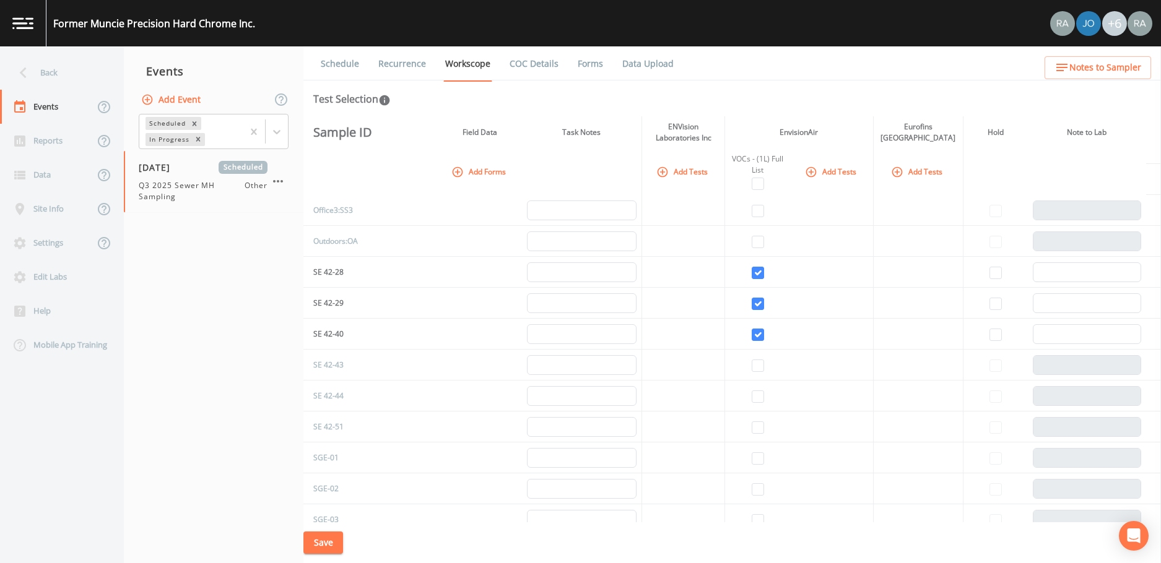
scroll to position [7269, 0]
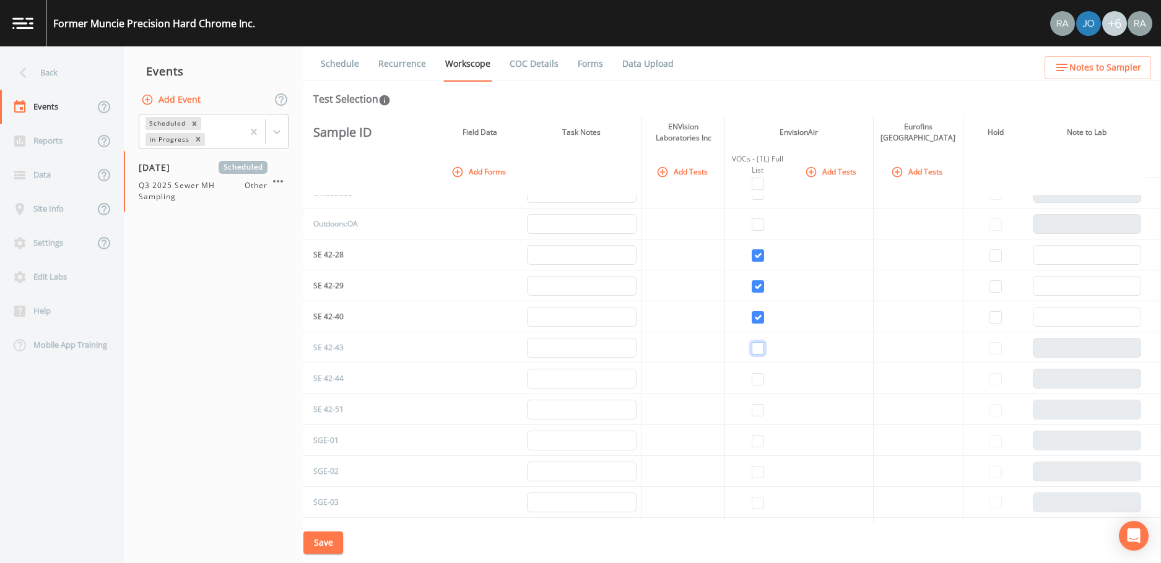
click at [751, 355] on input "checkbox" at bounding box center [757, 348] width 12 height 12
checkbox input "true"
click at [751, 417] on input "checkbox" at bounding box center [757, 410] width 12 height 12
checkbox input "true"
click at [751, 386] on input "checkbox" at bounding box center [757, 379] width 12 height 12
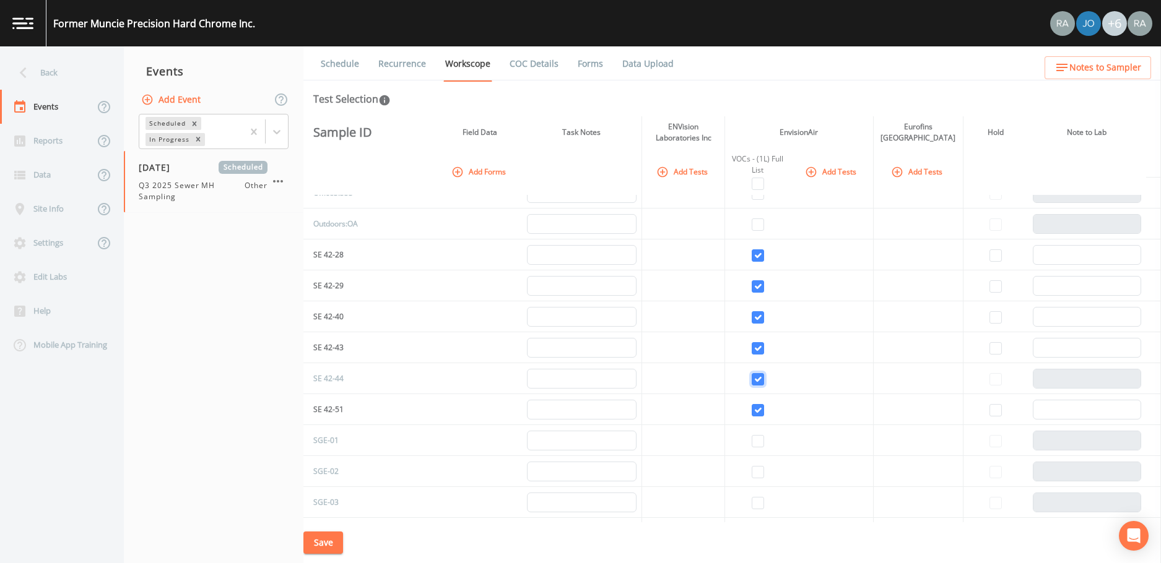
checkbox input "true"
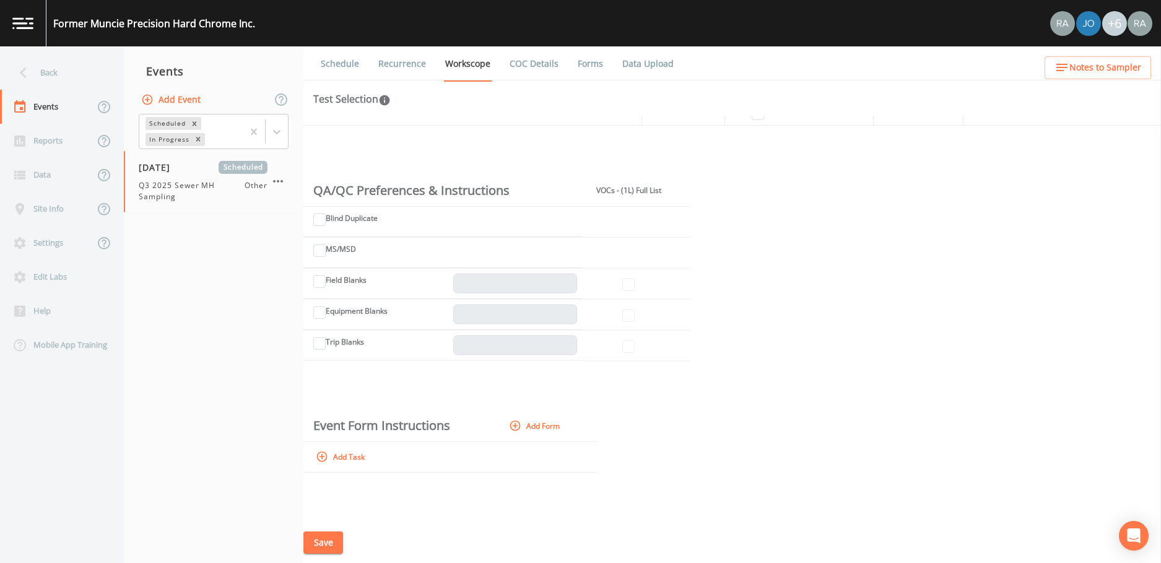
scroll to position [8327, 0]
click at [320, 222] on input "Blind Duplicate" at bounding box center [319, 220] width 12 height 12
checkbox input "true"
click at [326, 228] on icon "button" at bounding box center [322, 221] width 12 height 12
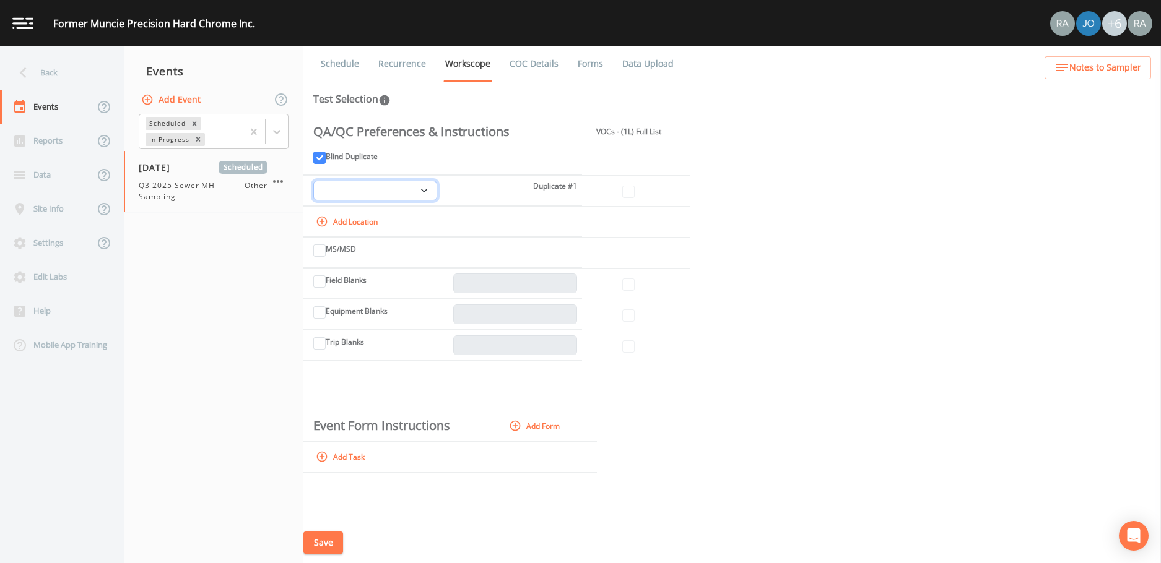
click at [426, 201] on select "-- SE 42-28 SE 42-29 SE 42-40 SE 42-43 SE 42-44 SE 42-51" at bounding box center [375, 191] width 124 height 20
select select "675171ce-286f-4708-bb31-693706bec1f0"
click at [628, 198] on input "checkbox" at bounding box center [628, 192] width 12 height 12
checkbox input "true"
click at [305, 545] on button "Save" at bounding box center [323, 543] width 40 height 23
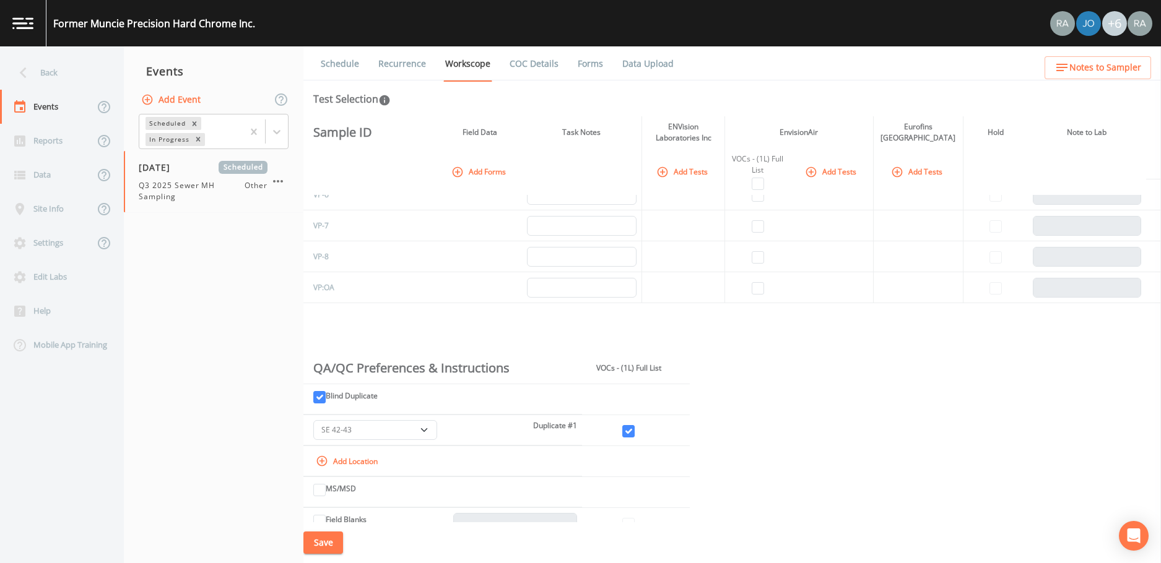
scroll to position [7956, 0]
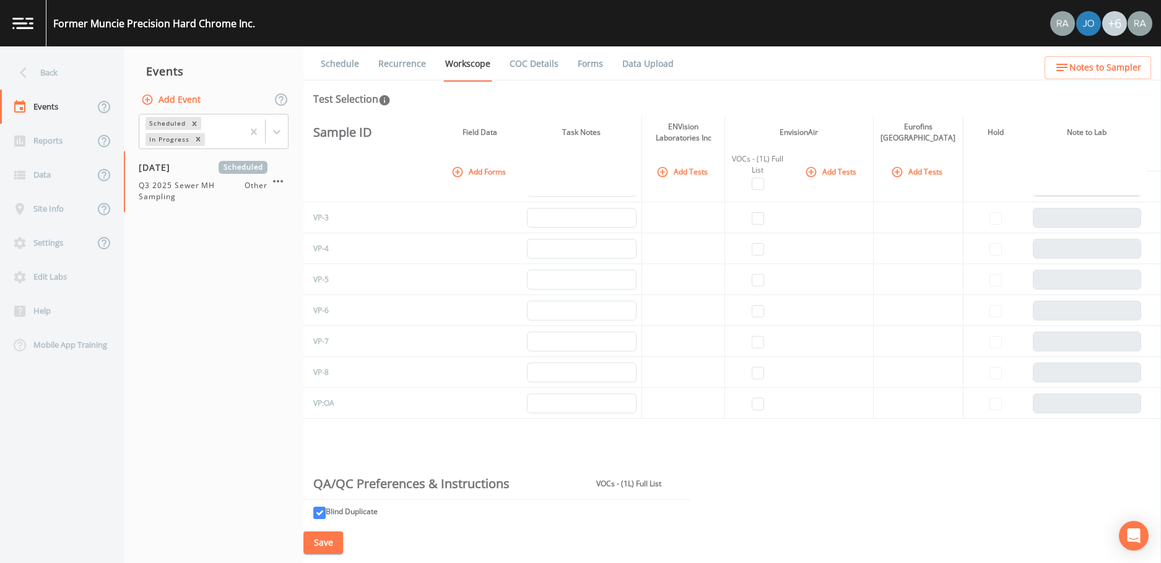
click at [530, 58] on link "COC Details" at bounding box center [534, 63] width 53 height 35
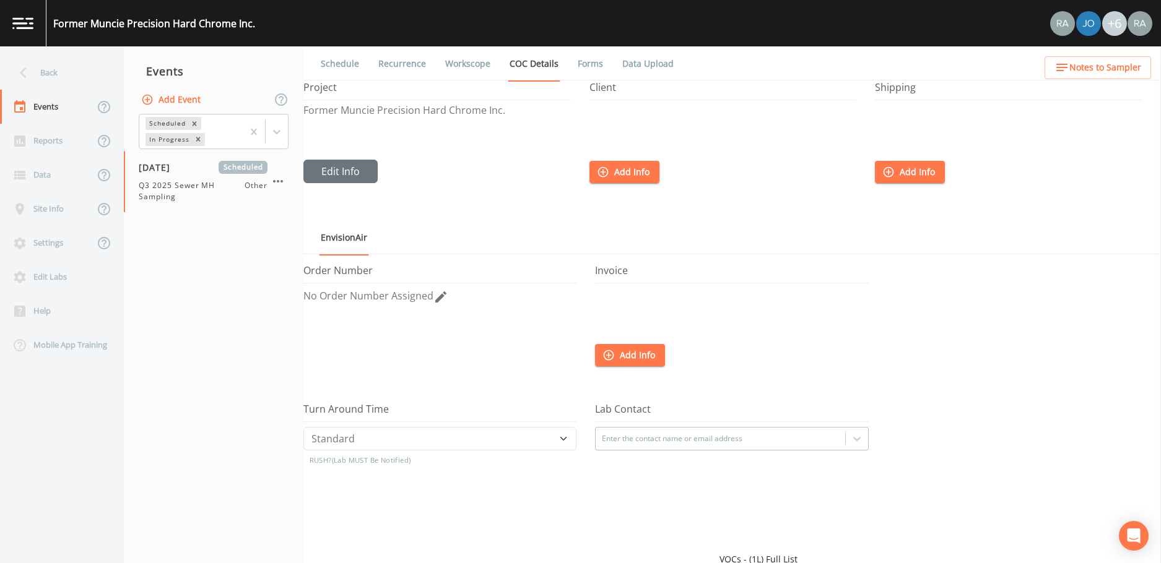
click at [345, 299] on span "No Order Number Assigned" at bounding box center [368, 296] width 130 height 14
click at [345, 299] on input "text" at bounding box center [439, 300] width 273 height 24
type input "INDM1001E, 32.4"
click at [315, 321] on button "Save" at bounding box center [320, 321] width 34 height 16
click at [587, 65] on link "Forms" at bounding box center [590, 63] width 29 height 35
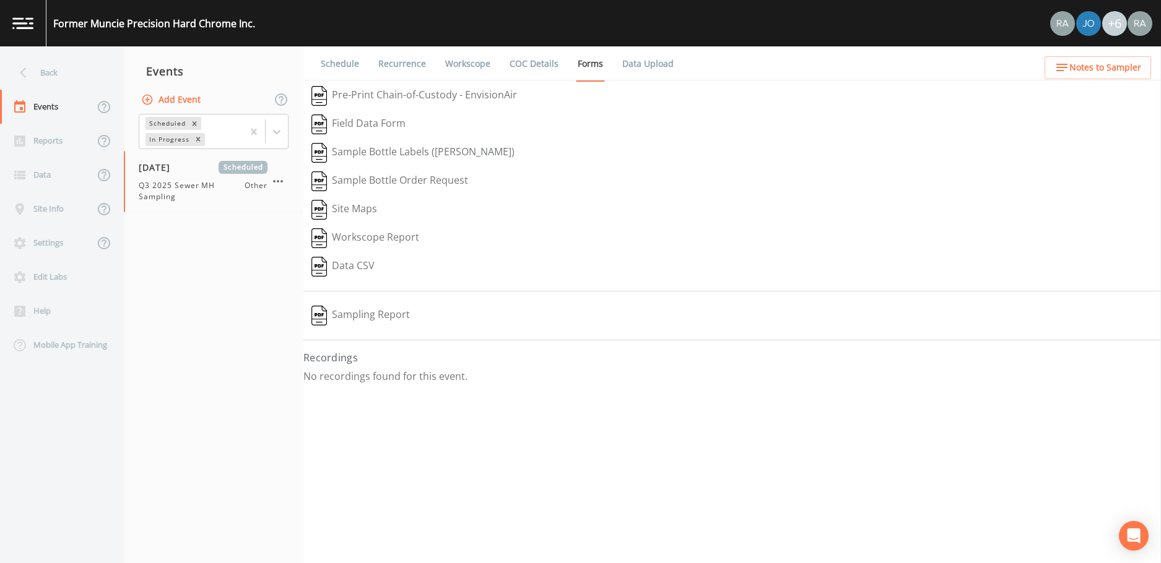
click at [644, 71] on link "Data Upload" at bounding box center [647, 63] width 55 height 35
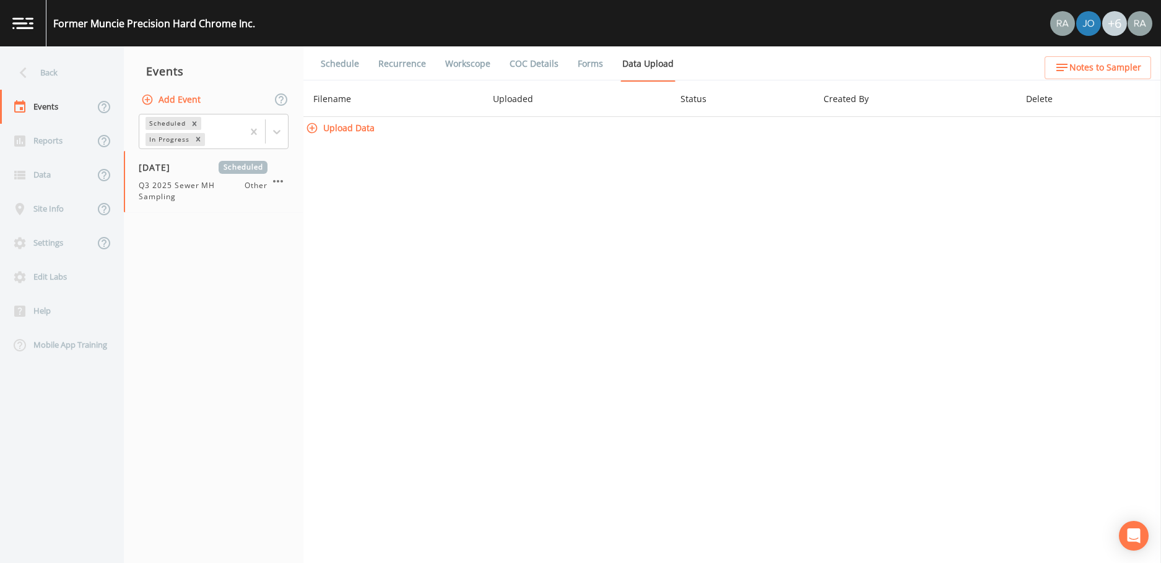
click at [576, 68] on link "Forms" at bounding box center [590, 63] width 29 height 35
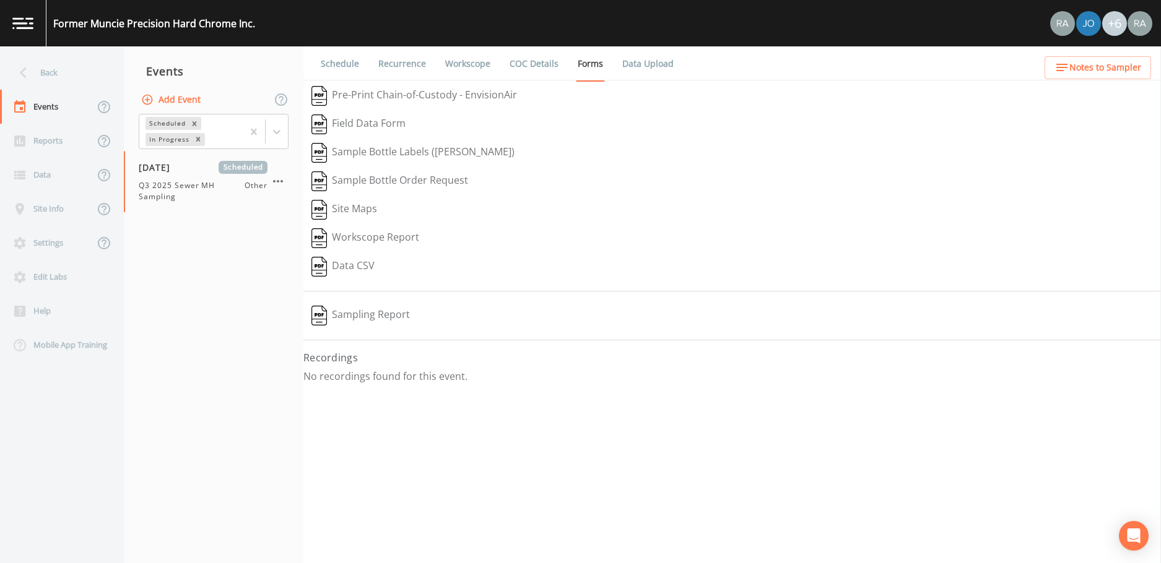
click at [519, 71] on link "COC Details" at bounding box center [534, 63] width 53 height 35
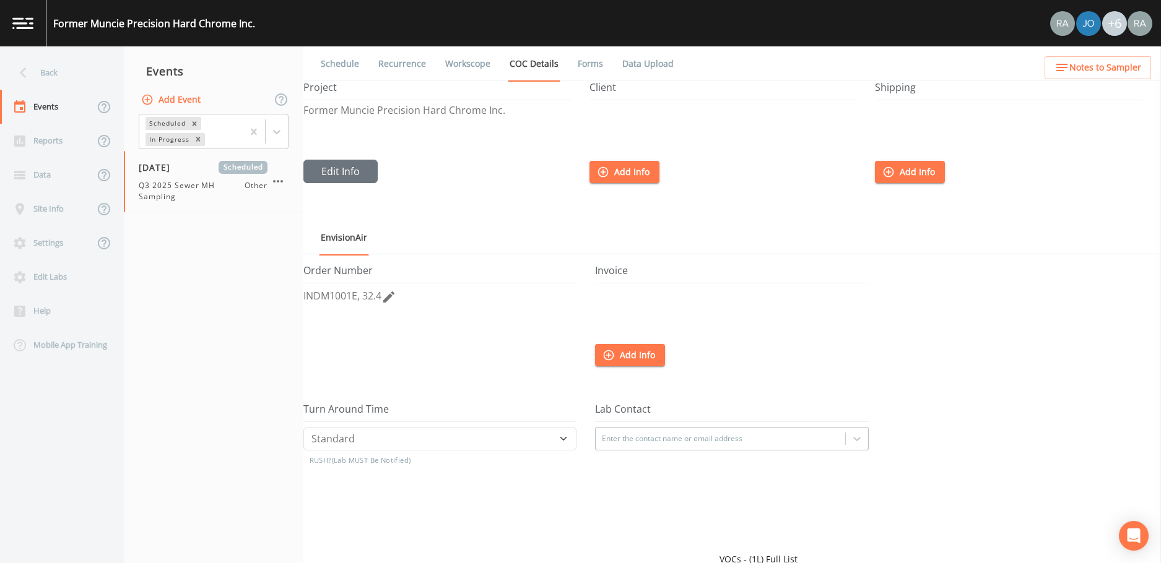
click at [462, 72] on link "Workscope" at bounding box center [467, 63] width 49 height 35
select select "675171ce-286f-4708-bb31-693706bec1f0"
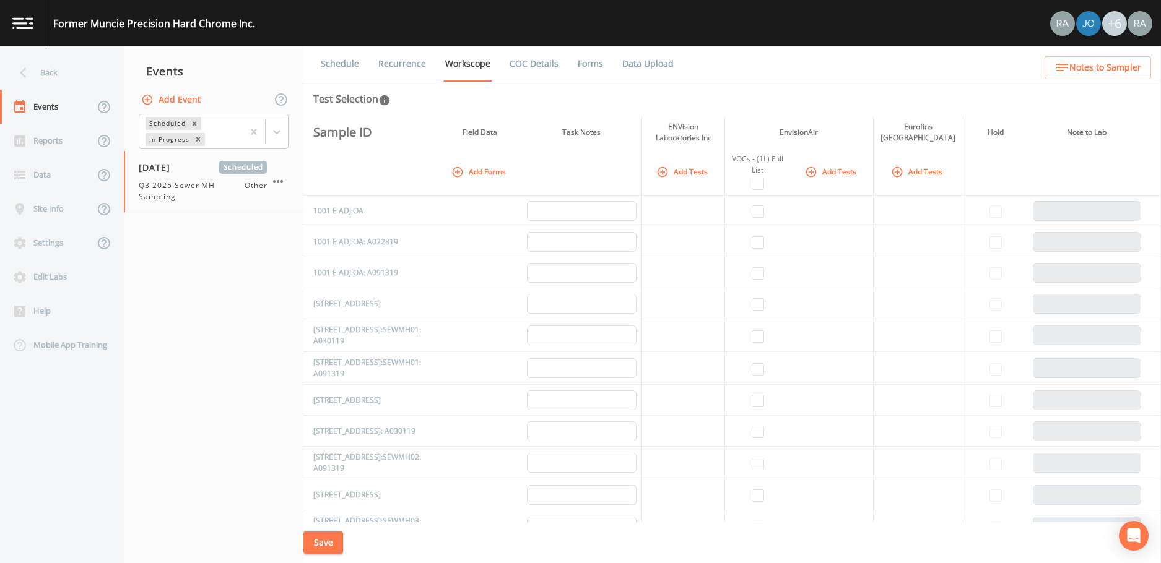
click at [404, 73] on link "Recurrence" at bounding box center [401, 63] width 51 height 35
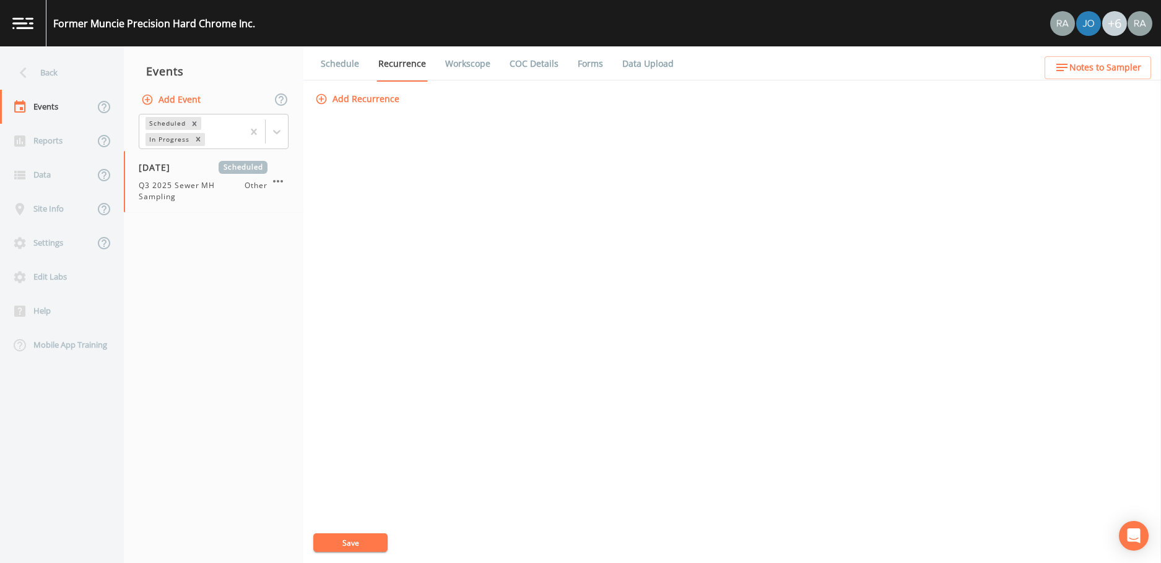
click at [339, 76] on link "Schedule" at bounding box center [340, 63] width 42 height 35
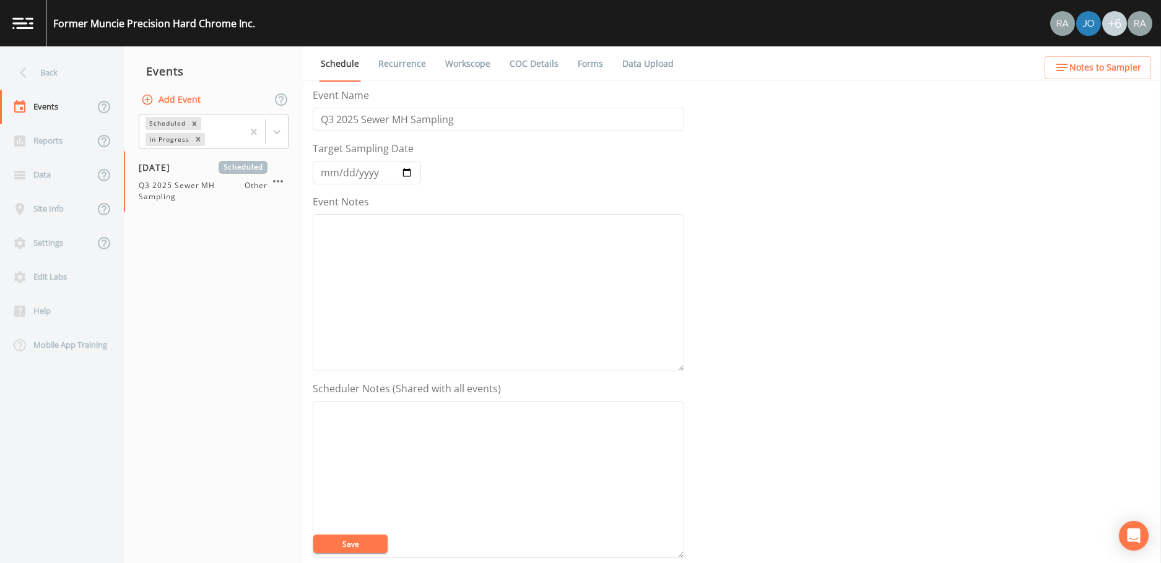
click at [478, 68] on link "Workscope" at bounding box center [467, 63] width 49 height 35
select select "675171ce-286f-4708-bb31-693706bec1f0"
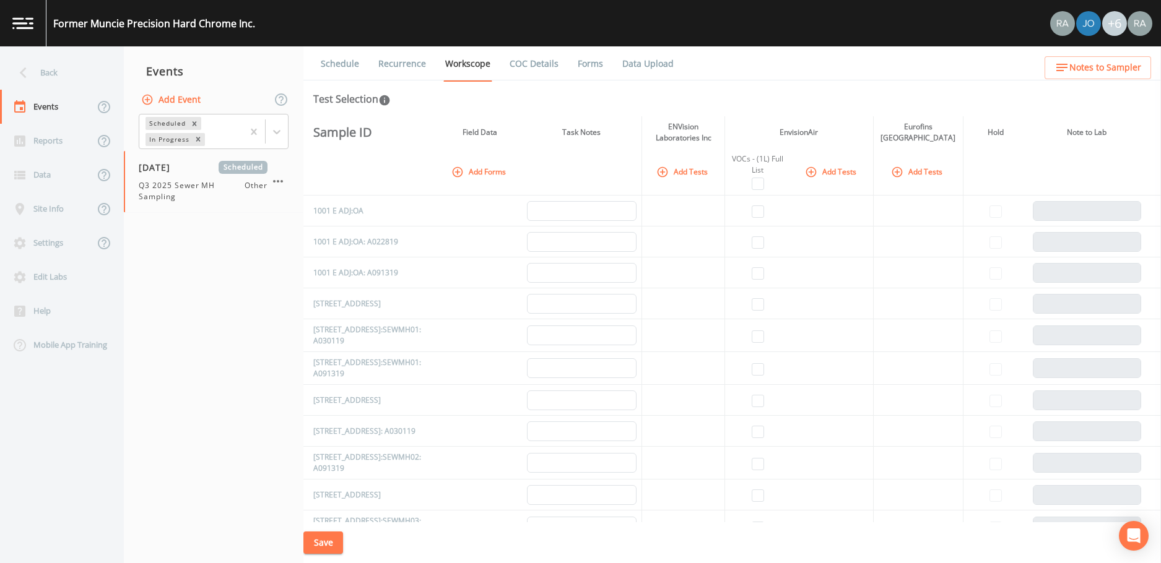
click at [514, 62] on link "COC Details" at bounding box center [534, 63] width 53 height 35
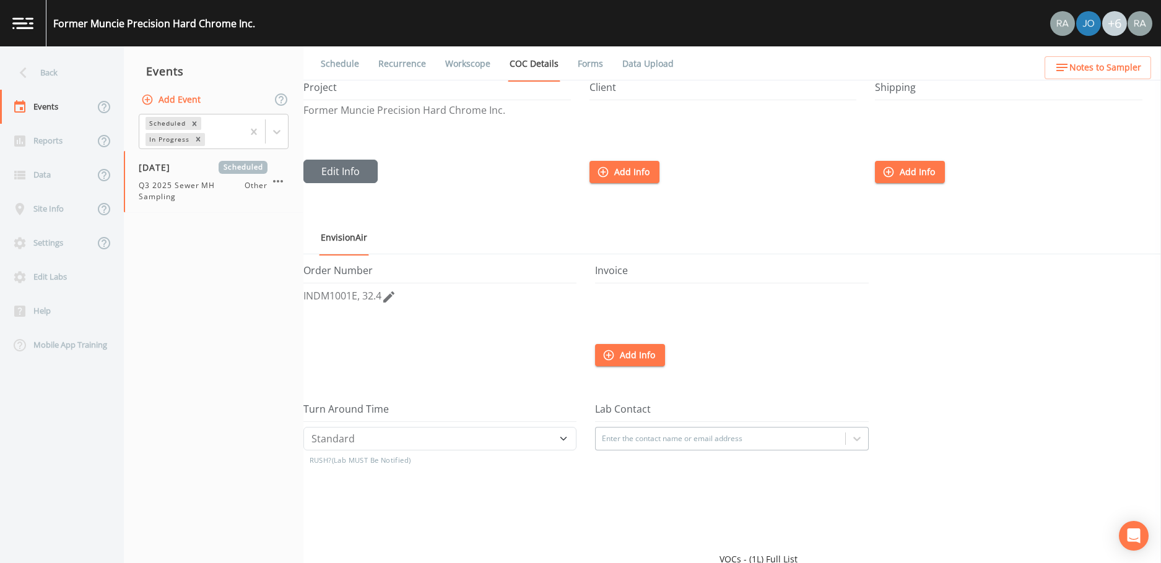
click at [458, 69] on link "Workscope" at bounding box center [467, 63] width 49 height 35
select select "675171ce-286f-4708-bb31-693706bec1f0"
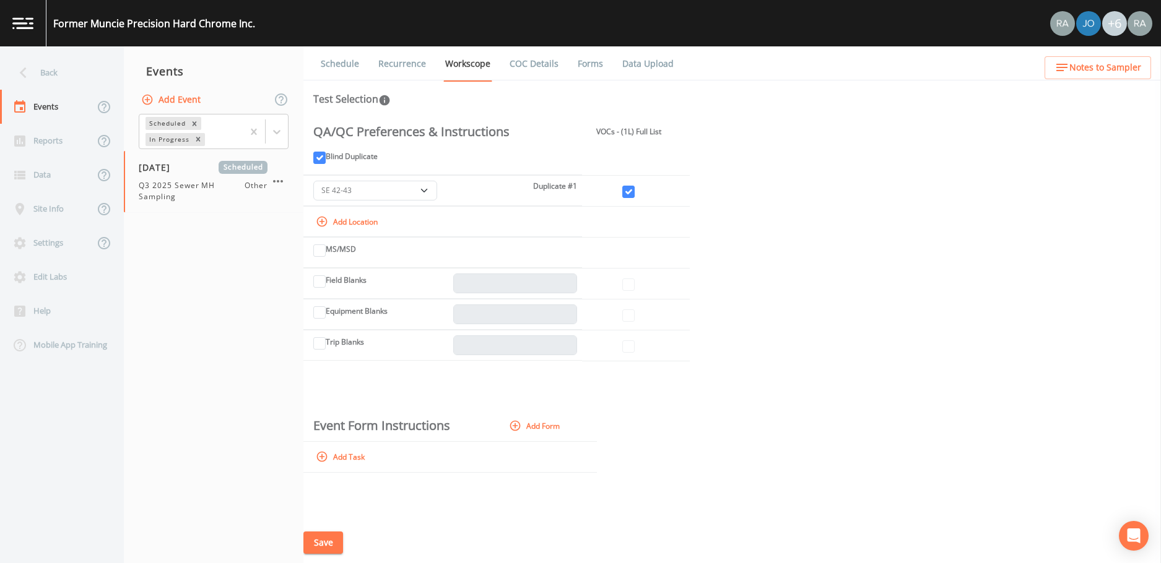
scroll to position [8389, 0]
